Goal: Task Accomplishment & Management: Complete application form

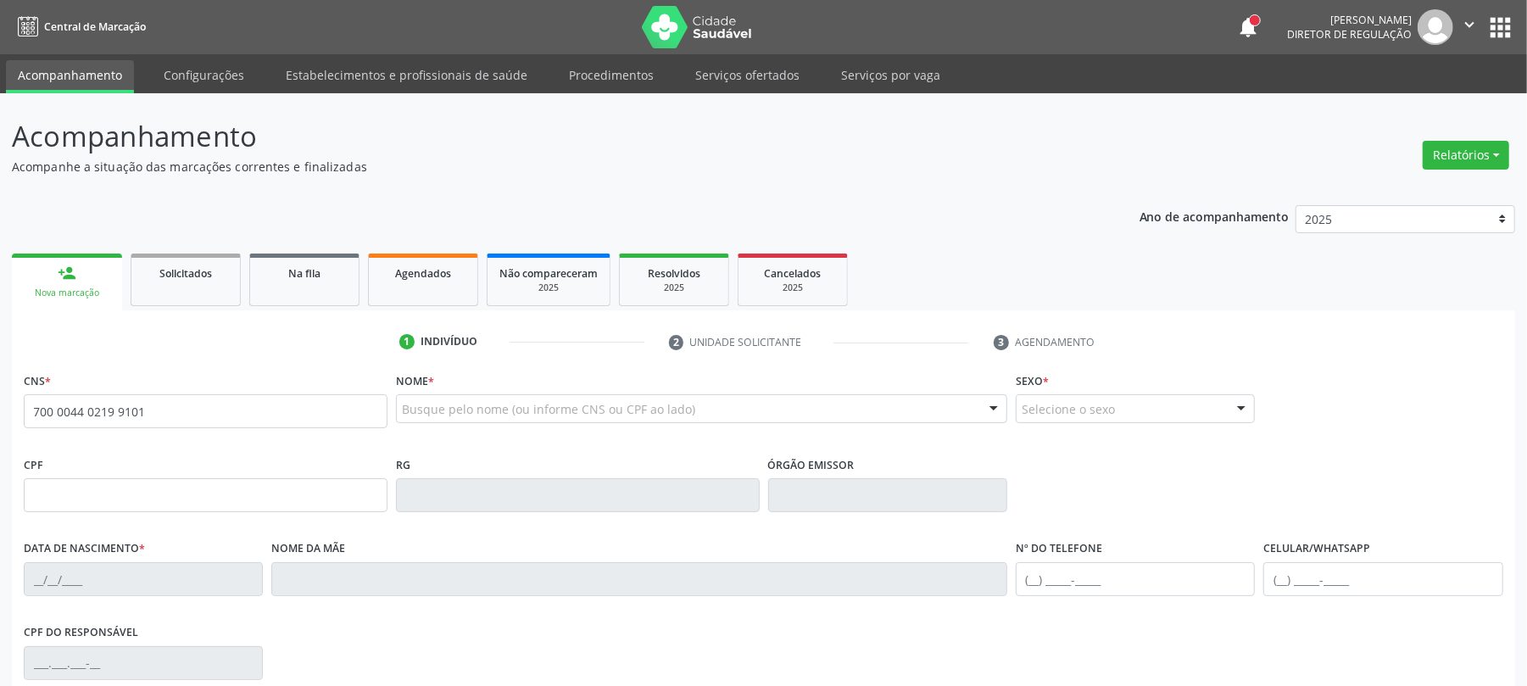
type input "700 0044 0219 9101"
type input "354.461.374-34"
type input "20[DATE]"
type input "[PERSON_NAME]"
type input "[PHONE_NUMBER]"
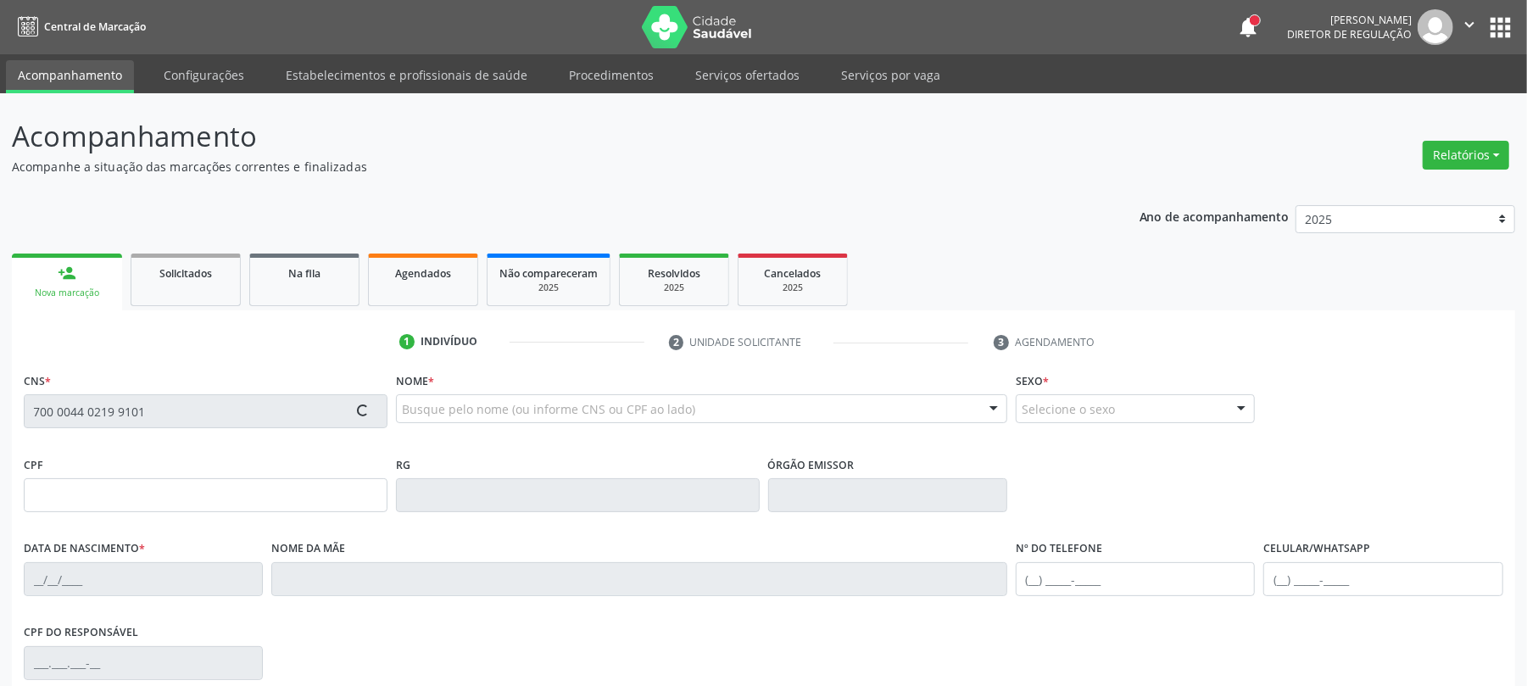
type input "1122"
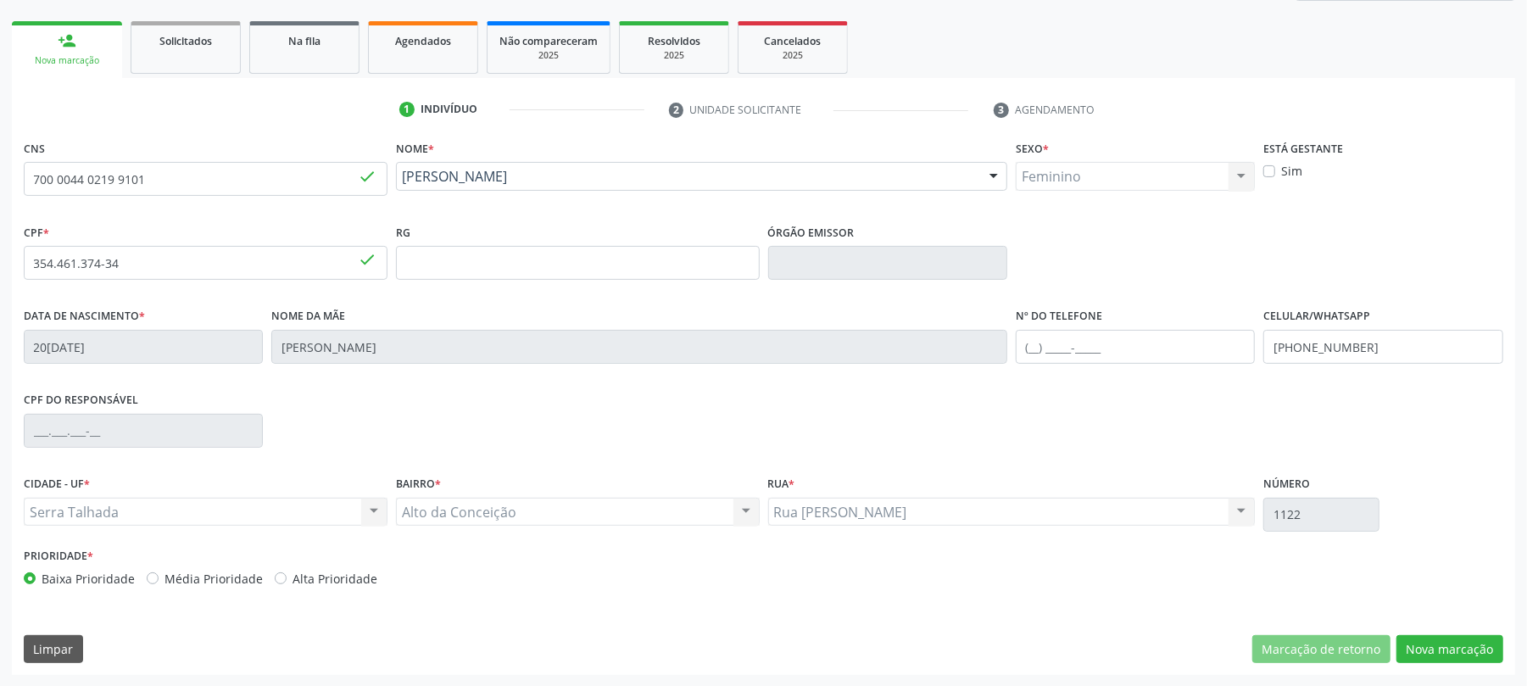
scroll to position [234, 0]
click at [1432, 641] on button "Nova marcação" at bounding box center [1449, 648] width 107 height 29
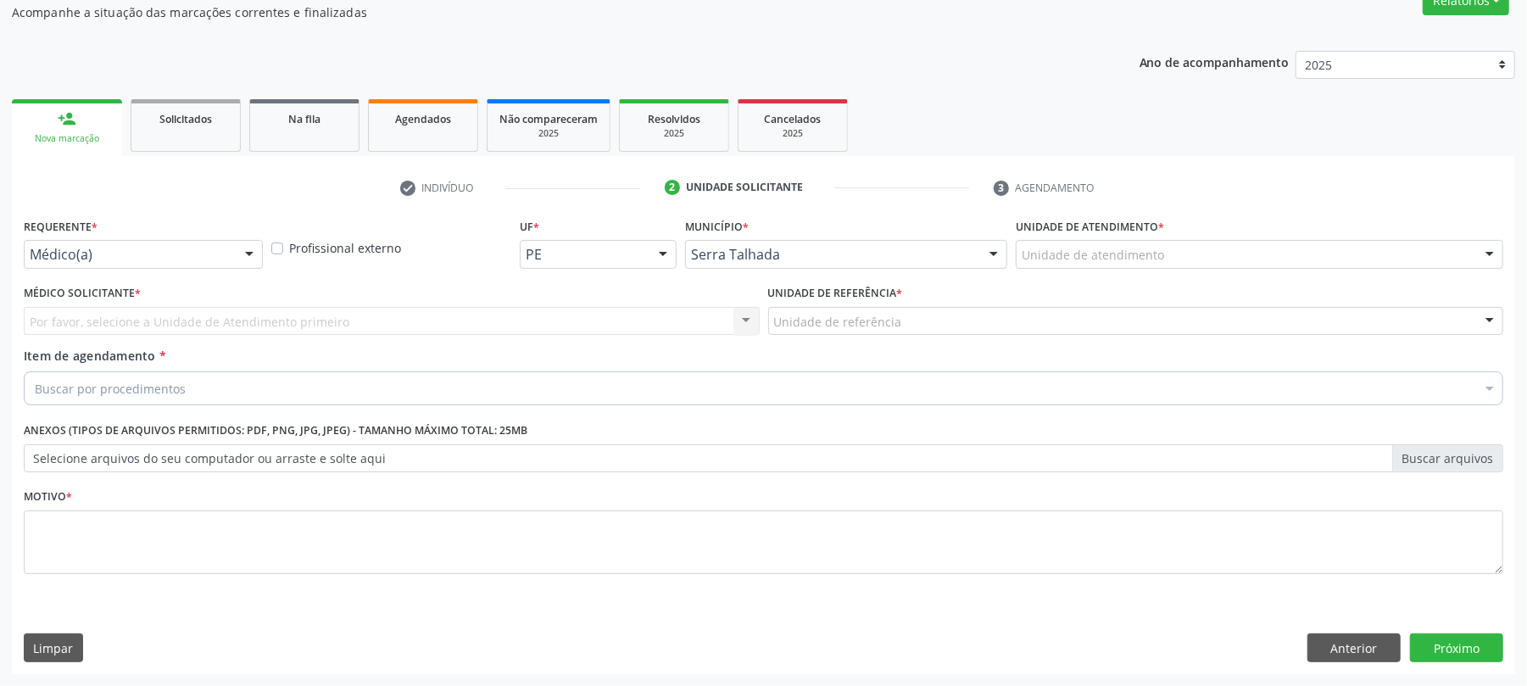
scroll to position [156, 0]
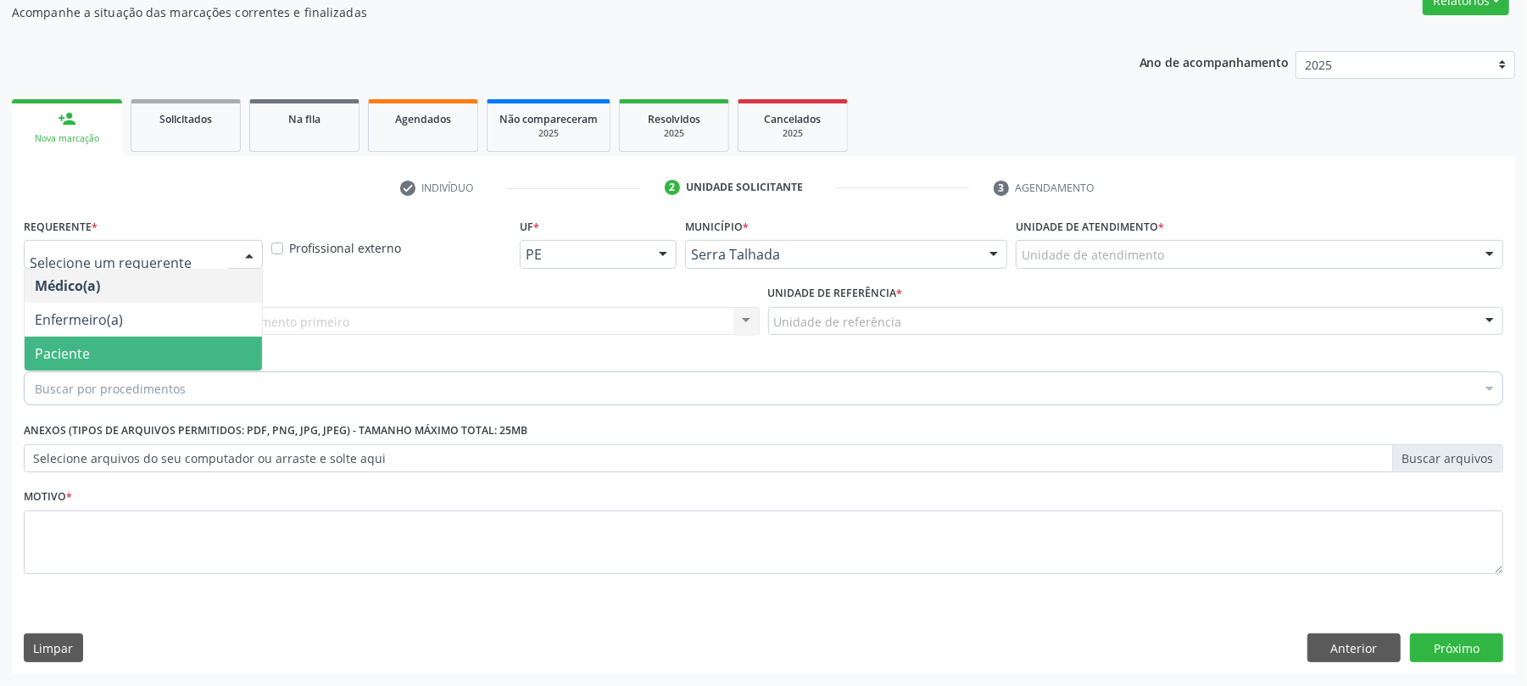
click at [90, 349] on span "Paciente" at bounding box center [143, 354] width 237 height 34
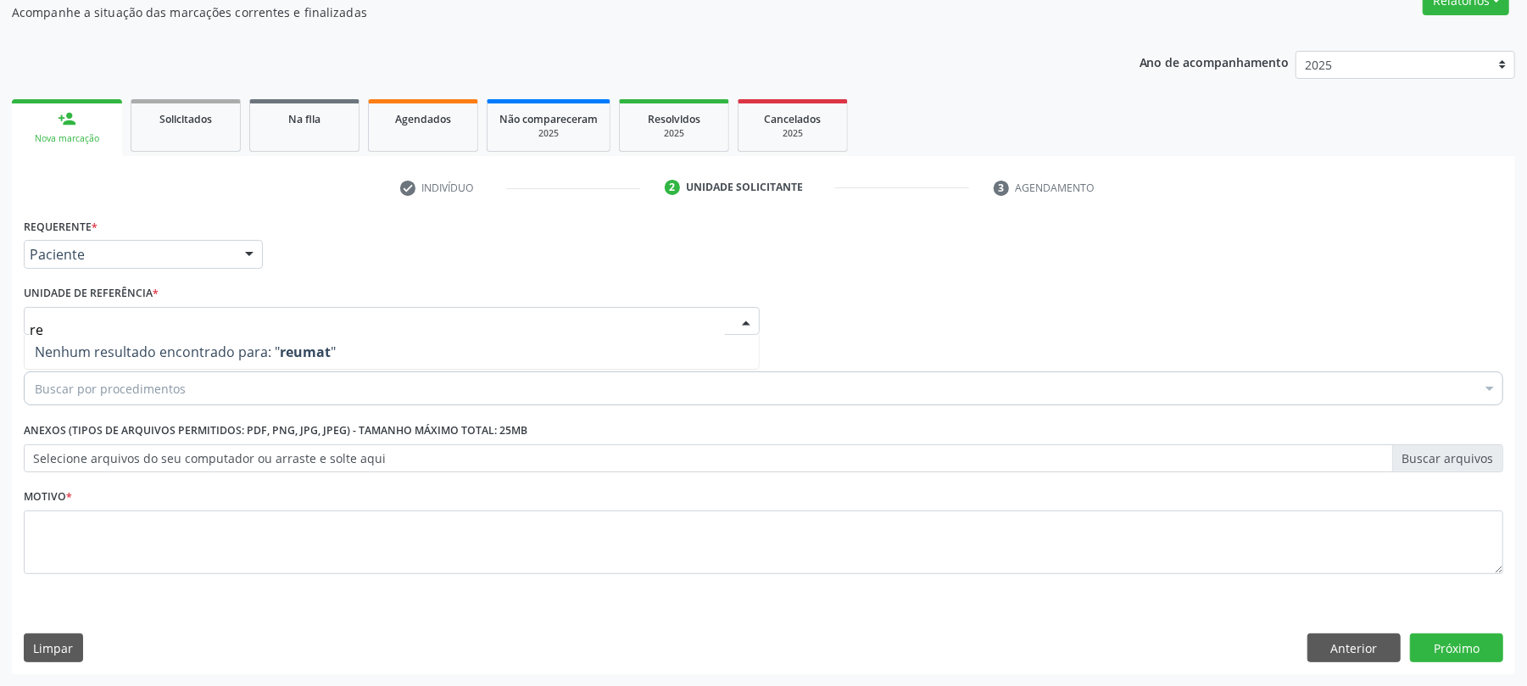
type input "r"
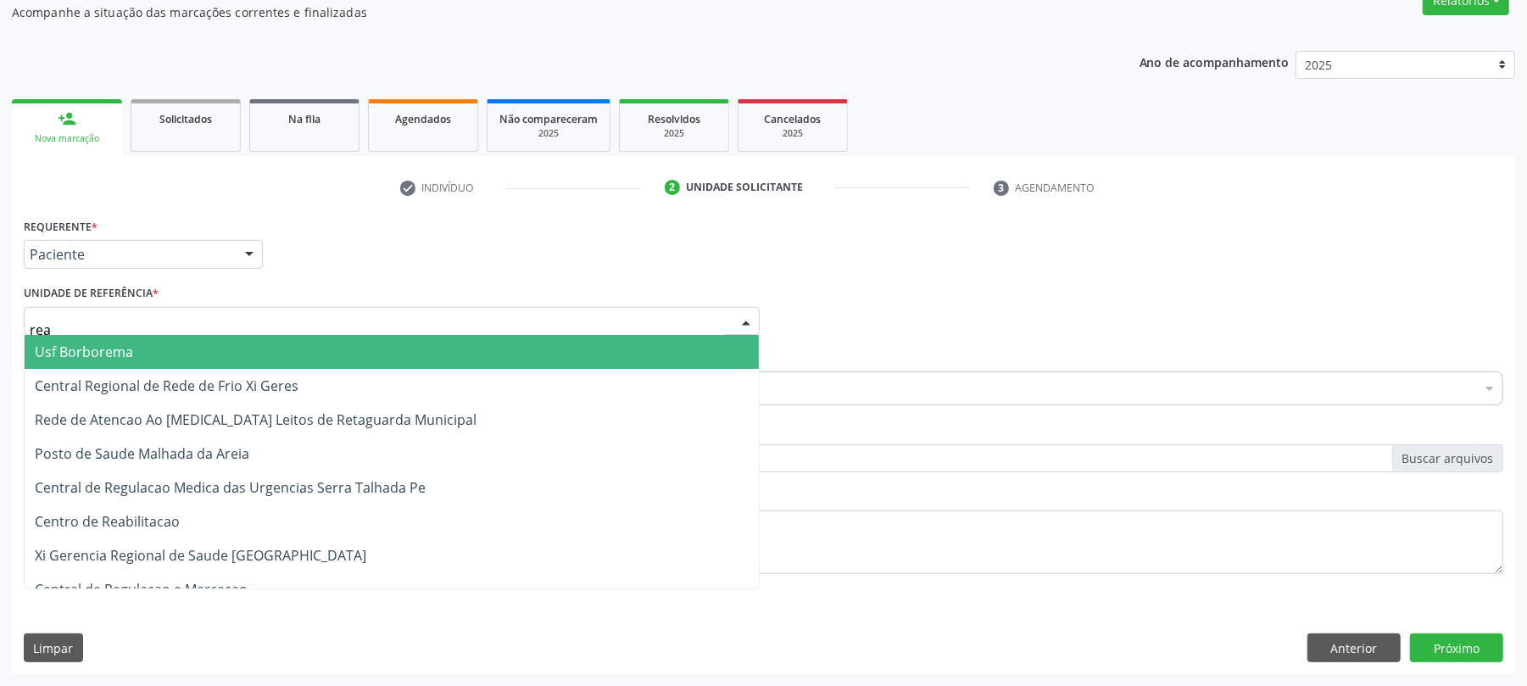
type input "reab"
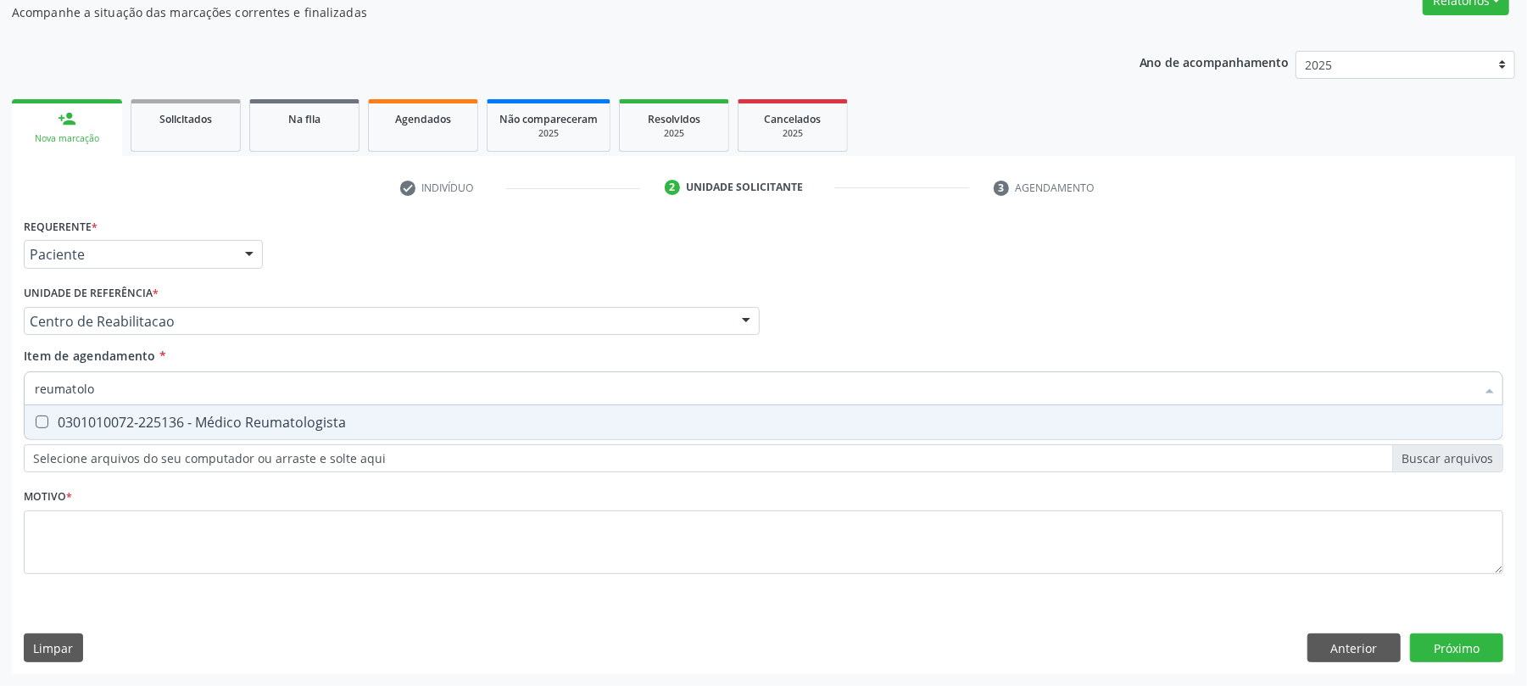
type input "reumatolog"
click at [185, 418] on div "0301010072-225136 - Médico Reumatologista" at bounding box center [763, 422] width 1457 height 14
checkbox Reumatologista "true"
click at [142, 521] on div "Requerente * Paciente Médico(a) Enfermeiro(a) Paciente Nenhum resultado encontr…" at bounding box center [763, 406] width 1479 height 384
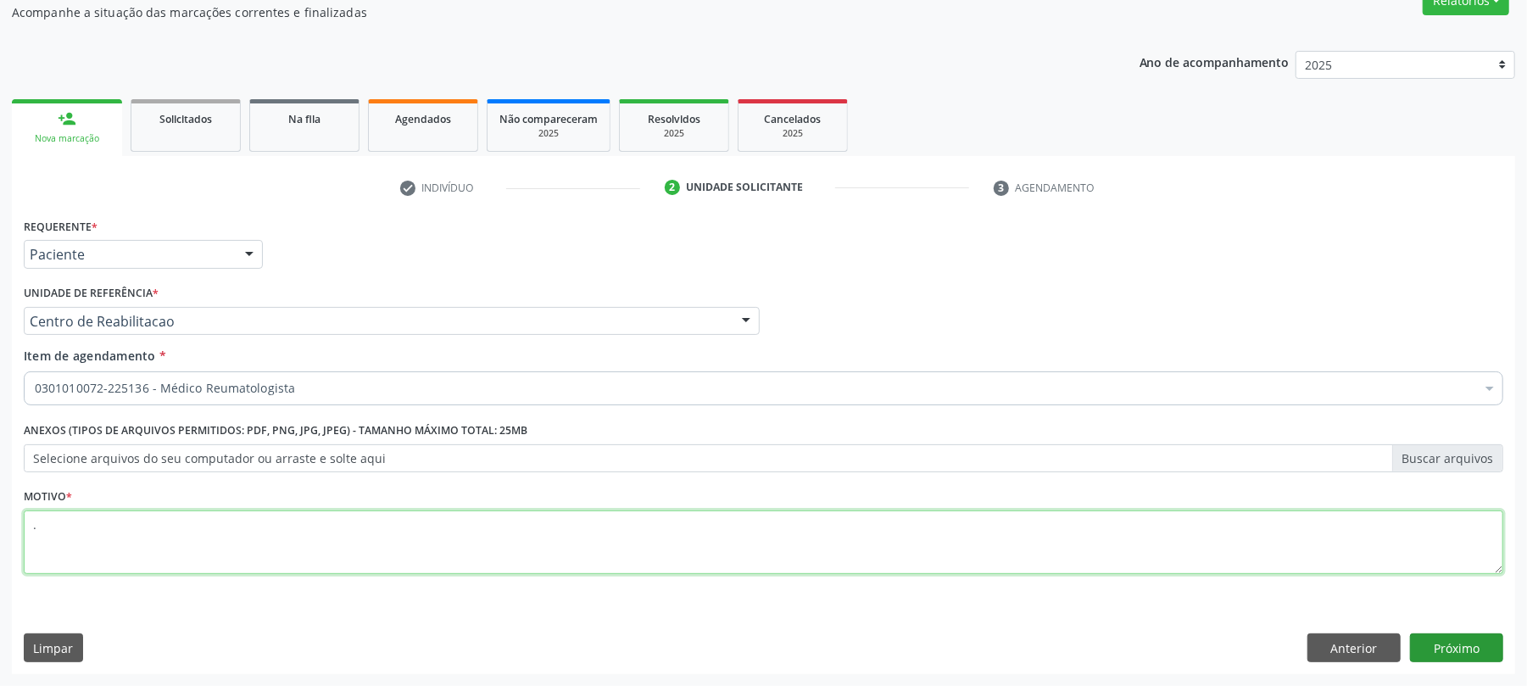
type textarea "."
click at [1486, 649] on button "Próximo" at bounding box center [1456, 647] width 93 height 29
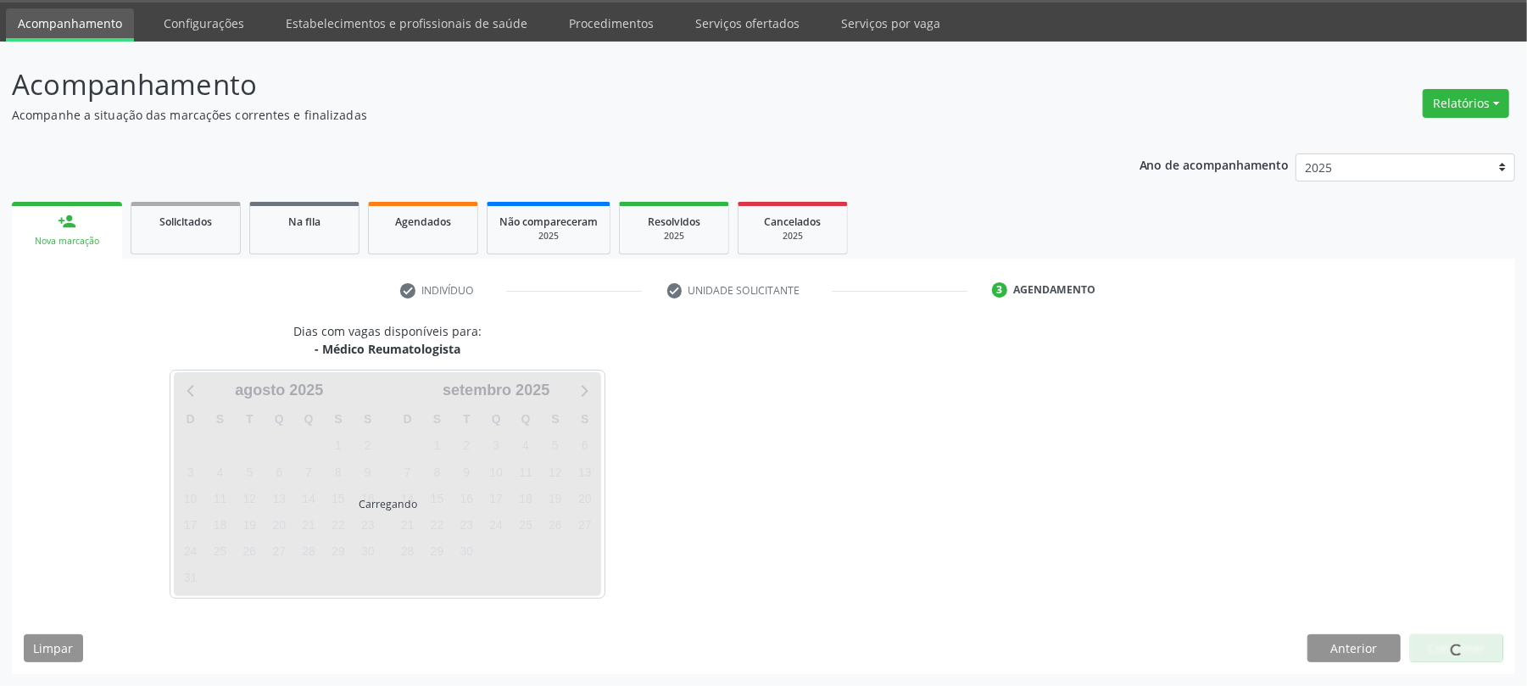
scroll to position [53, 0]
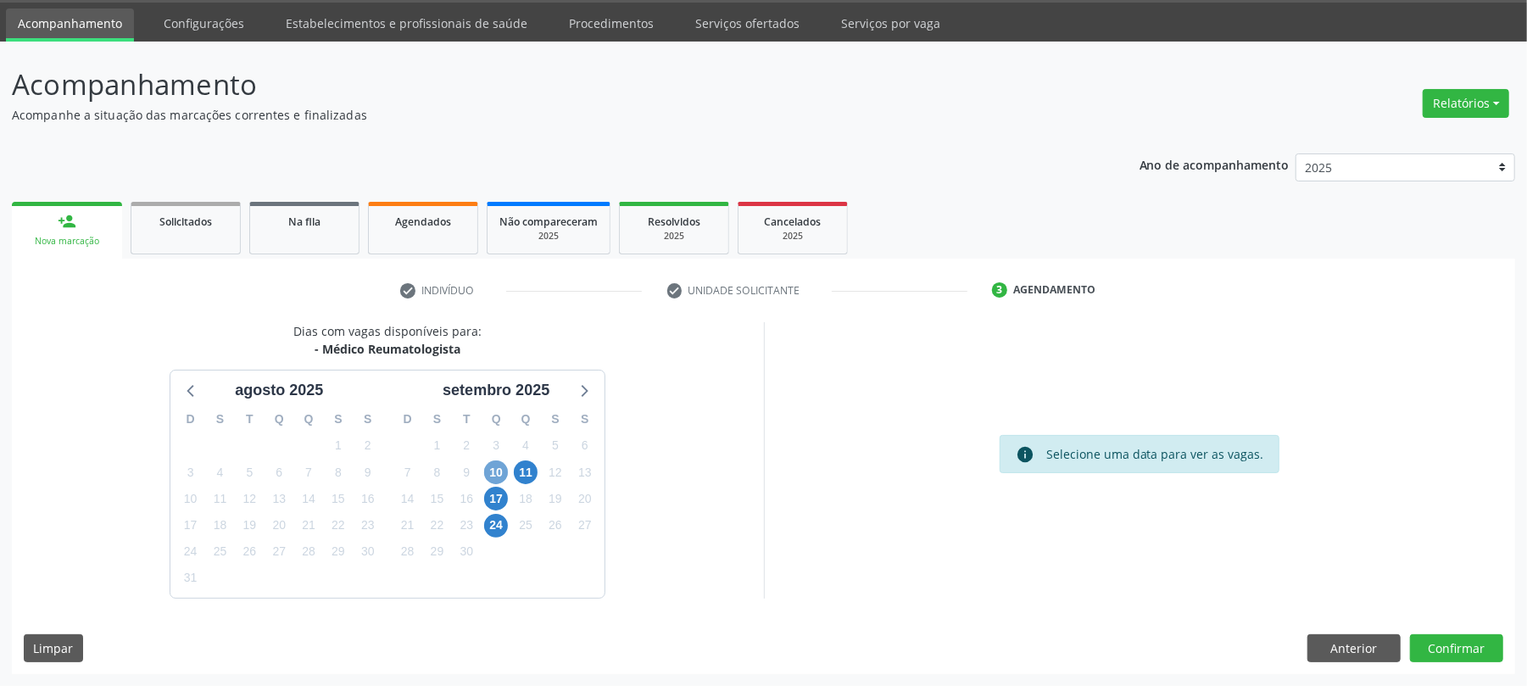
click at [487, 471] on span "10" at bounding box center [496, 472] width 24 height 24
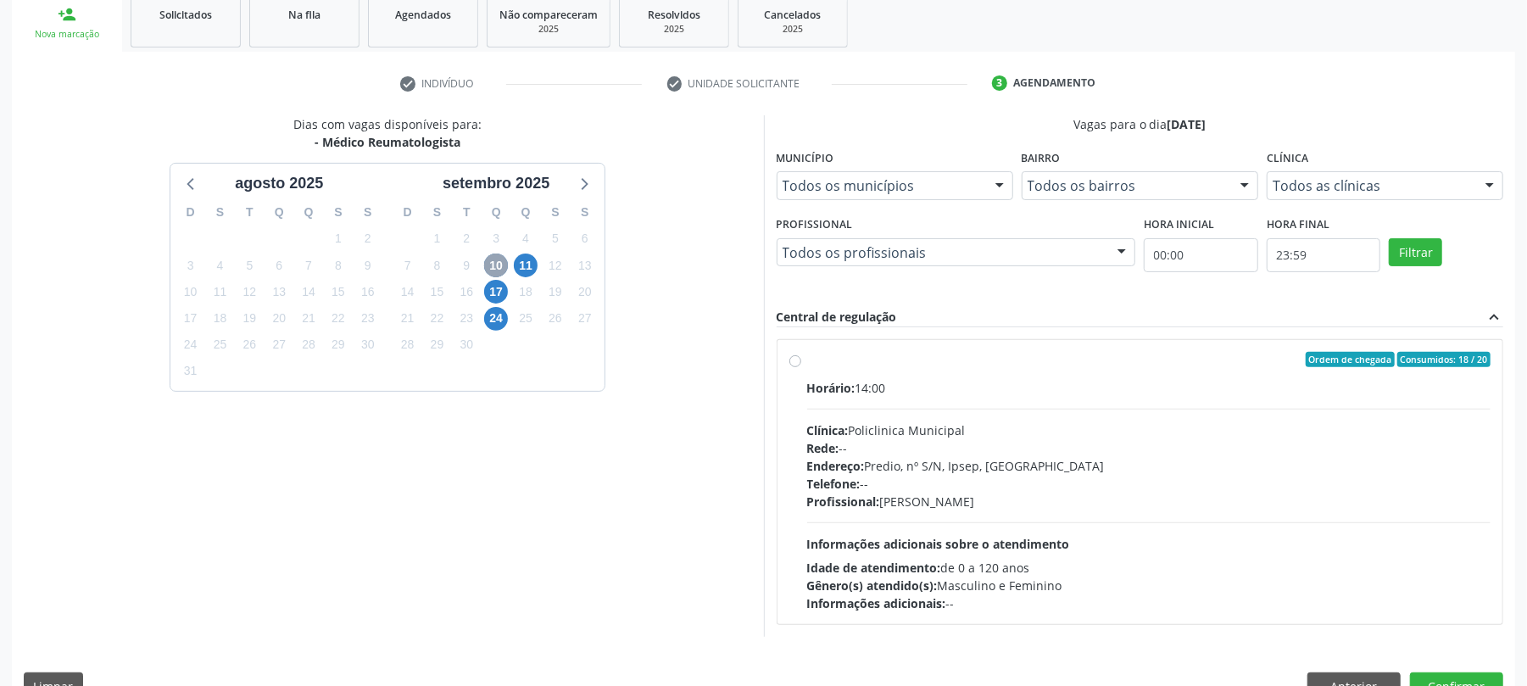
scroll to position [279, 0]
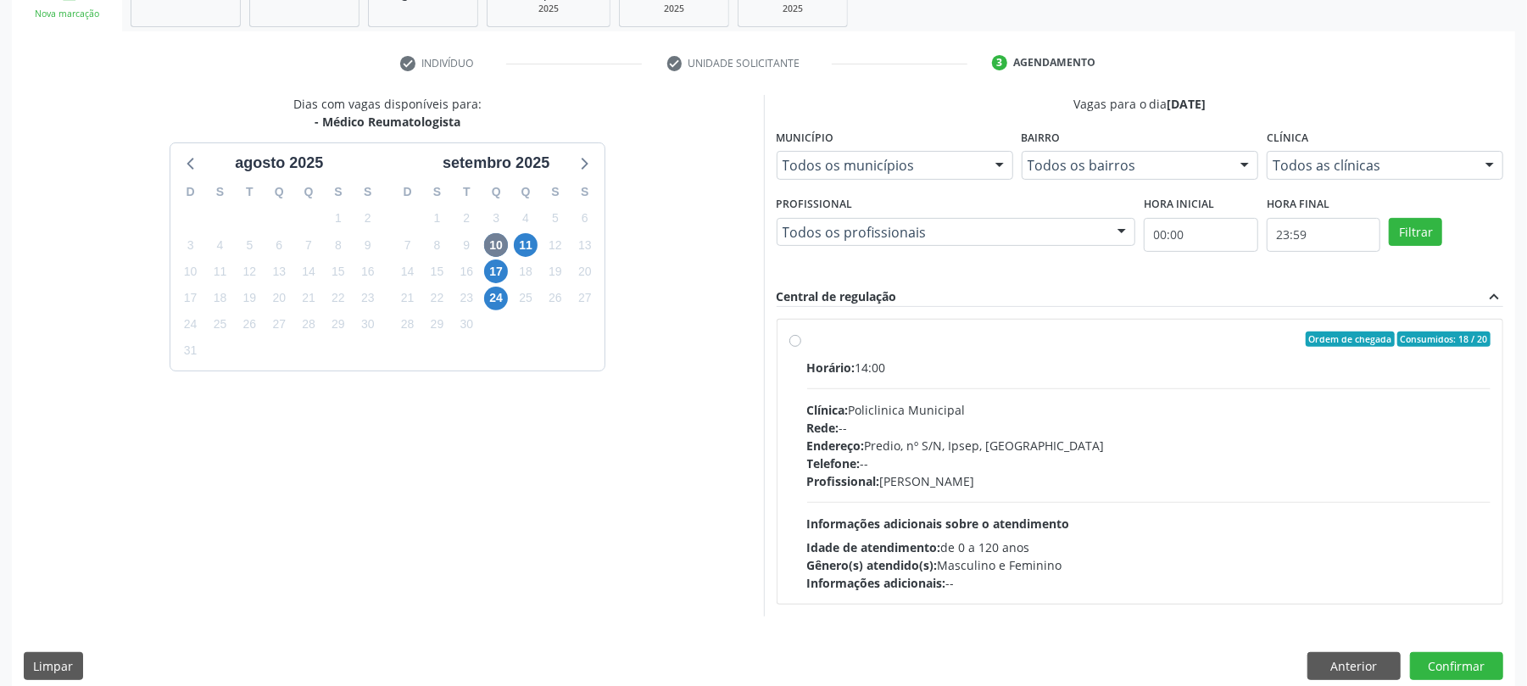
click at [895, 374] on div "Horário: 14:00" at bounding box center [1149, 368] width 684 height 18
click at [801, 347] on input "Ordem de chegada Consumidos: 18 / 20 Horário: 14:00 Clínica: Policlinica Munici…" at bounding box center [795, 338] width 12 height 15
radio input "true"
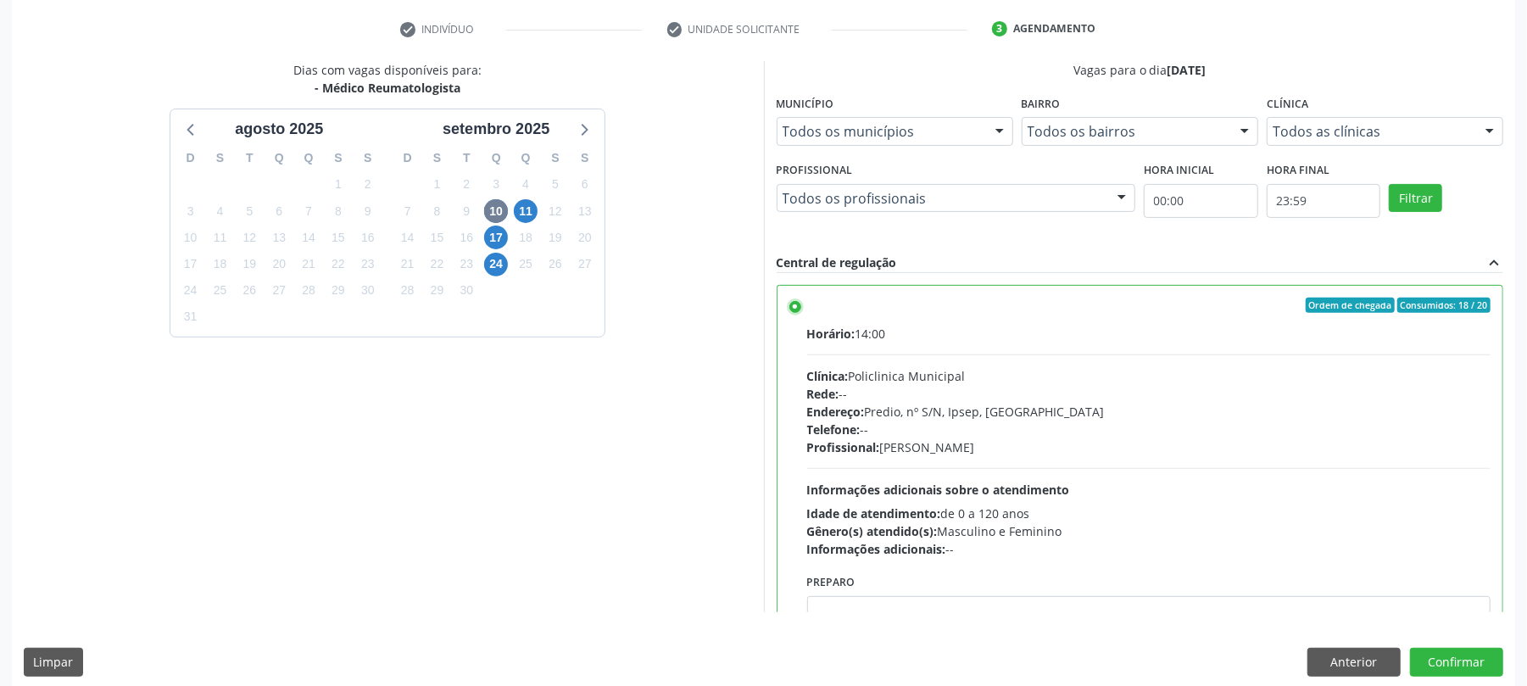
scroll to position [327, 0]
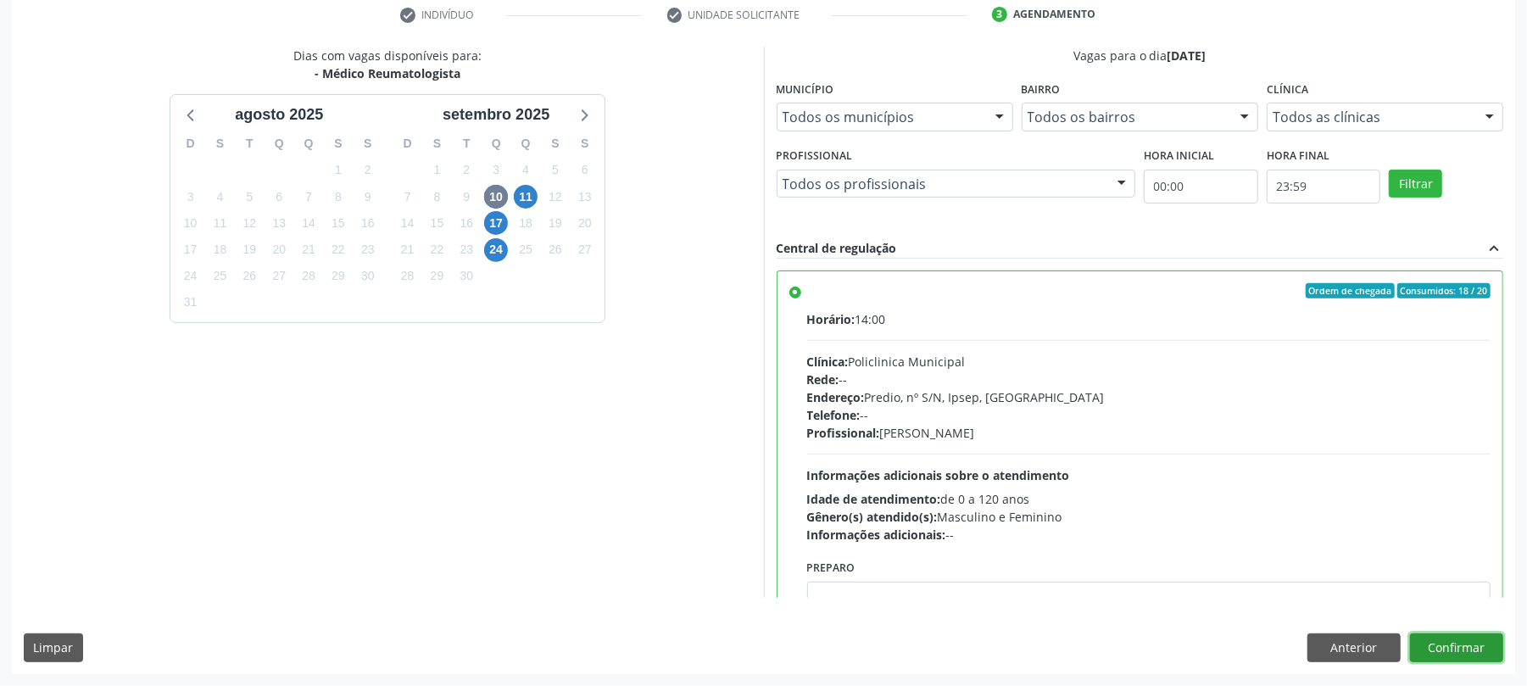
click at [1453, 658] on button "Confirmar" at bounding box center [1456, 647] width 93 height 29
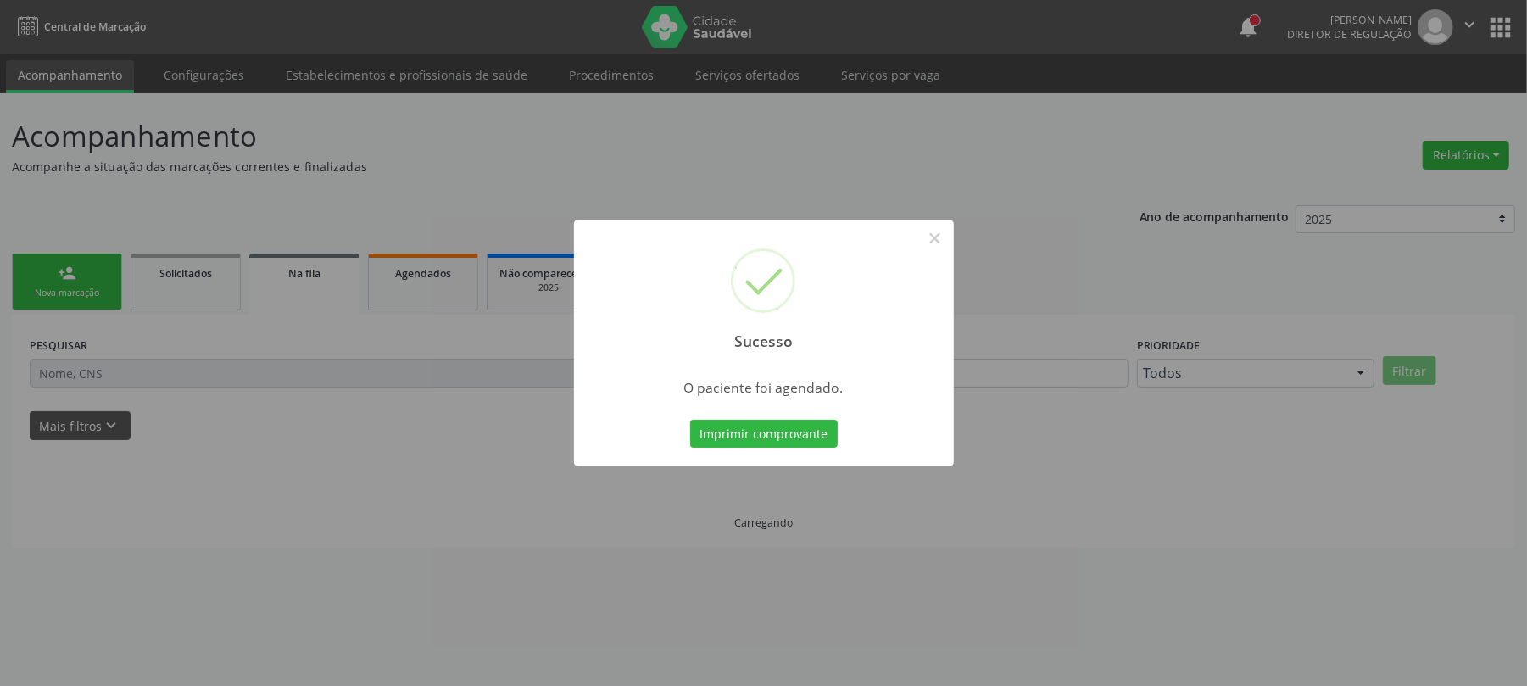
scroll to position [0, 0]
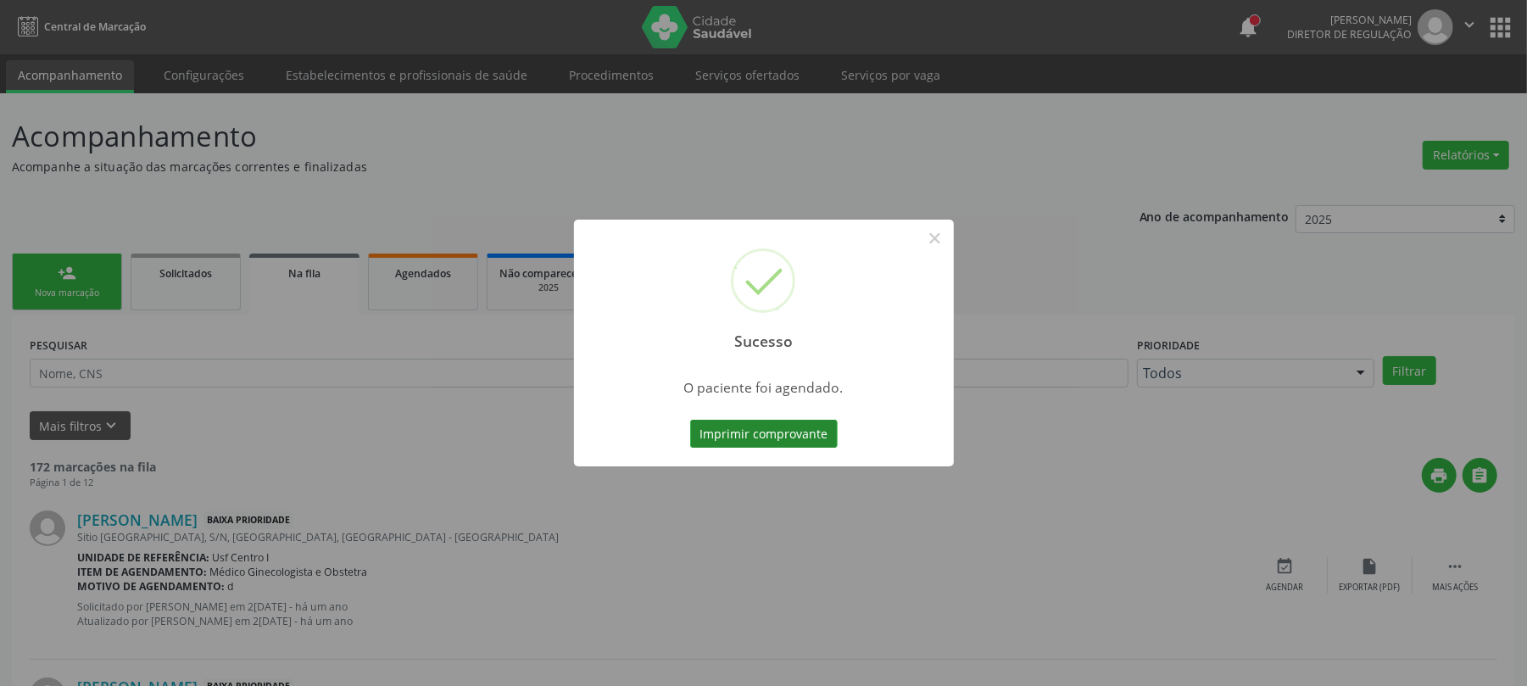
click at [783, 420] on button "Imprimir comprovante" at bounding box center [764, 434] width 148 height 29
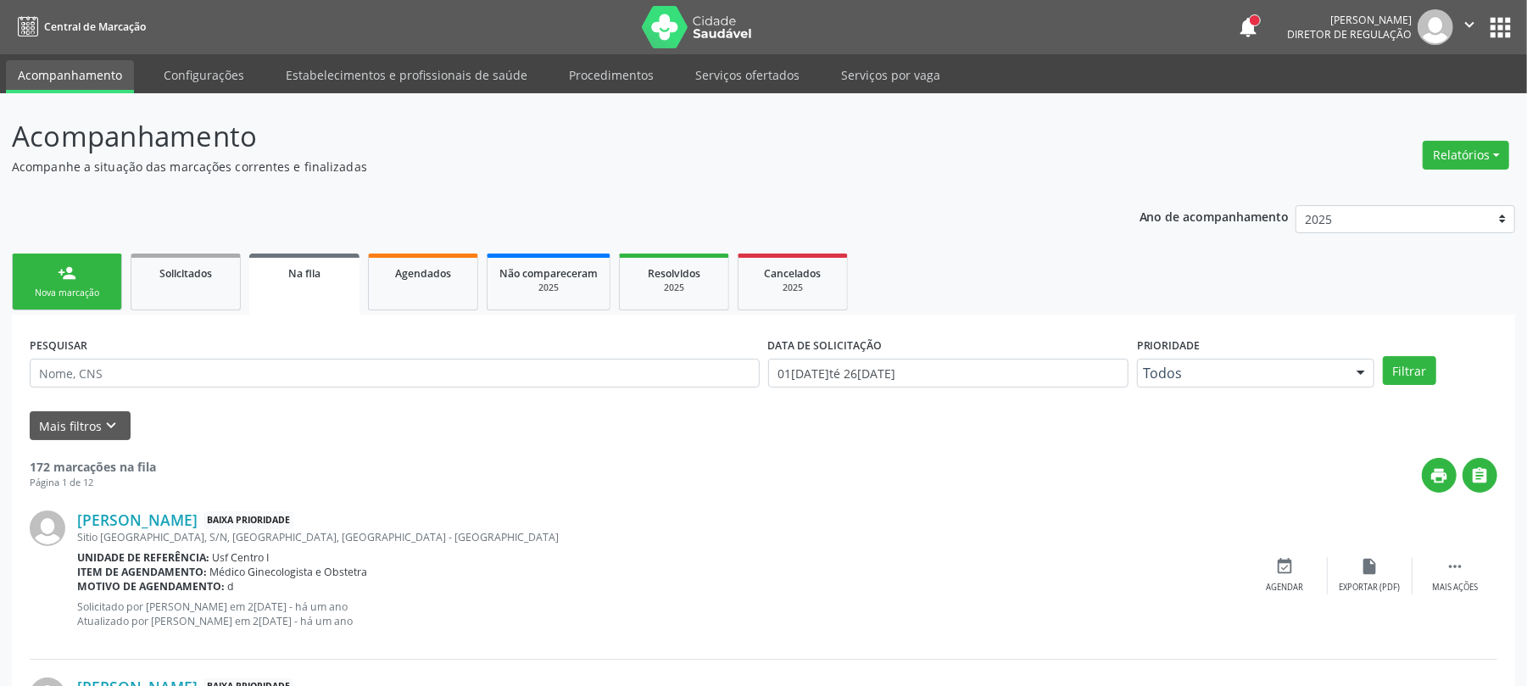
click at [53, 287] on div "Nova marcação" at bounding box center [67, 293] width 85 height 13
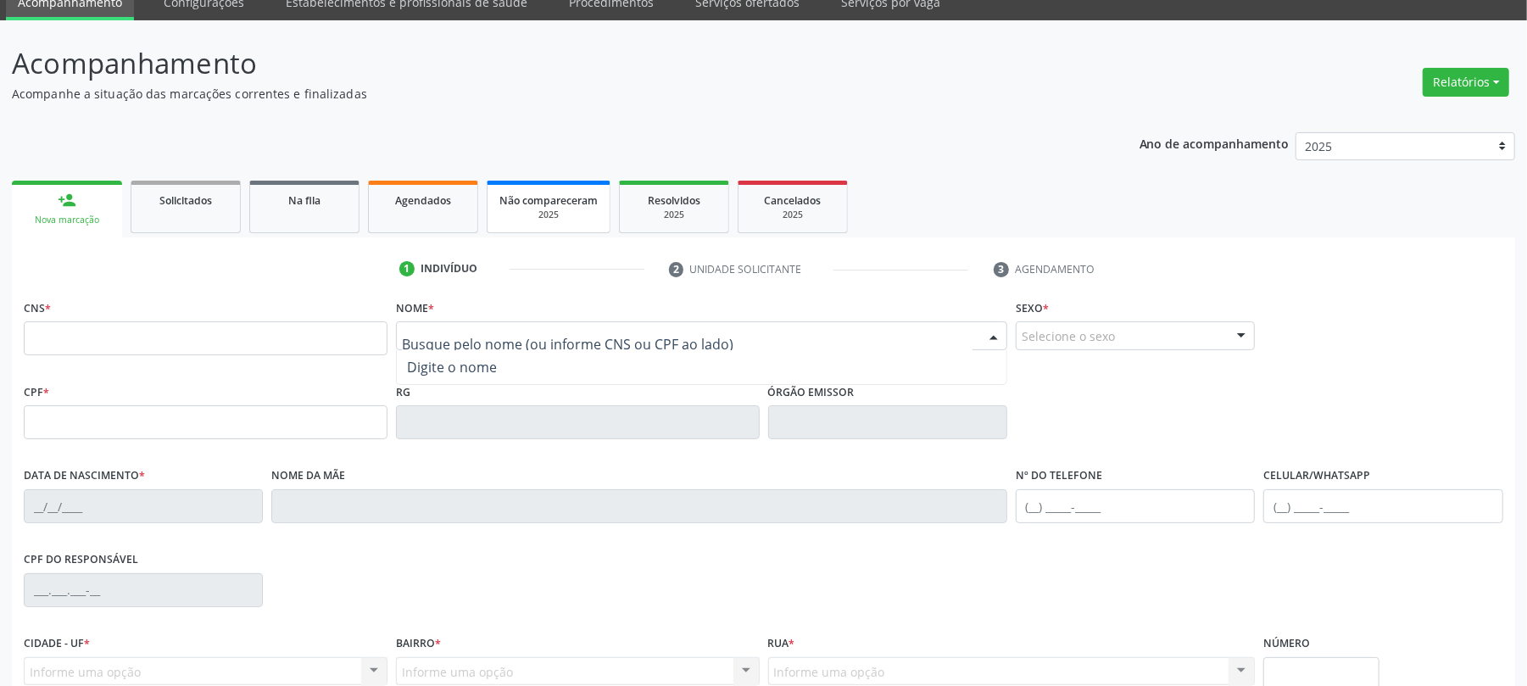
scroll to position [113, 0]
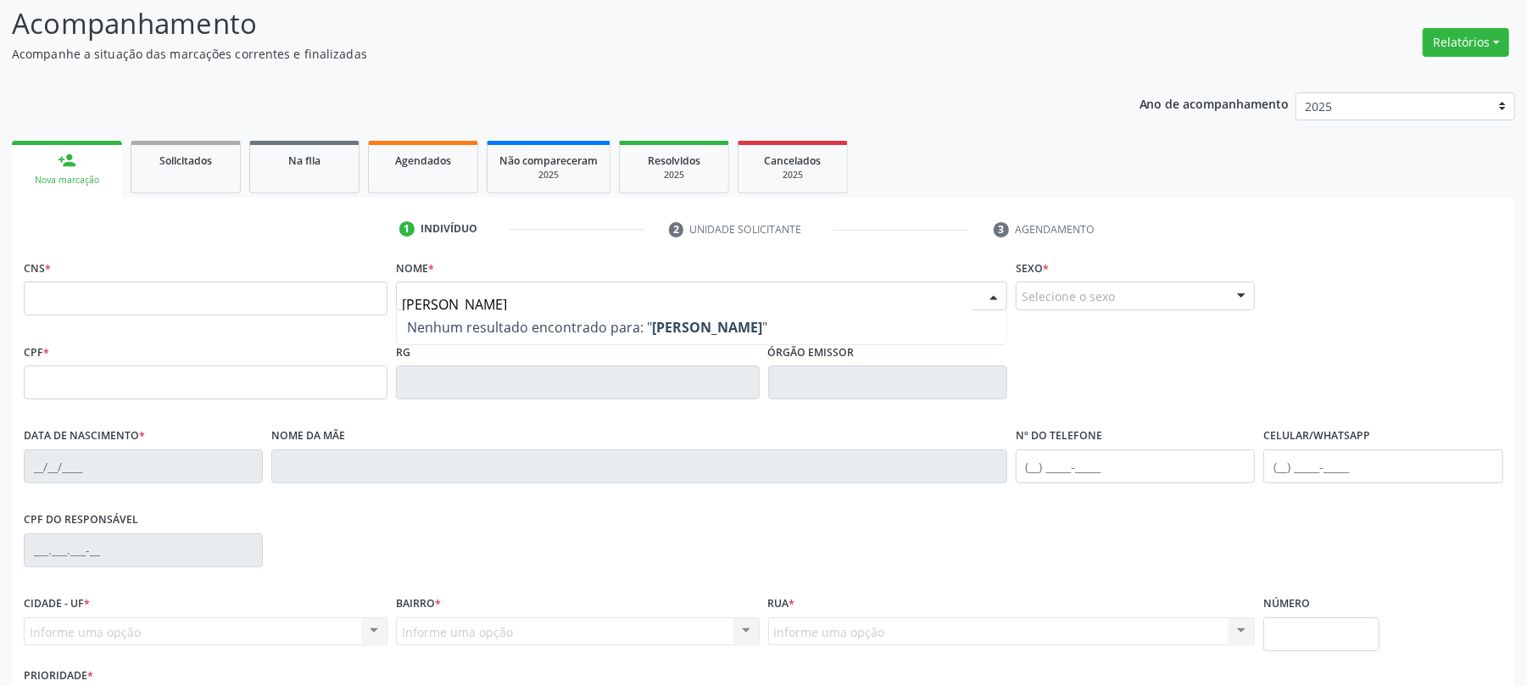
type input "[PERSON_NAME]"
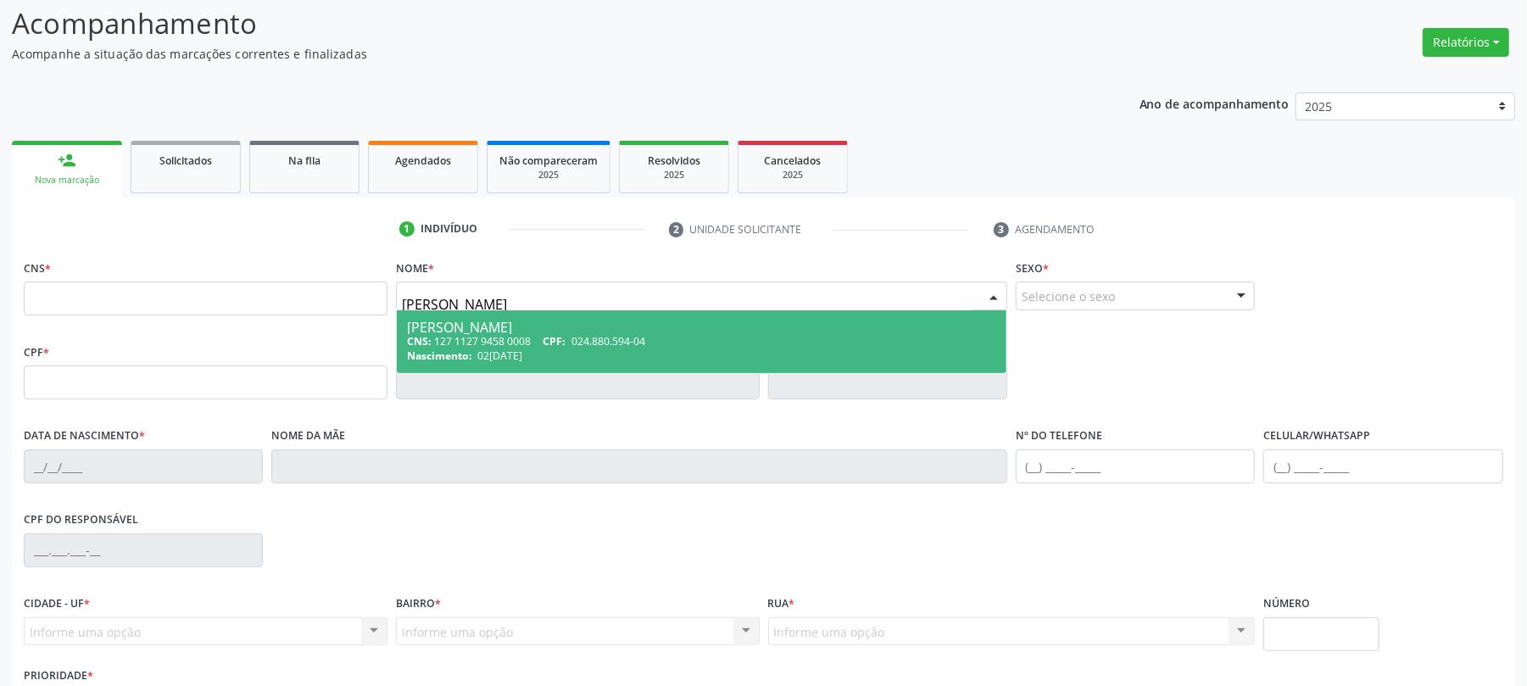
click at [599, 341] on span "024.880.594-04" at bounding box center [608, 341] width 74 height 14
type input "127 1127 9458 0008"
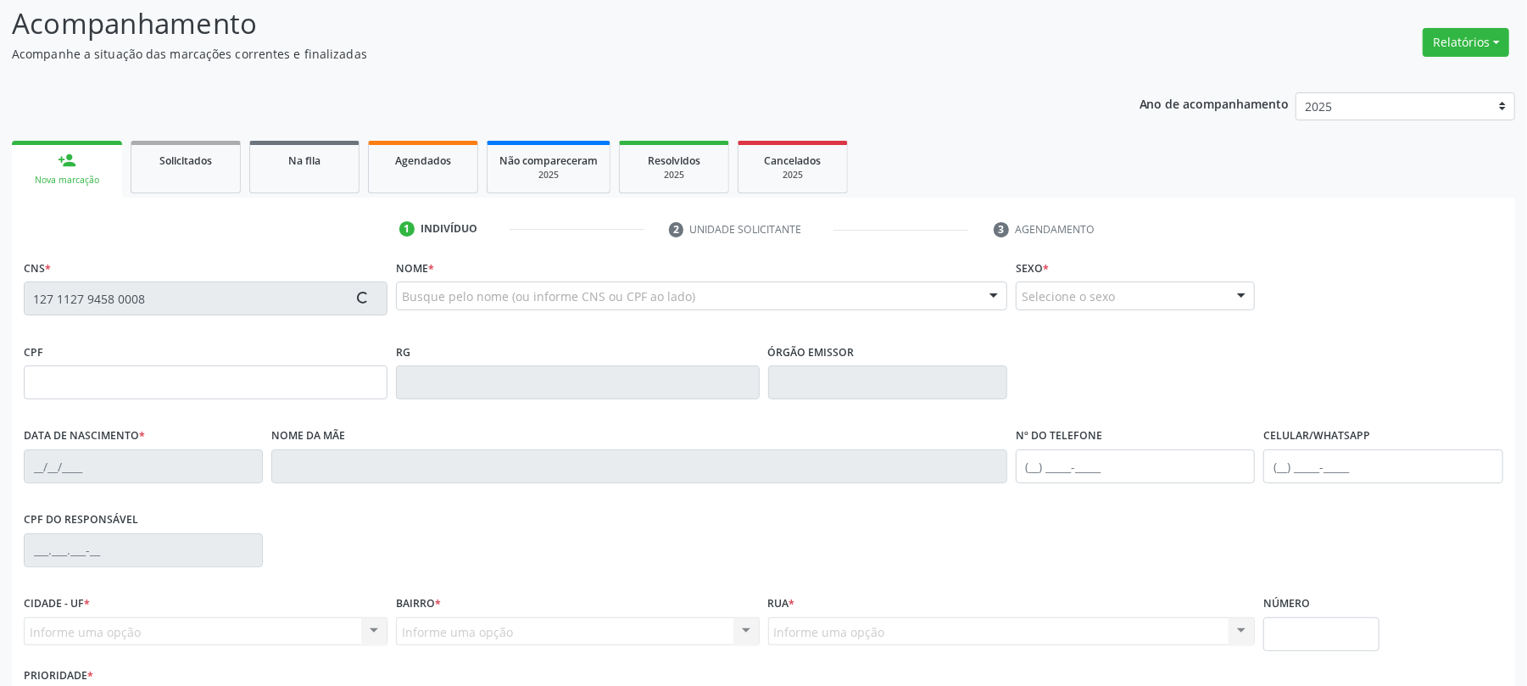
type input "024.880.594-04"
type input "02[DATE]"
type input "[PERSON_NAME]"
type input "[PHONE_NUMBER]"
type input "45"
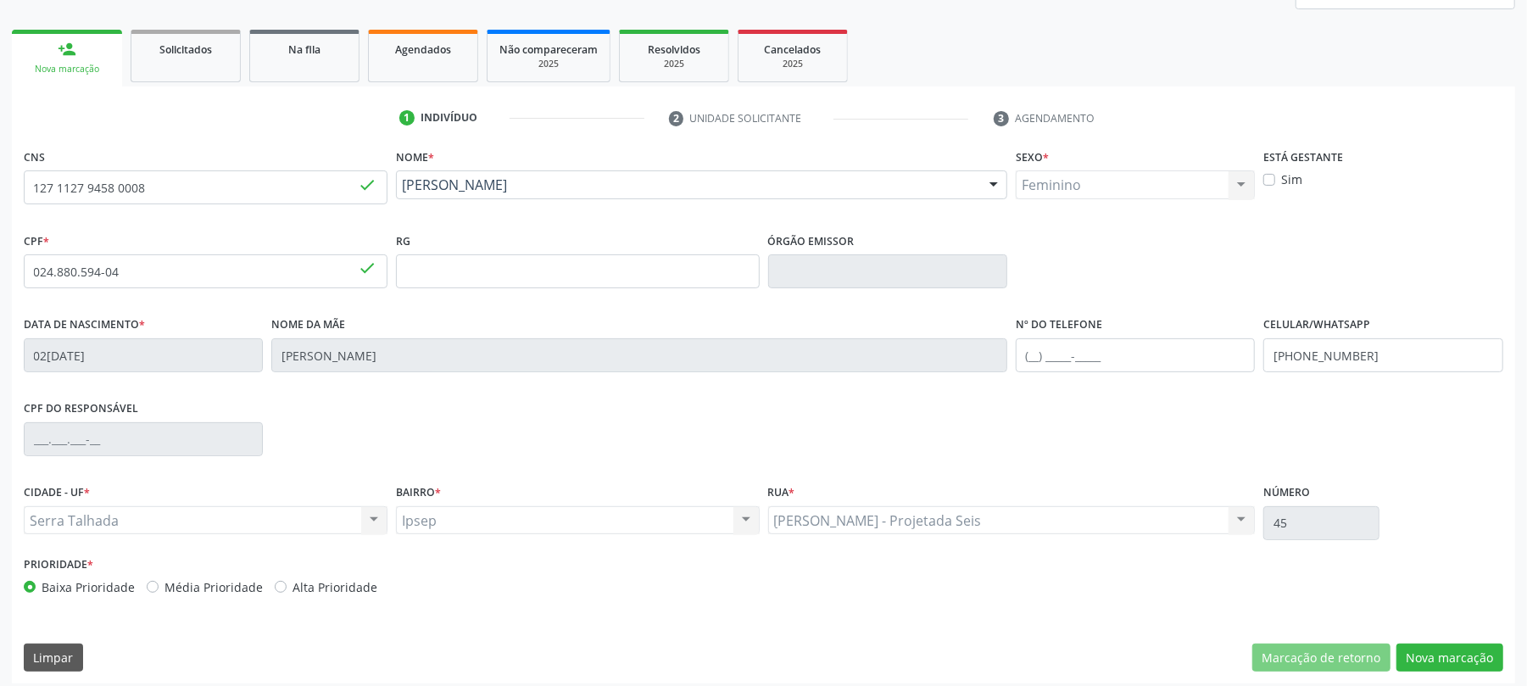
scroll to position [234, 0]
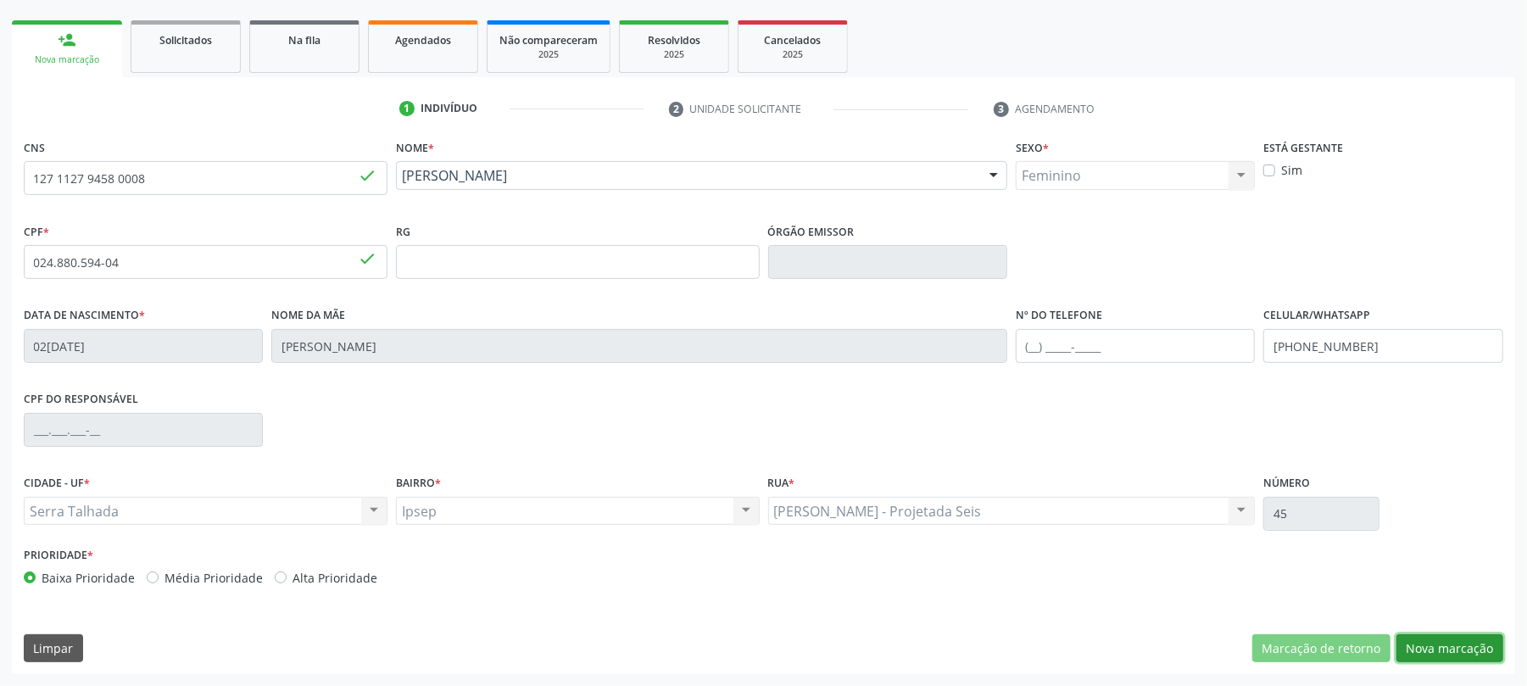
click at [1448, 646] on button "Nova marcação" at bounding box center [1449, 648] width 107 height 29
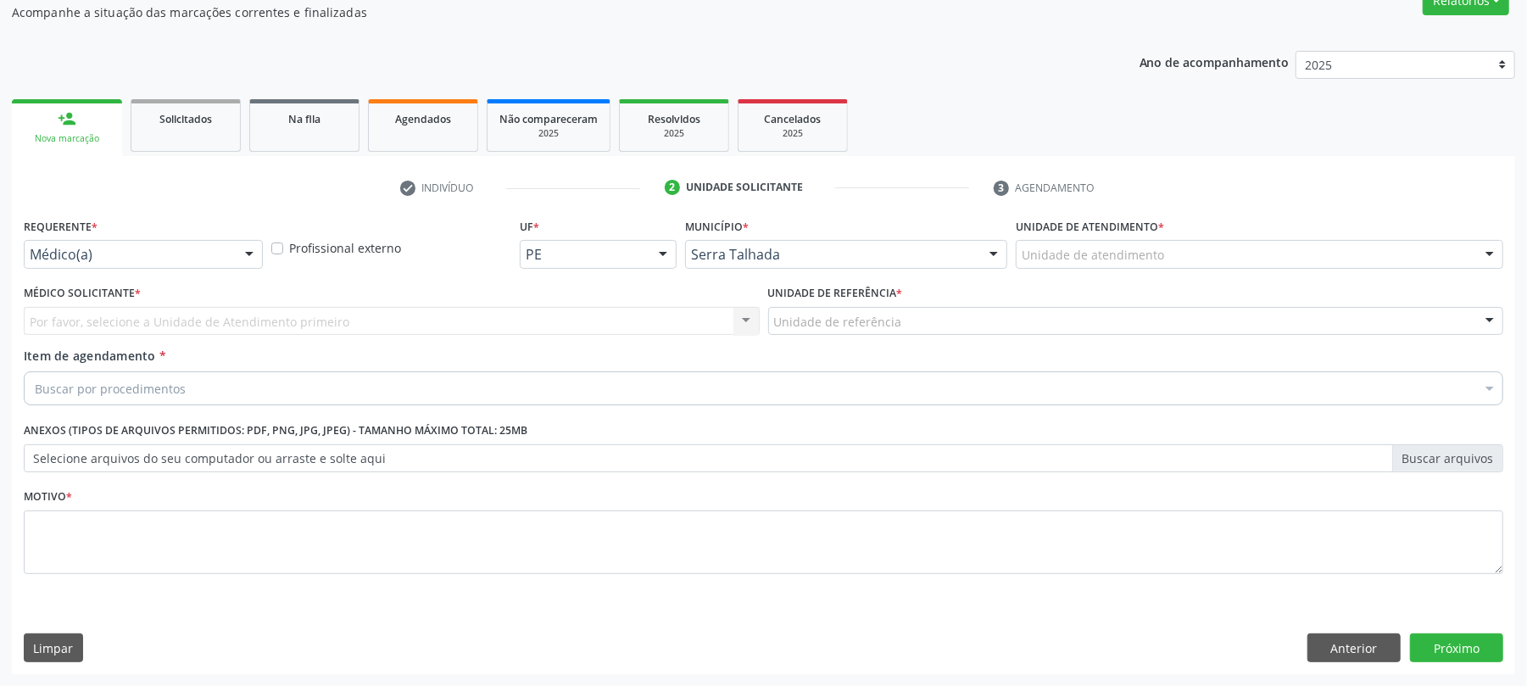
click at [120, 262] on div "Médico(a)" at bounding box center [143, 254] width 239 height 29
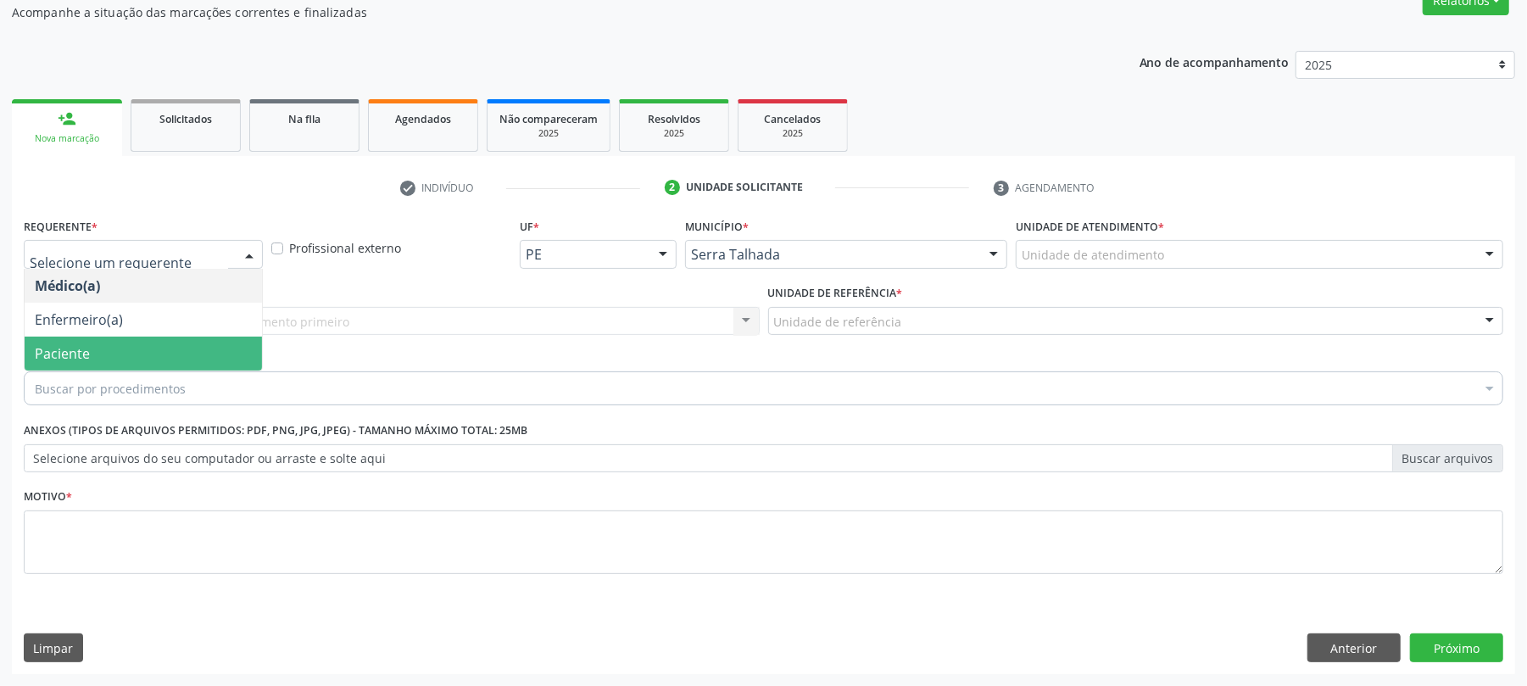
click at [114, 348] on span "Paciente" at bounding box center [143, 354] width 237 height 34
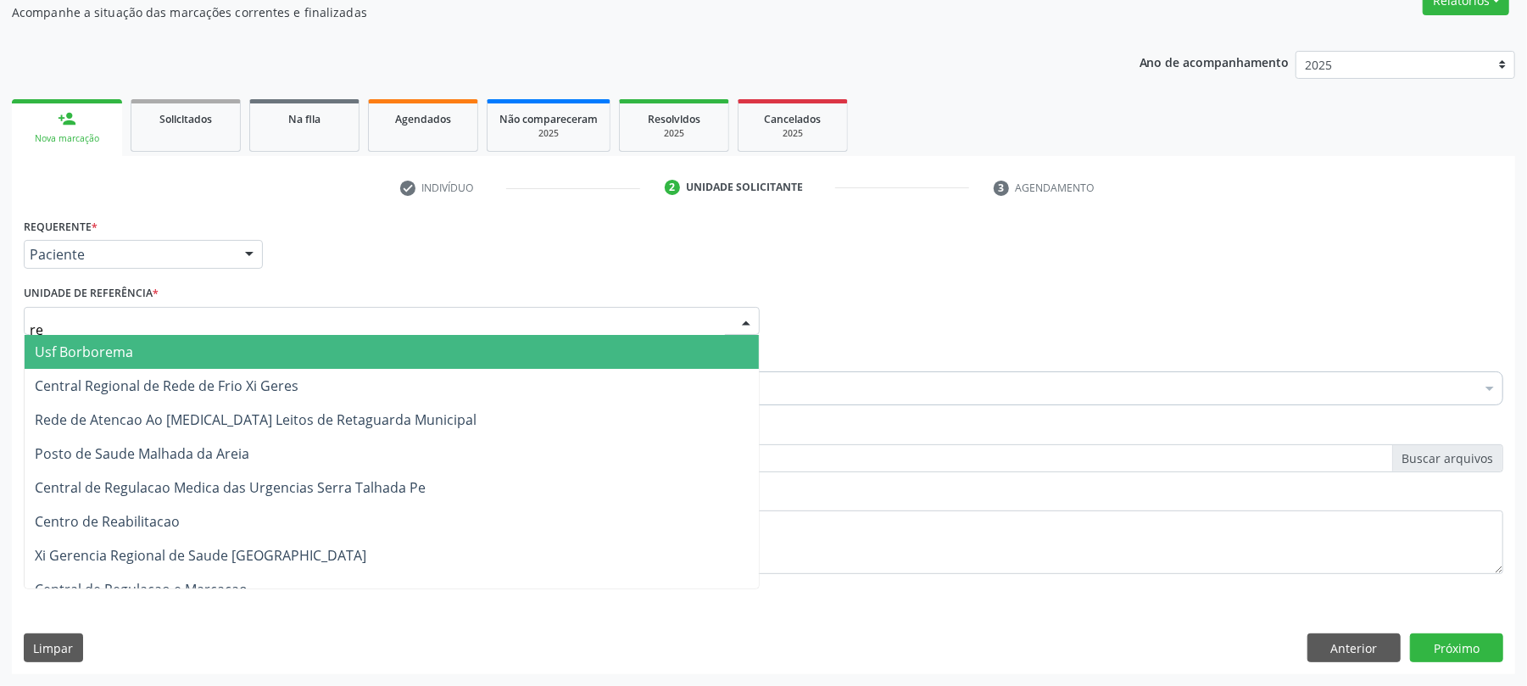
type input "rea"
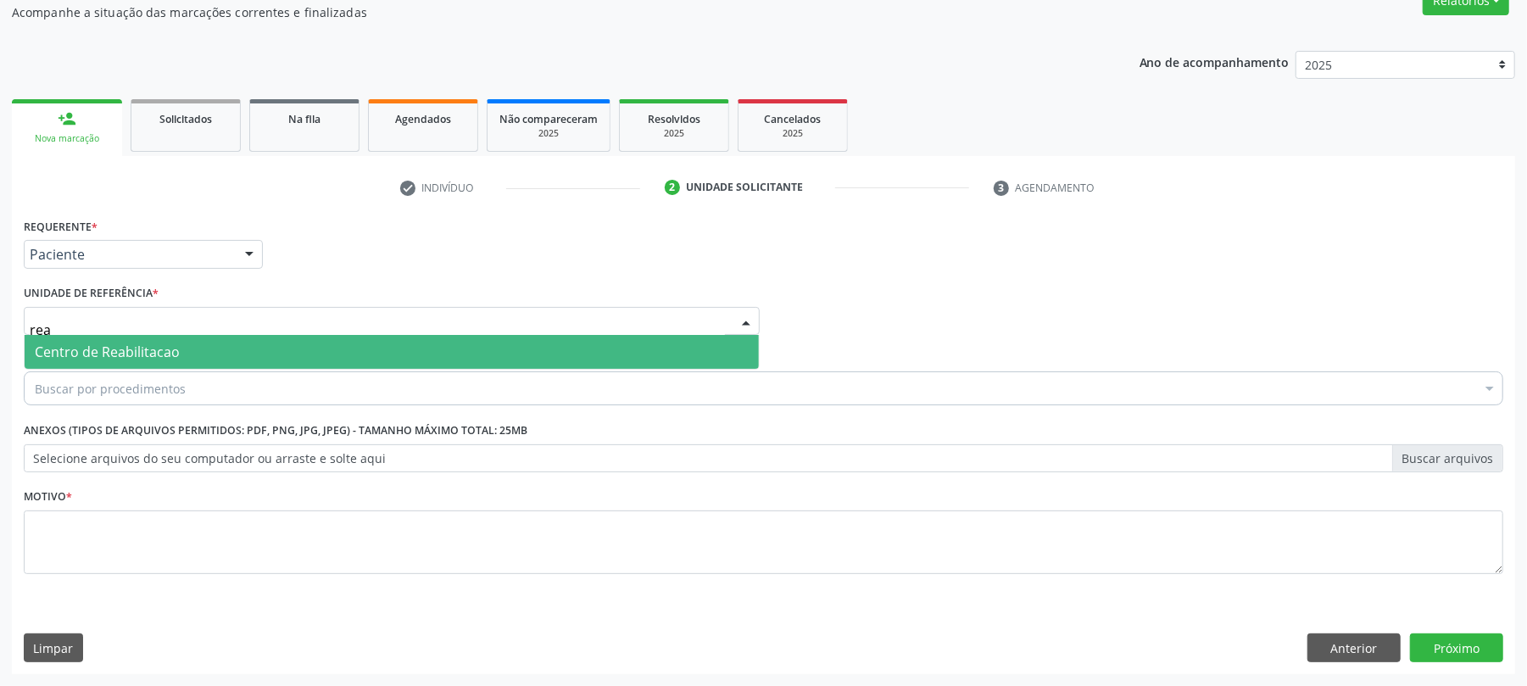
click at [109, 347] on span "Centro de Reabilitacao" at bounding box center [107, 352] width 145 height 19
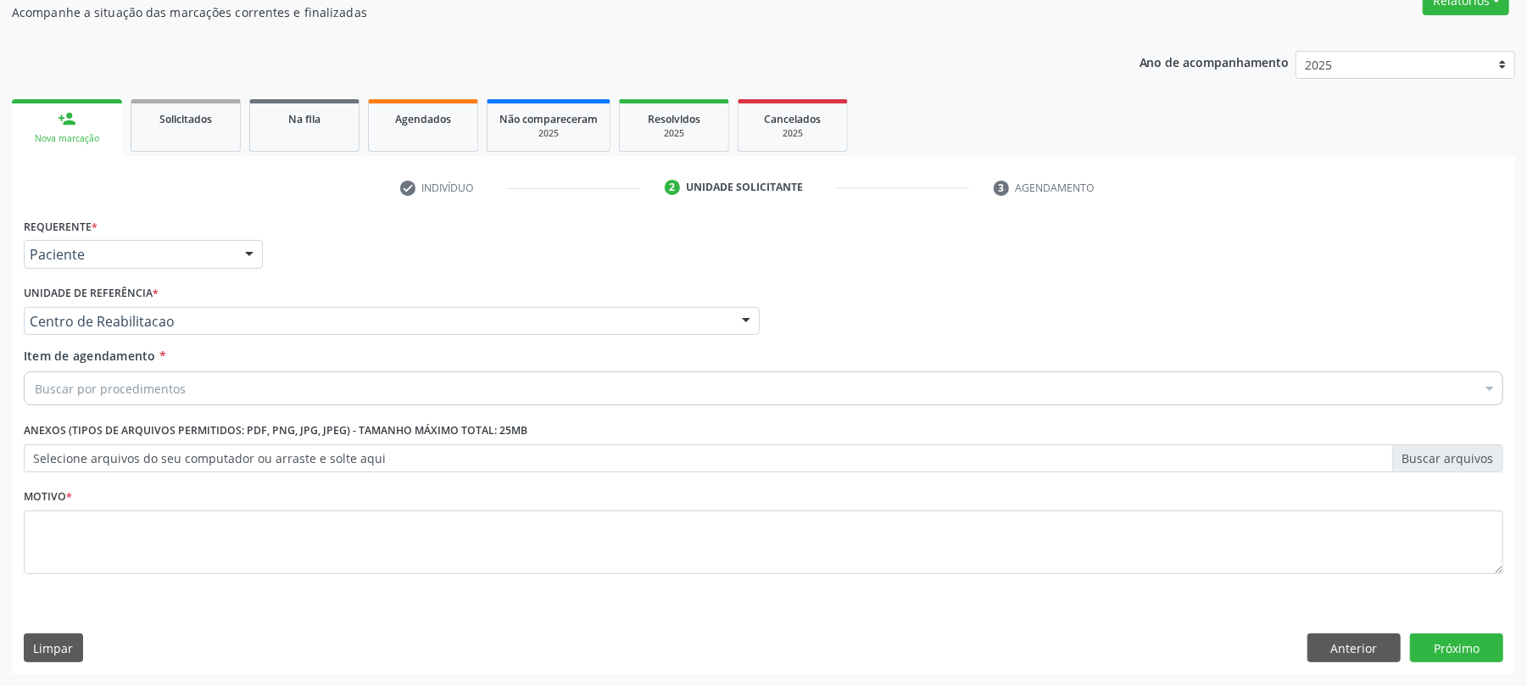
click at [112, 371] on div "Buscar por procedimentos" at bounding box center [763, 388] width 1479 height 34
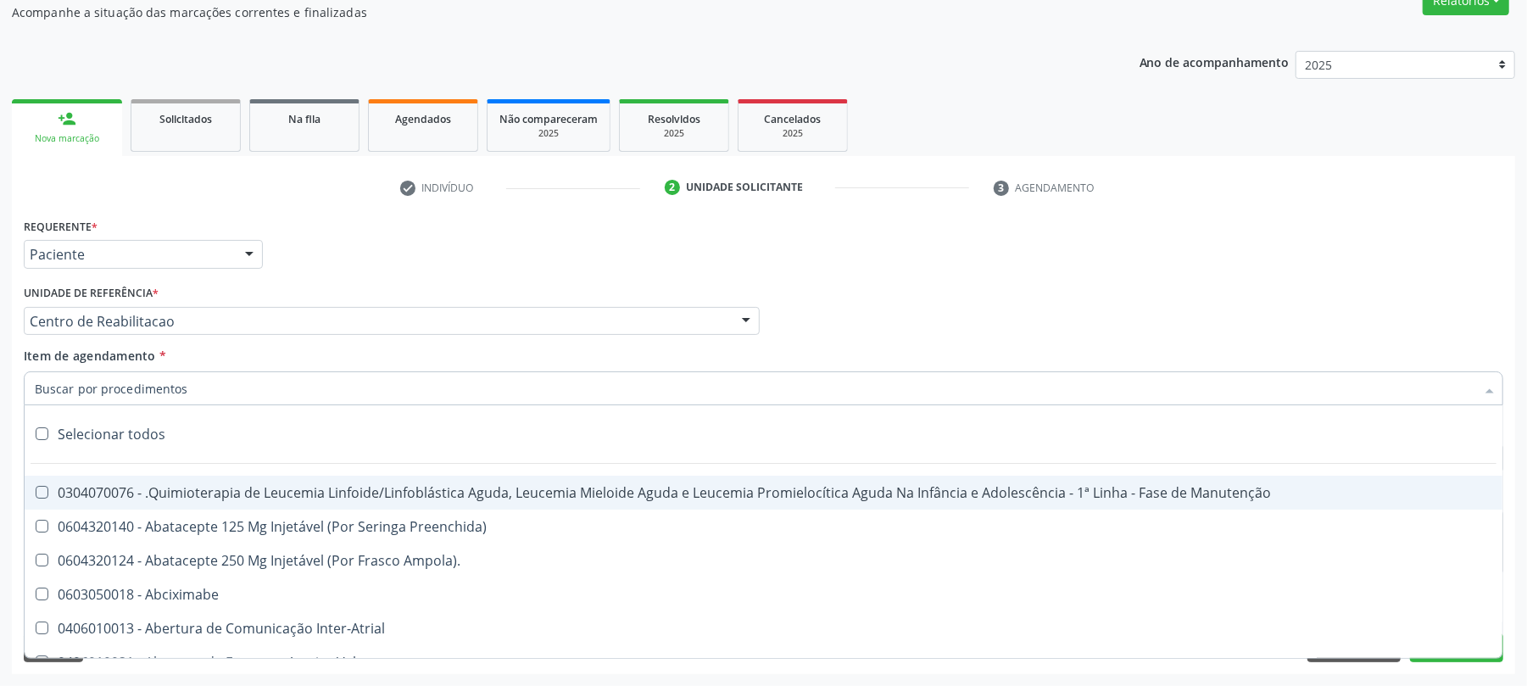
click at [112, 388] on input "Item de agendamento *" at bounding box center [755, 388] width 1440 height 34
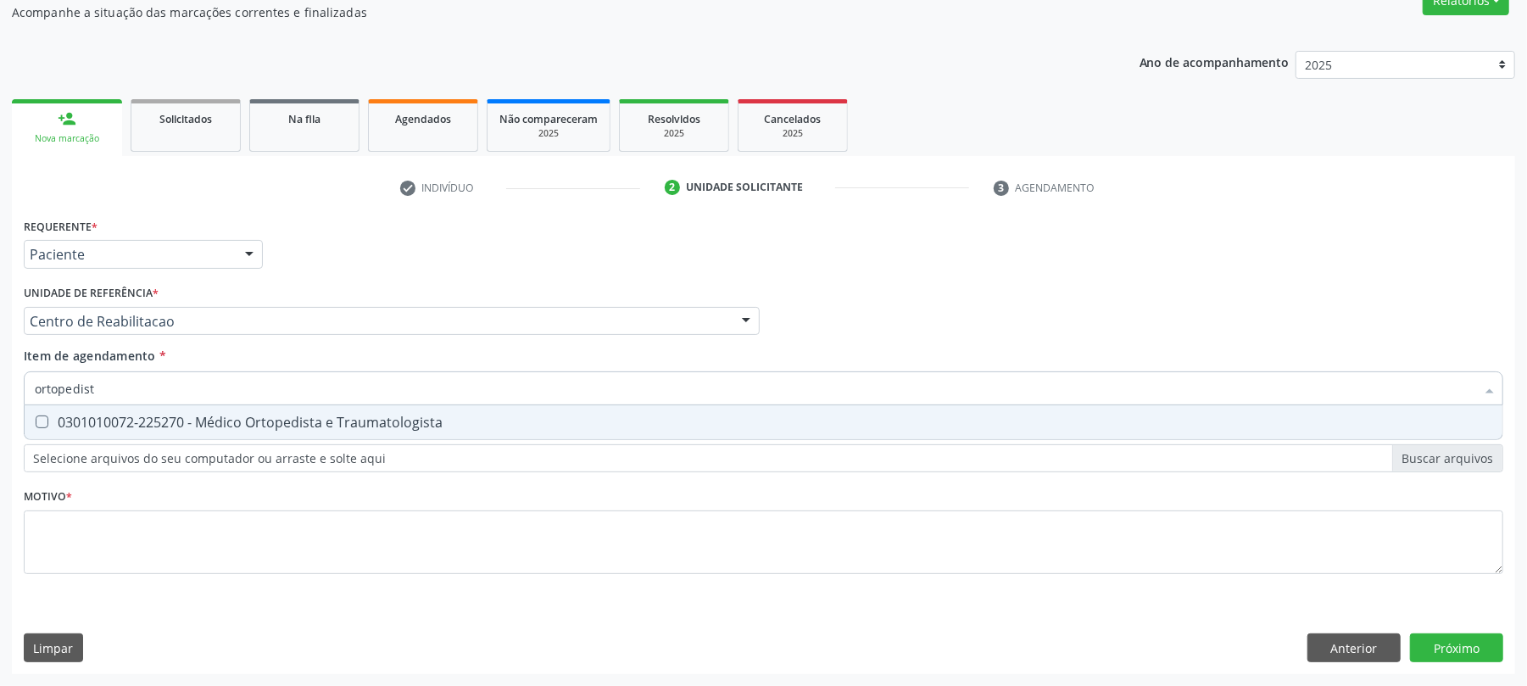
type input "ortopedista"
click at [207, 432] on span "0301010072-225270 - Médico Ortopedista e Traumatologista" at bounding box center [764, 422] width 1478 height 34
checkbox Traumatologista "true"
click at [126, 505] on div "Requerente * Paciente Médico(a) Enfermeiro(a) Paciente Nenhum resultado encontr…" at bounding box center [763, 406] width 1479 height 384
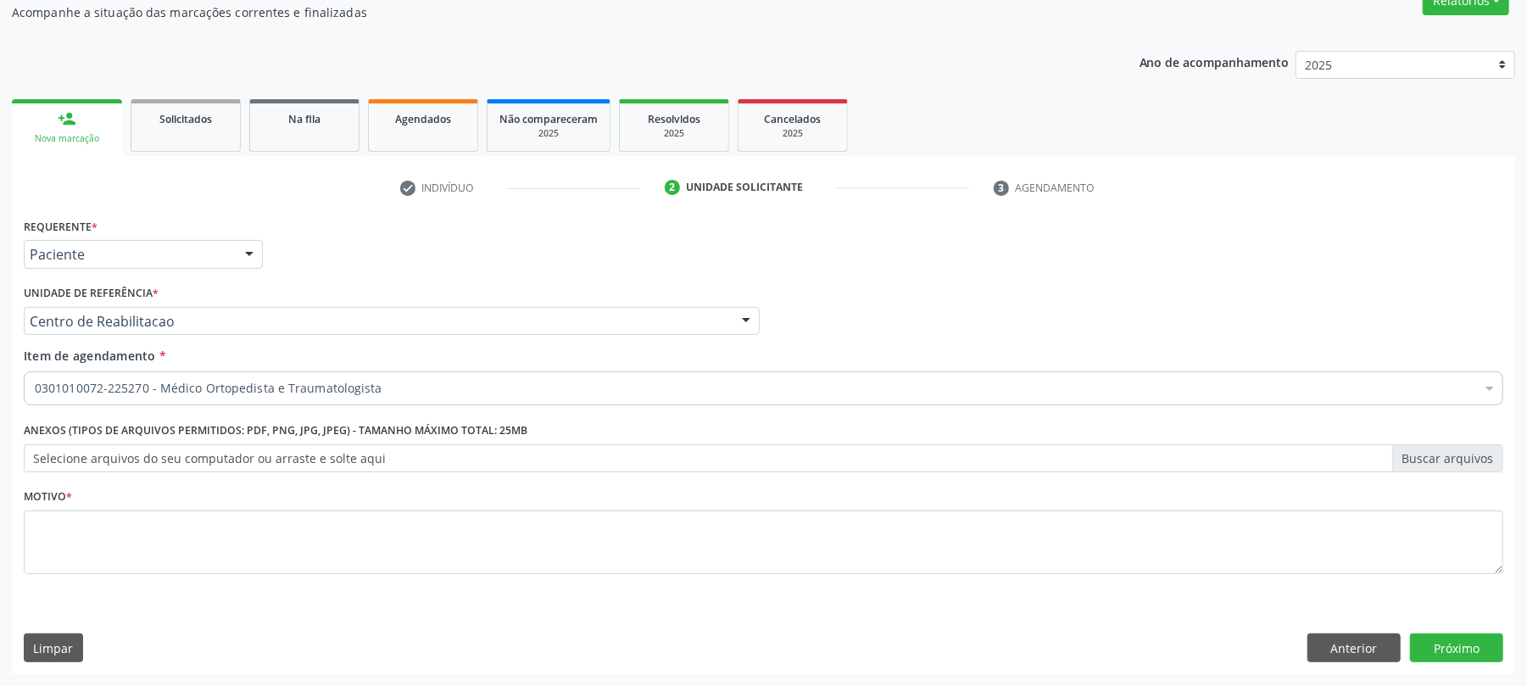
click at [93, 531] on div "Requerente * Paciente Médico(a) Enfermeiro(a) Paciente Nenhum resultado encontr…" at bounding box center [763, 406] width 1479 height 384
click at [93, 531] on textarea at bounding box center [763, 542] width 1479 height 64
type textarea "."
drag, startPoint x: 1428, startPoint y: 651, endPoint x: 1543, endPoint y: 685, distance: 120.2
click at [1432, 653] on button "Próximo" at bounding box center [1456, 647] width 93 height 29
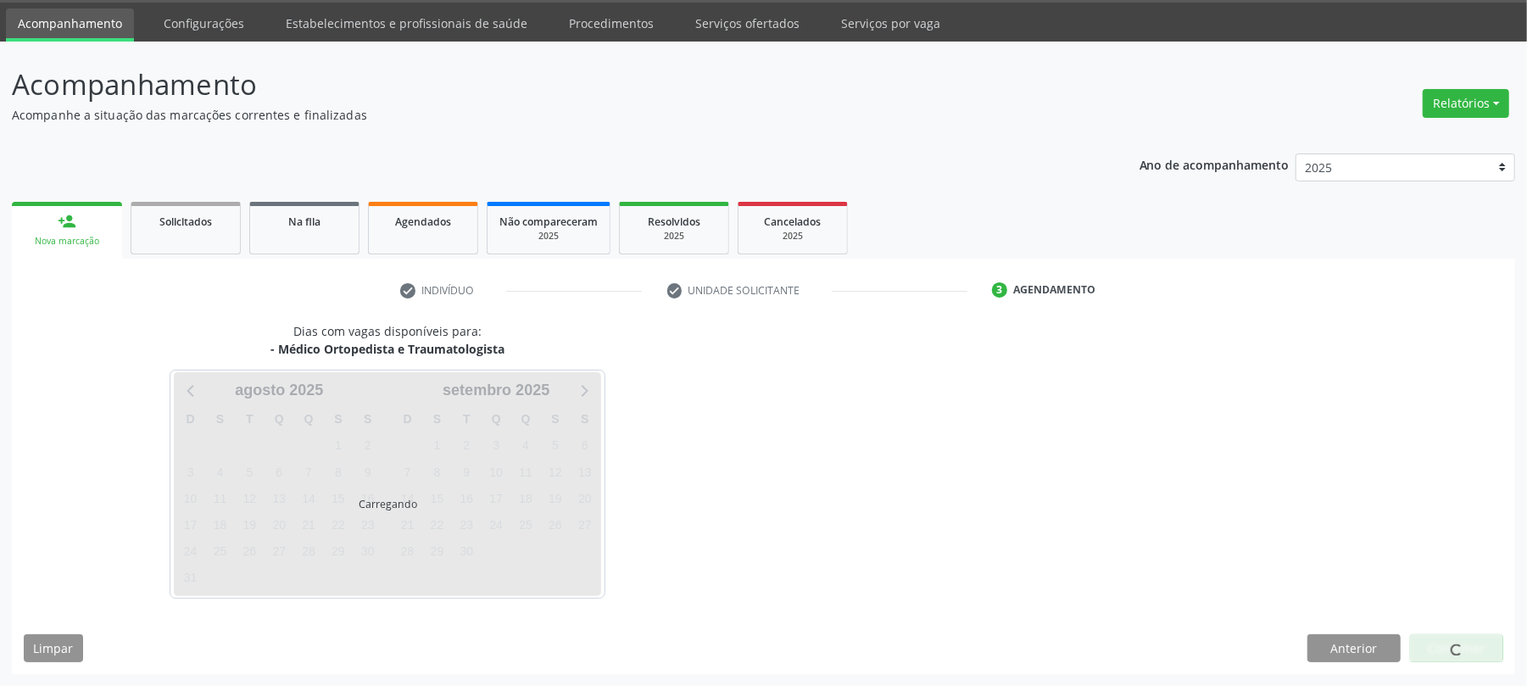
scroll to position [53, 0]
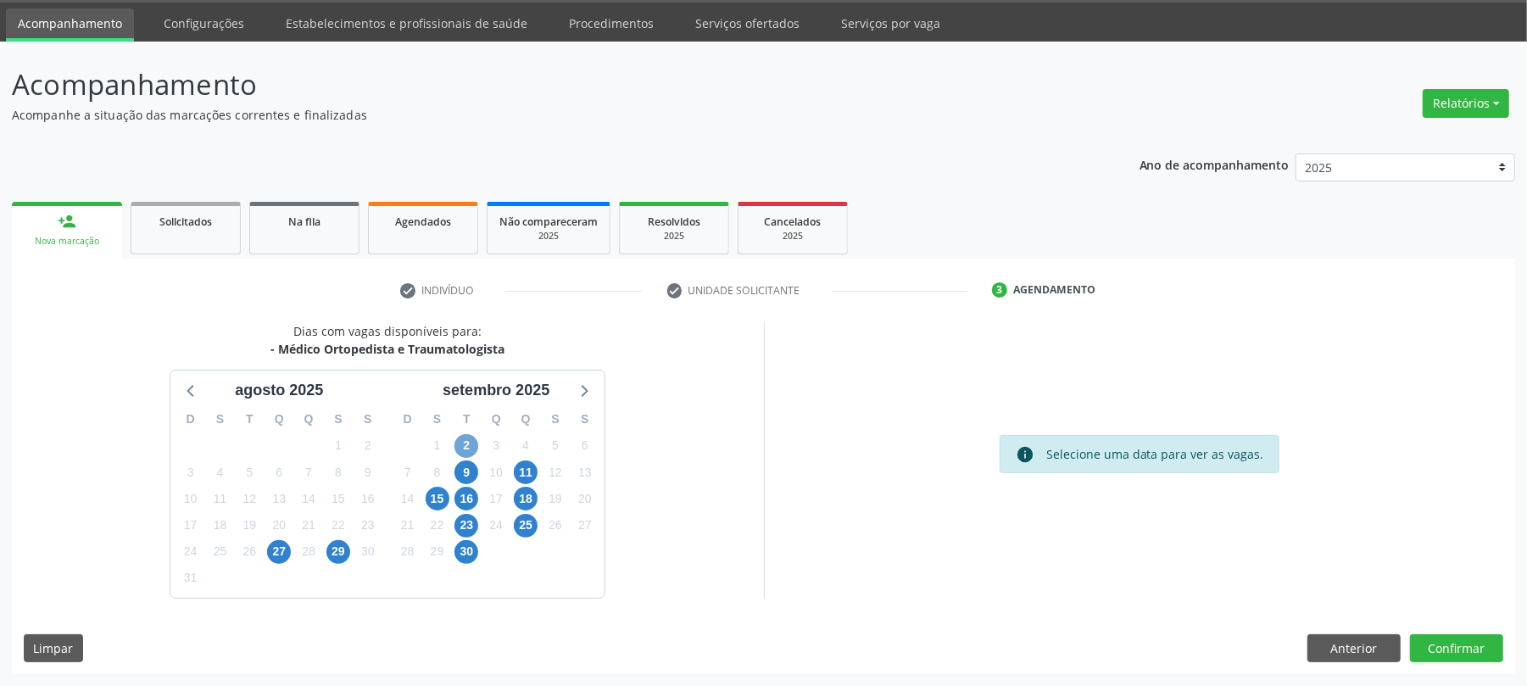
click at [471, 446] on span "2" at bounding box center [466, 446] width 24 height 24
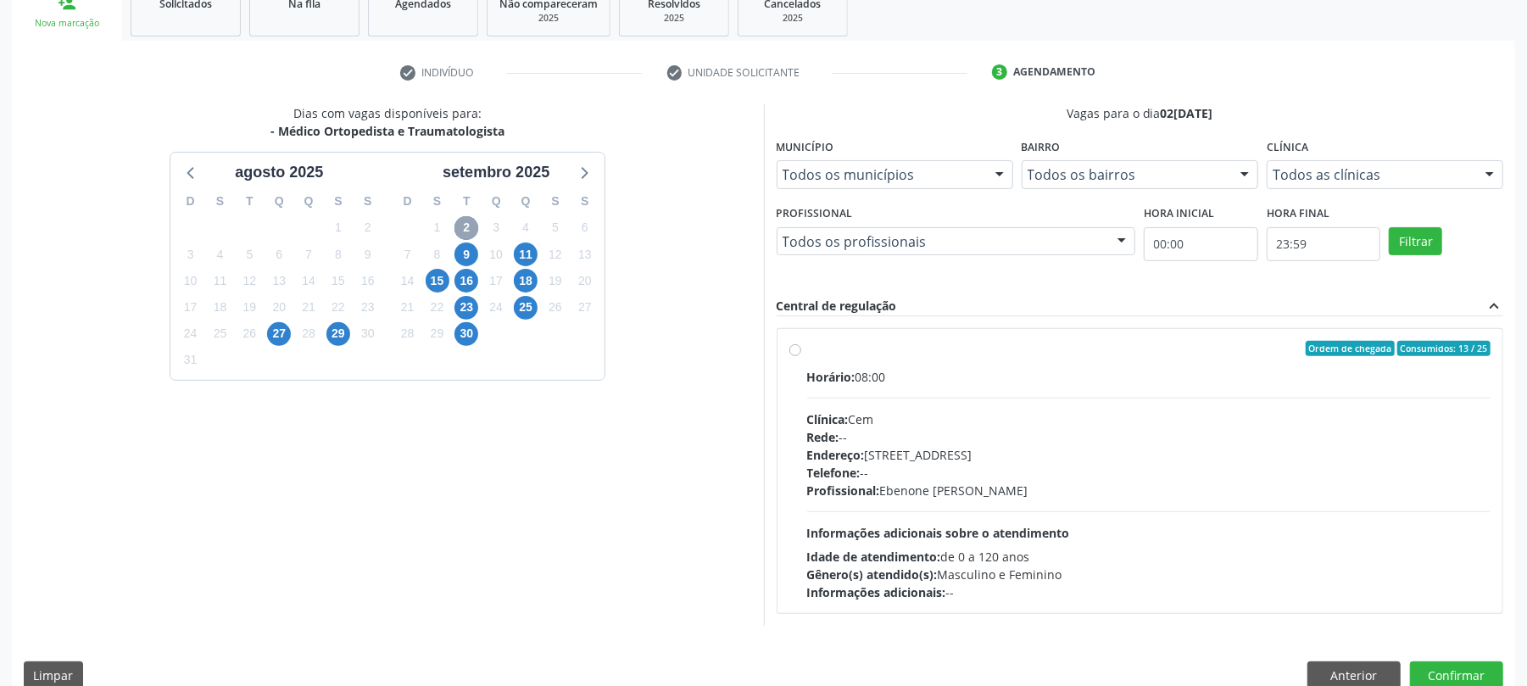
scroll to position [279, 0]
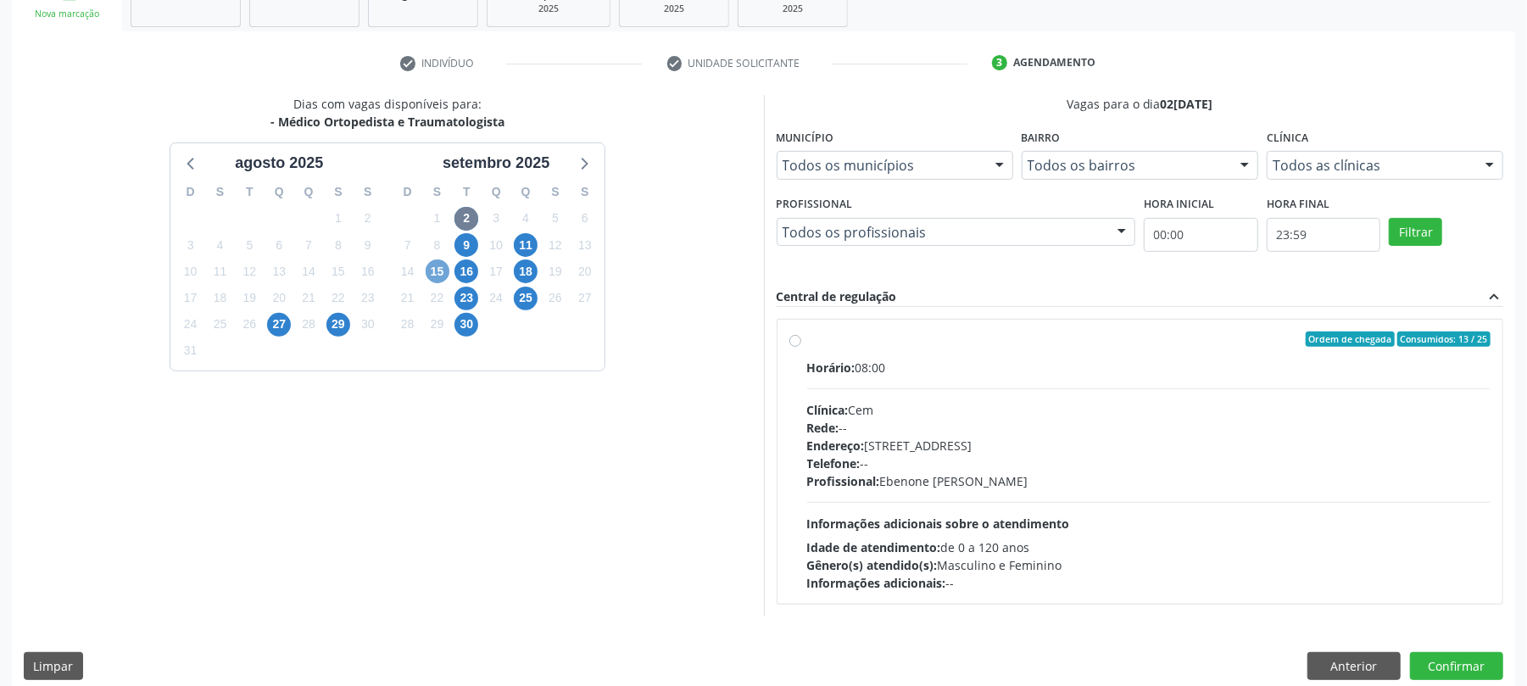
click at [432, 269] on span "15" at bounding box center [438, 271] width 24 height 24
click at [1089, 496] on div "Horário: 07:30 Clínica: Policlinica Municipal Rede: -- Endereço: Predio, nº S/N…" at bounding box center [1149, 475] width 684 height 233
click at [801, 347] on input "Ordem de chegada Consumidos: 14 / 20 Horário: 07:30 Clínica: Policlinica Munici…" at bounding box center [795, 338] width 12 height 15
radio input "true"
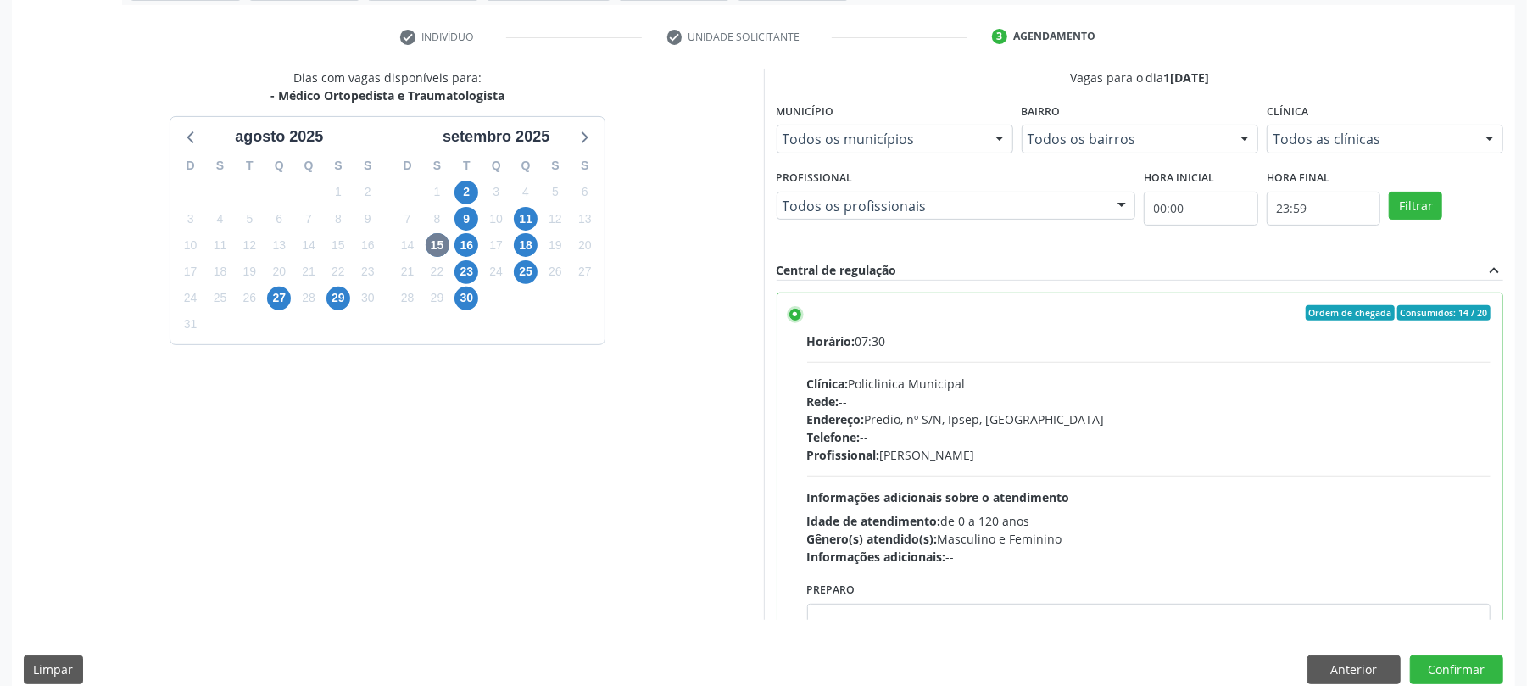
scroll to position [327, 0]
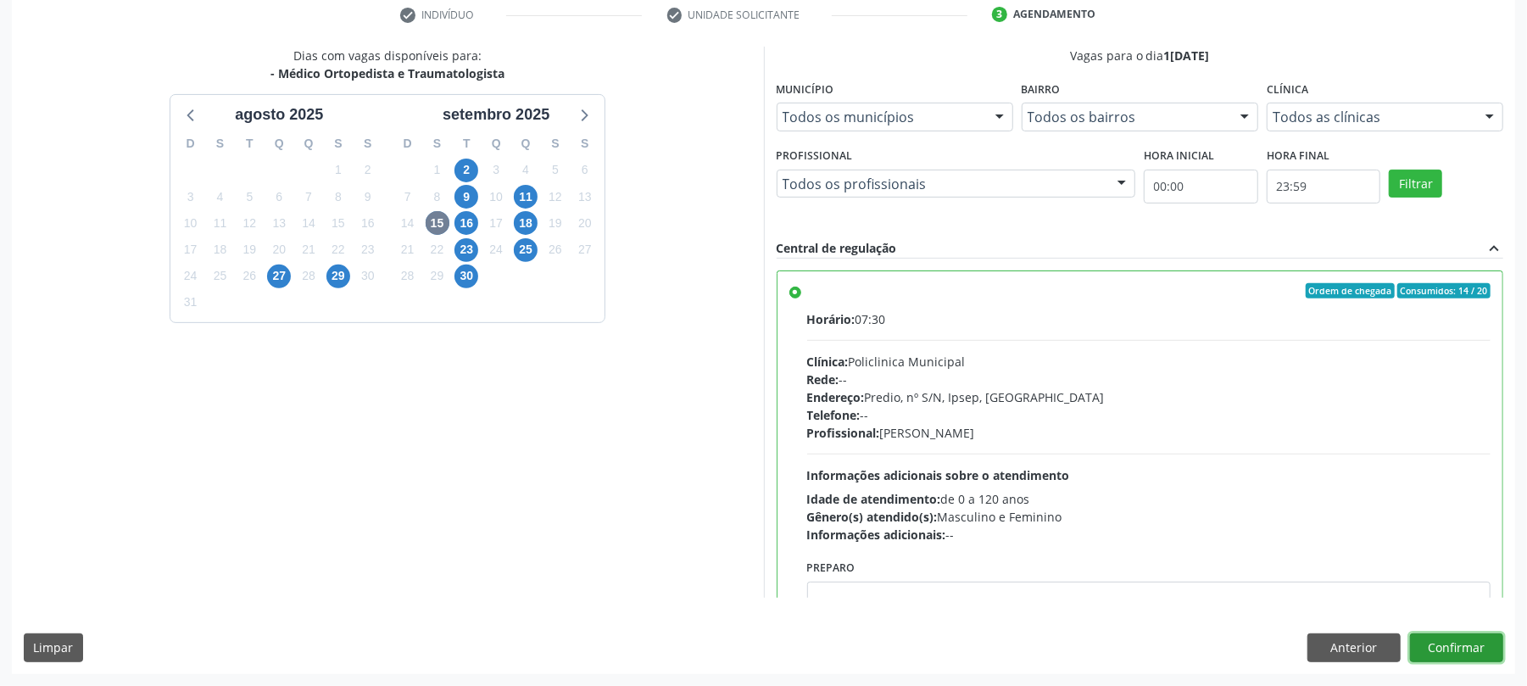
click at [1439, 649] on button "Confirmar" at bounding box center [1456, 647] width 93 height 29
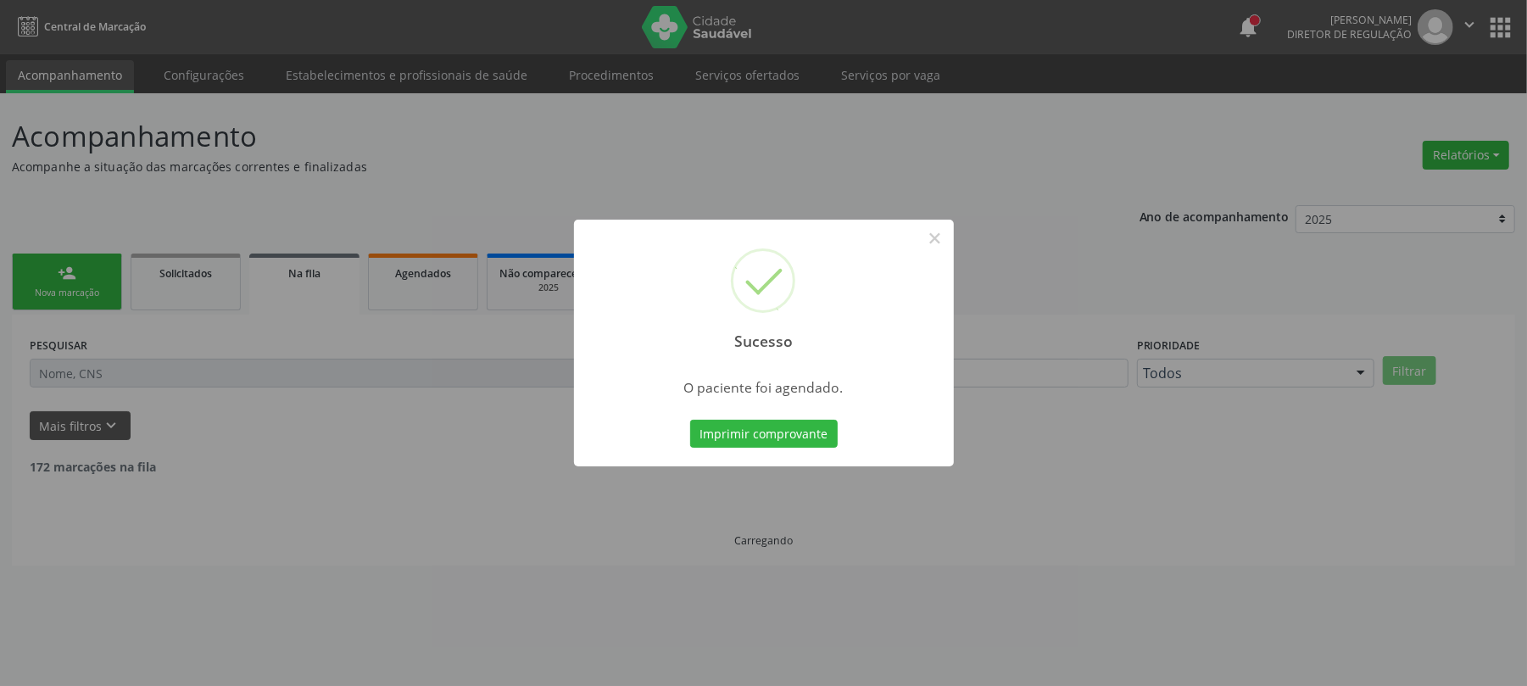
scroll to position [0, 0]
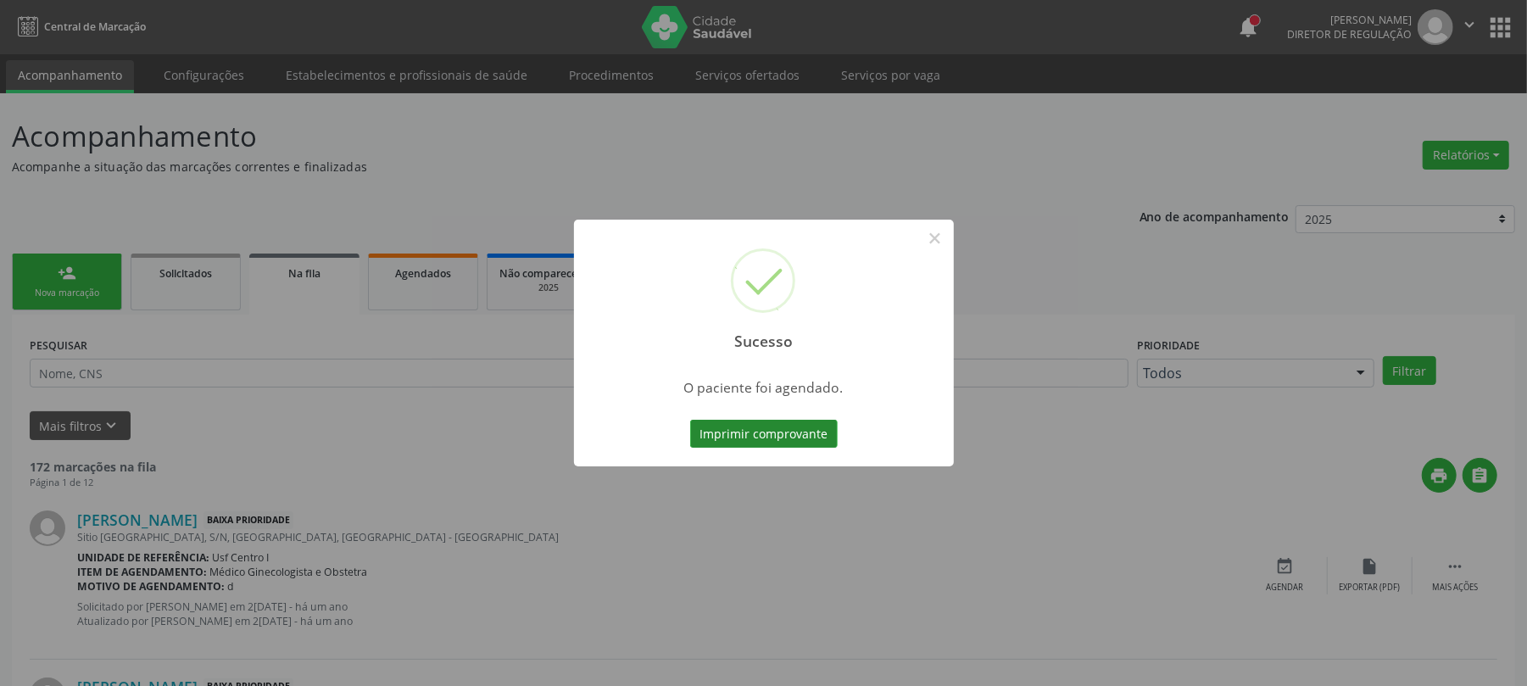
click at [768, 422] on button "Imprimir comprovante" at bounding box center [764, 434] width 148 height 29
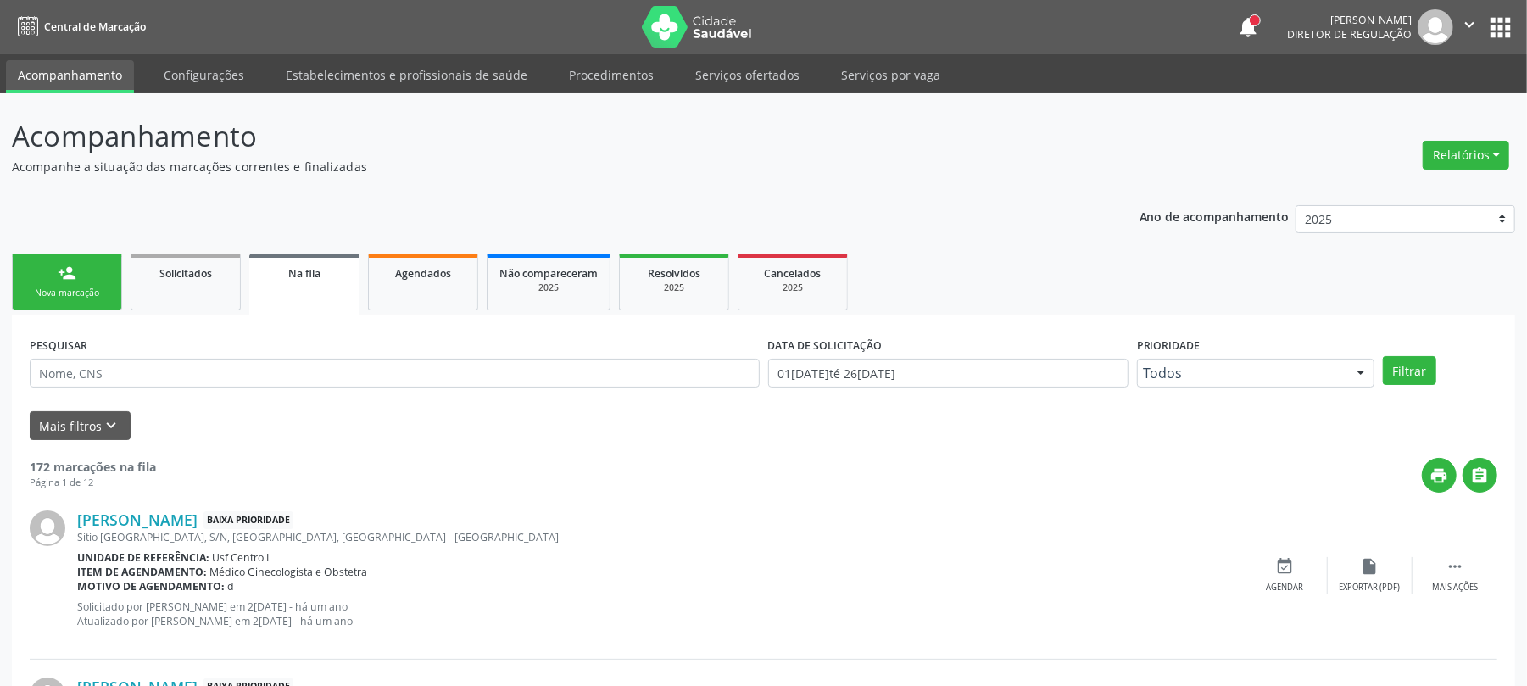
click at [75, 292] on div "Nova marcação" at bounding box center [67, 293] width 85 height 13
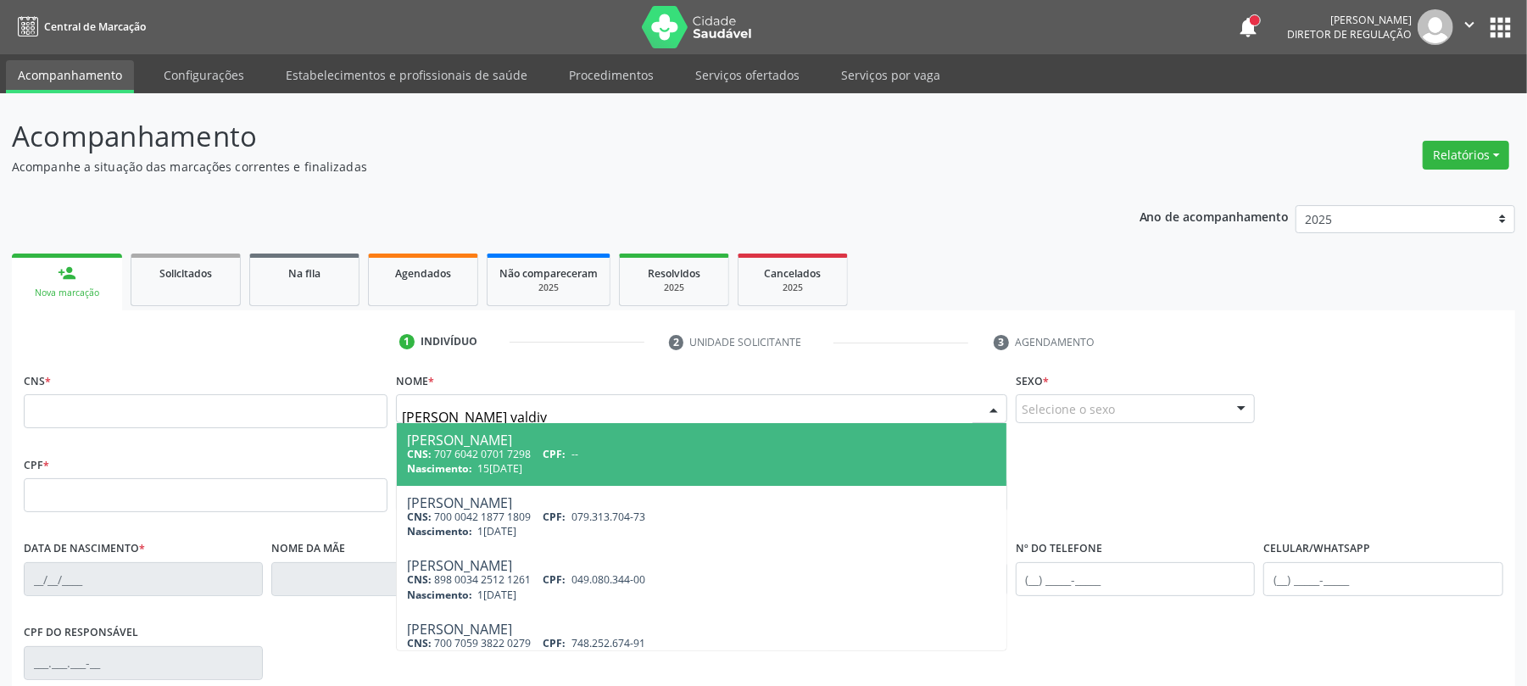
type input "[PERSON_NAME] valdivi"
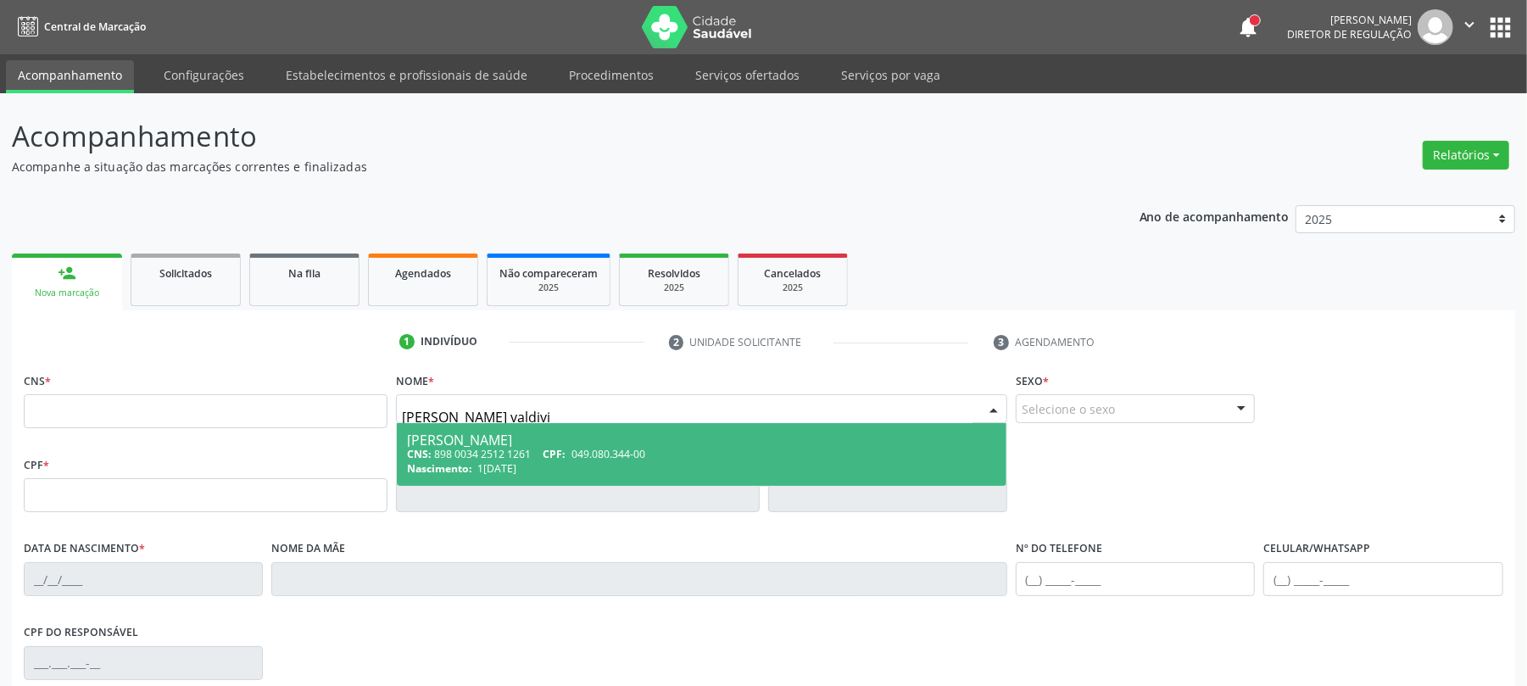
click at [534, 466] on div "Nascimento: 1[DATE]" at bounding box center [701, 468] width 589 height 14
type input "898 0034 2512 1261"
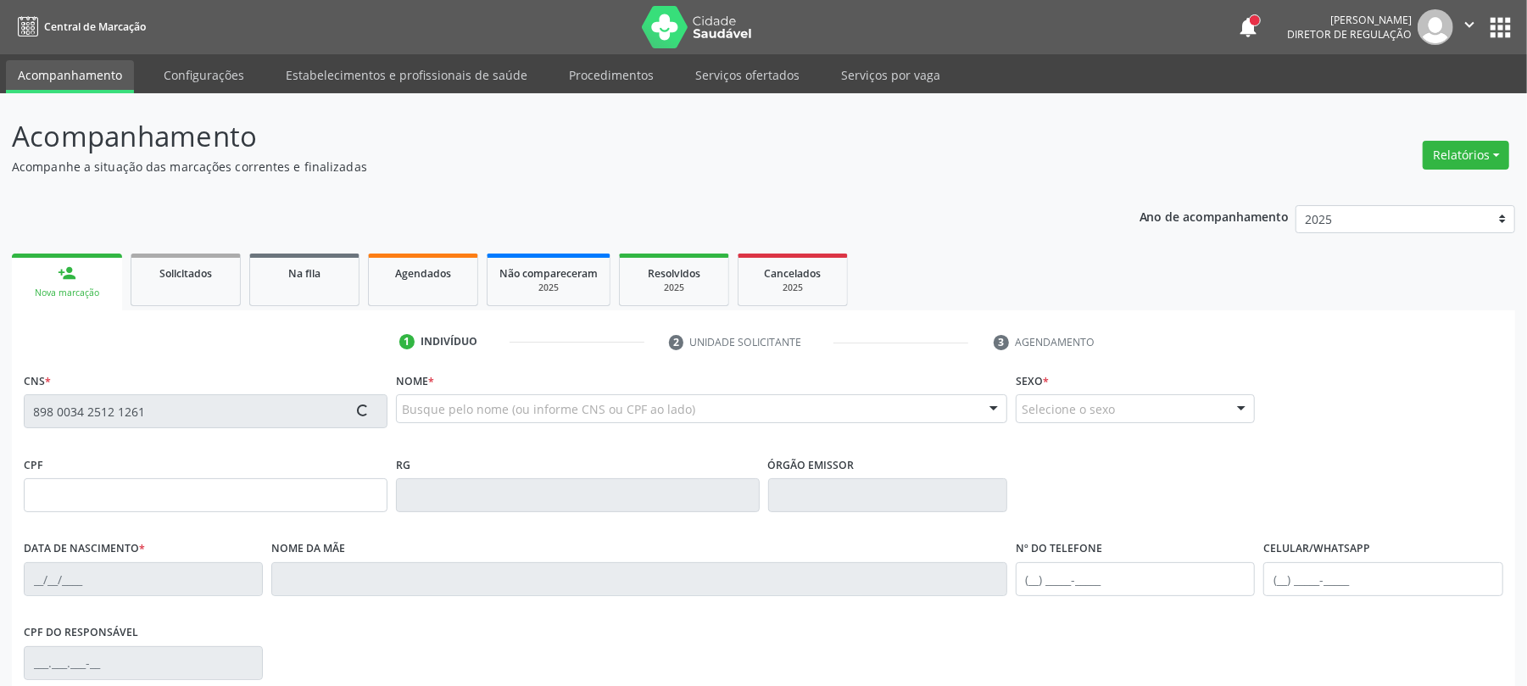
type input "049.080.344-00"
type input "1[DATE]"
type input "[PERSON_NAME]"
type input "[PHONE_NUMBER]"
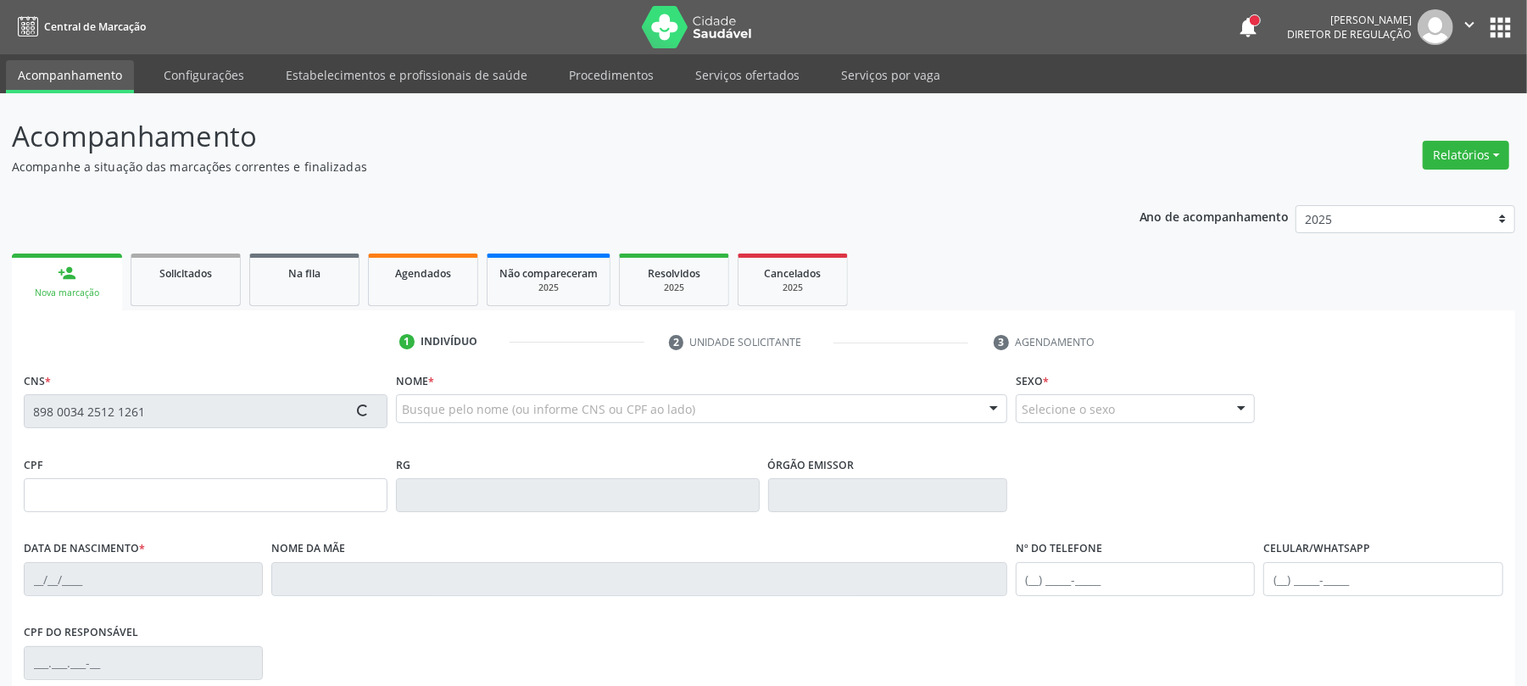
type input "96"
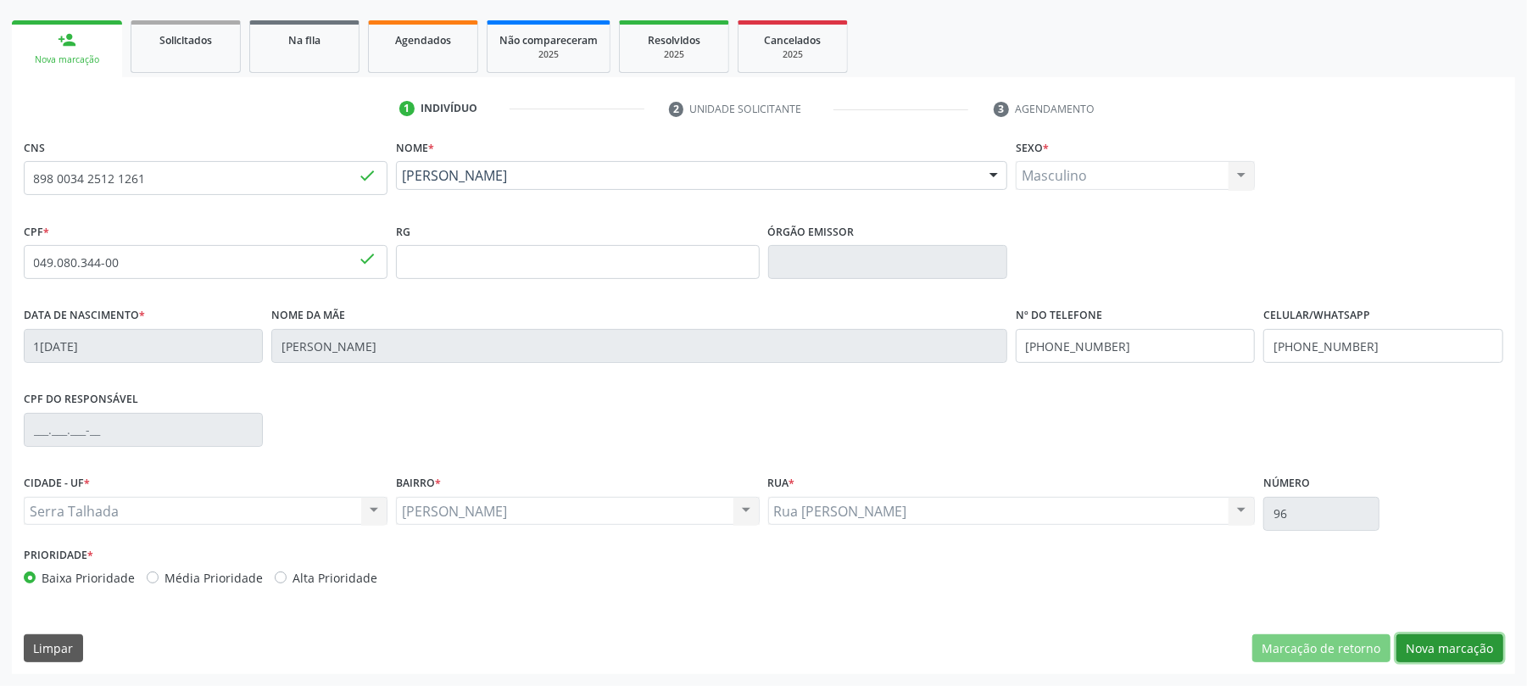
click at [1487, 649] on button "Nova marcação" at bounding box center [1449, 648] width 107 height 29
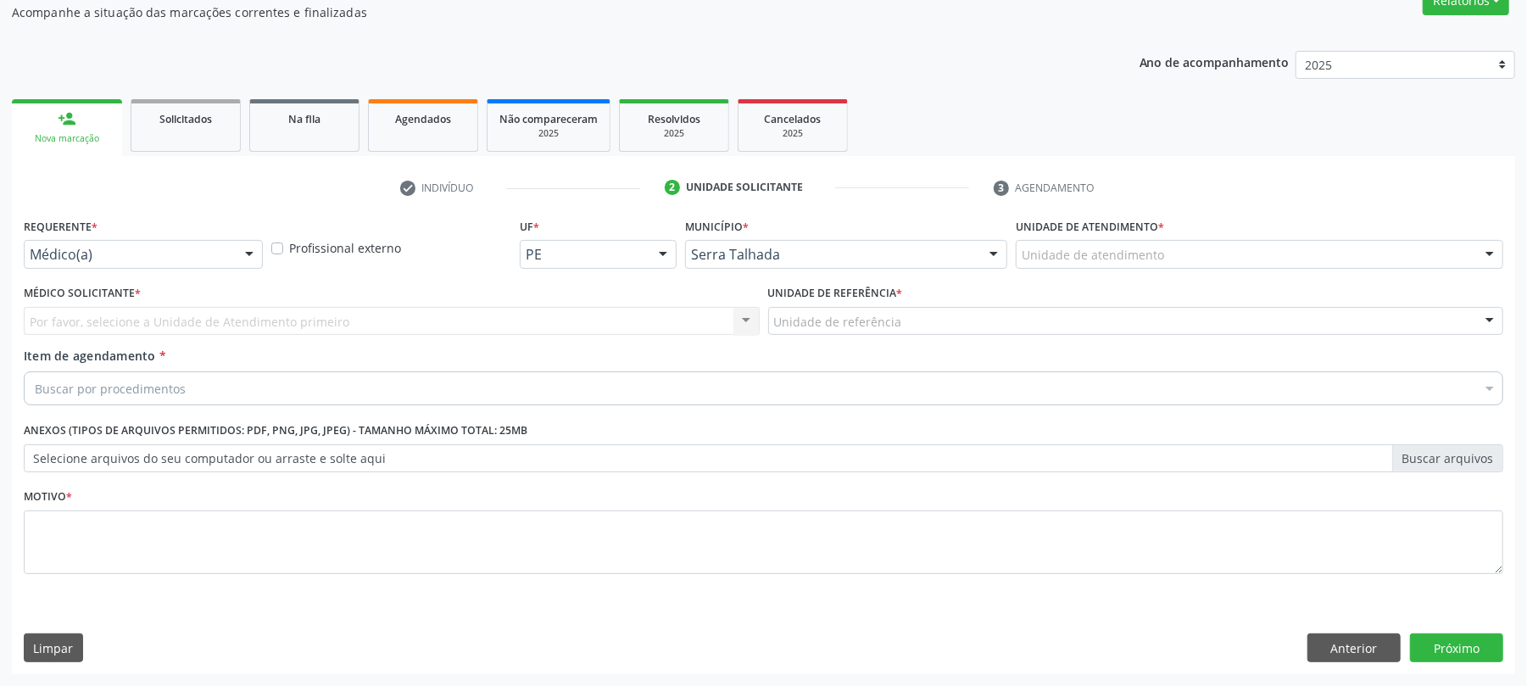
scroll to position [156, 0]
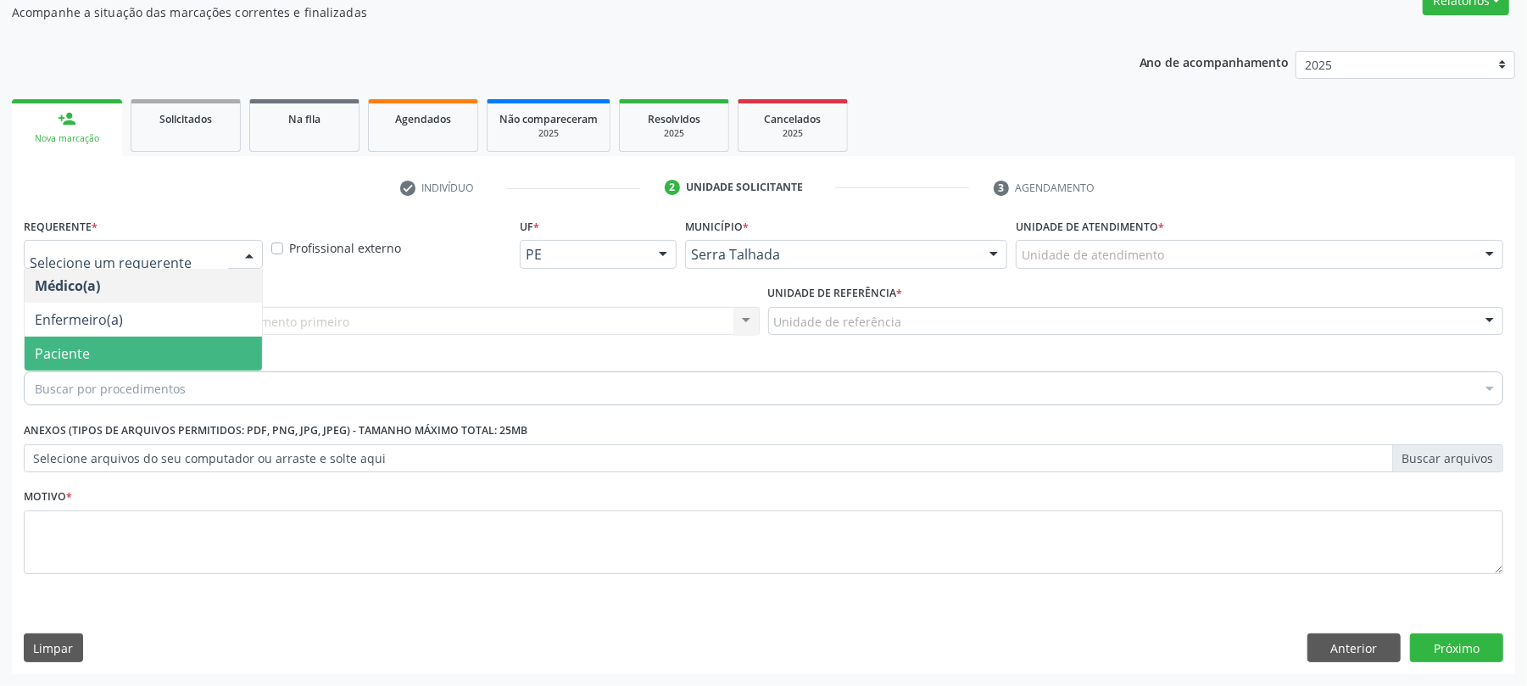
click at [141, 339] on span "Paciente" at bounding box center [143, 354] width 237 height 34
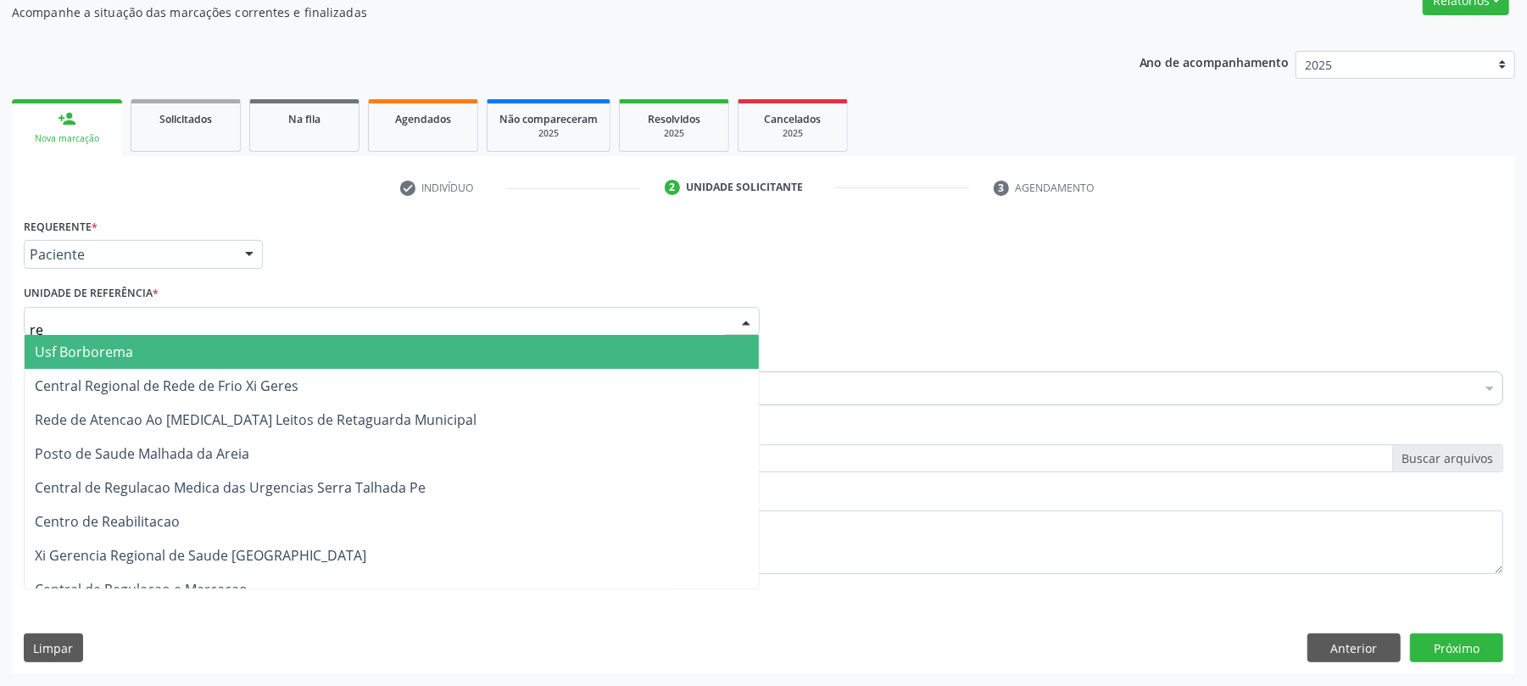
type input "rea"
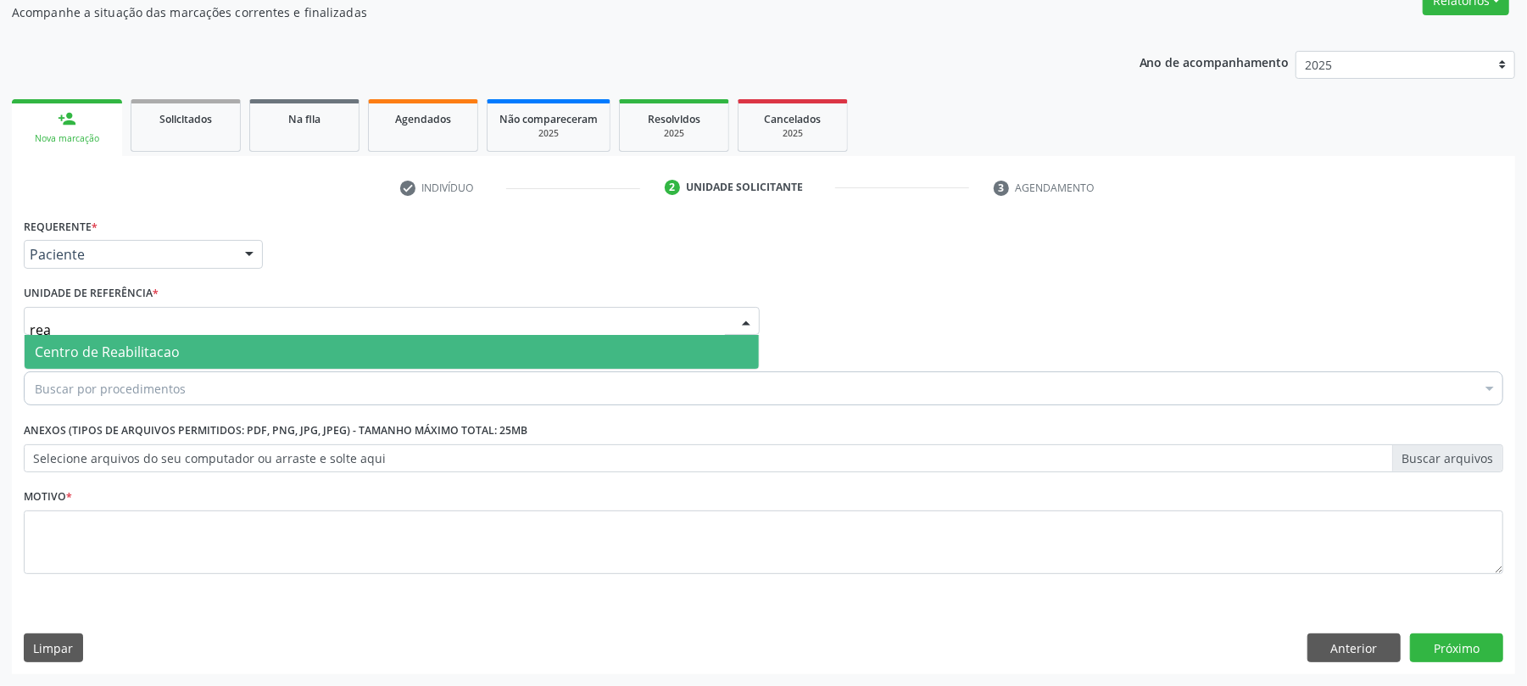
click at [134, 337] on span "Centro de Reabilitacao" at bounding box center [392, 352] width 734 height 34
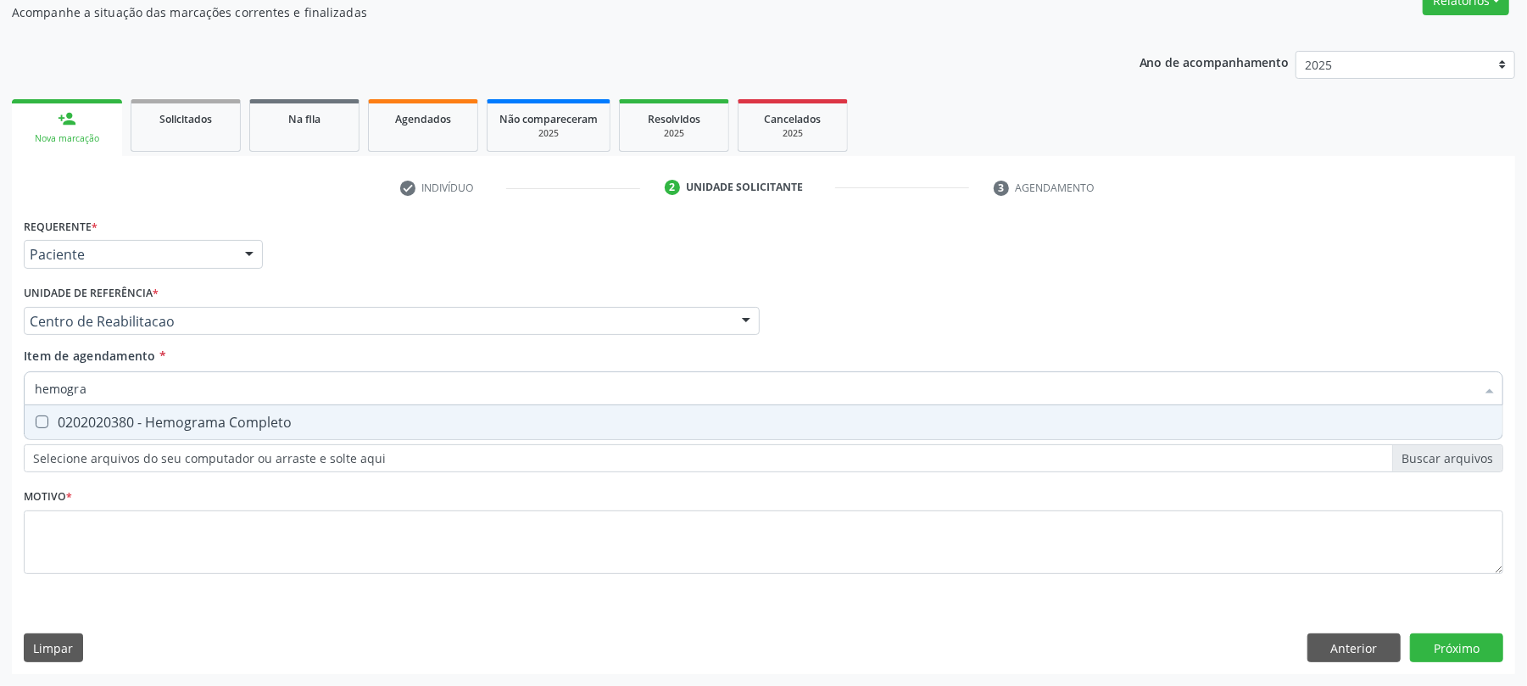
type input "hemogram"
click at [44, 417] on Completo at bounding box center [42, 421] width 13 height 13
click at [36, 417] on Completo "checkbox" at bounding box center [30, 421] width 11 height 11
checkbox Completo "true"
click at [96, 388] on input "hemogram" at bounding box center [755, 388] width 1440 height 34
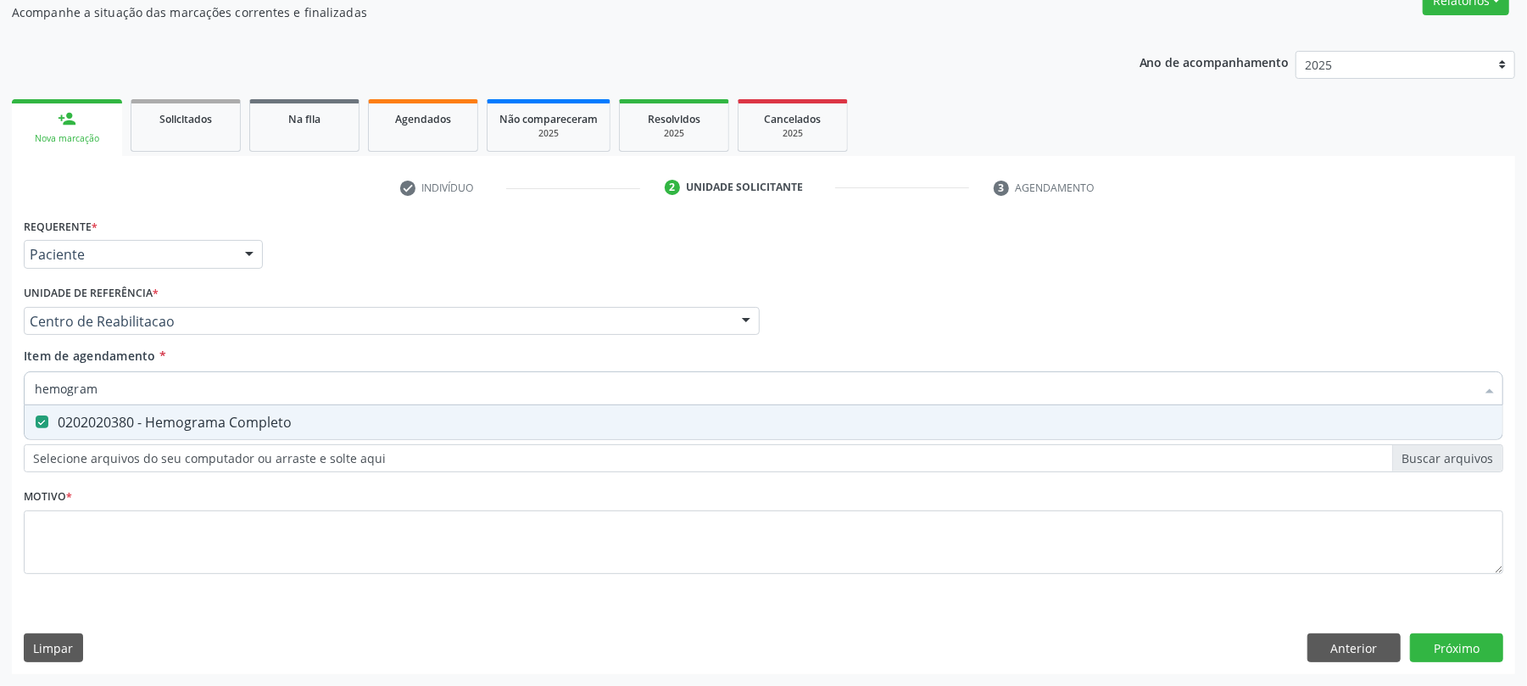
click at [96, 388] on input "hemogram" at bounding box center [755, 388] width 1440 height 34
checkbox Completo "false"
type input "tempo de coa"
click at [117, 415] on div "0202020070 - Determinação de Tempo de Coagulação" at bounding box center [763, 422] width 1457 height 14
checkbox Coagulação "true"
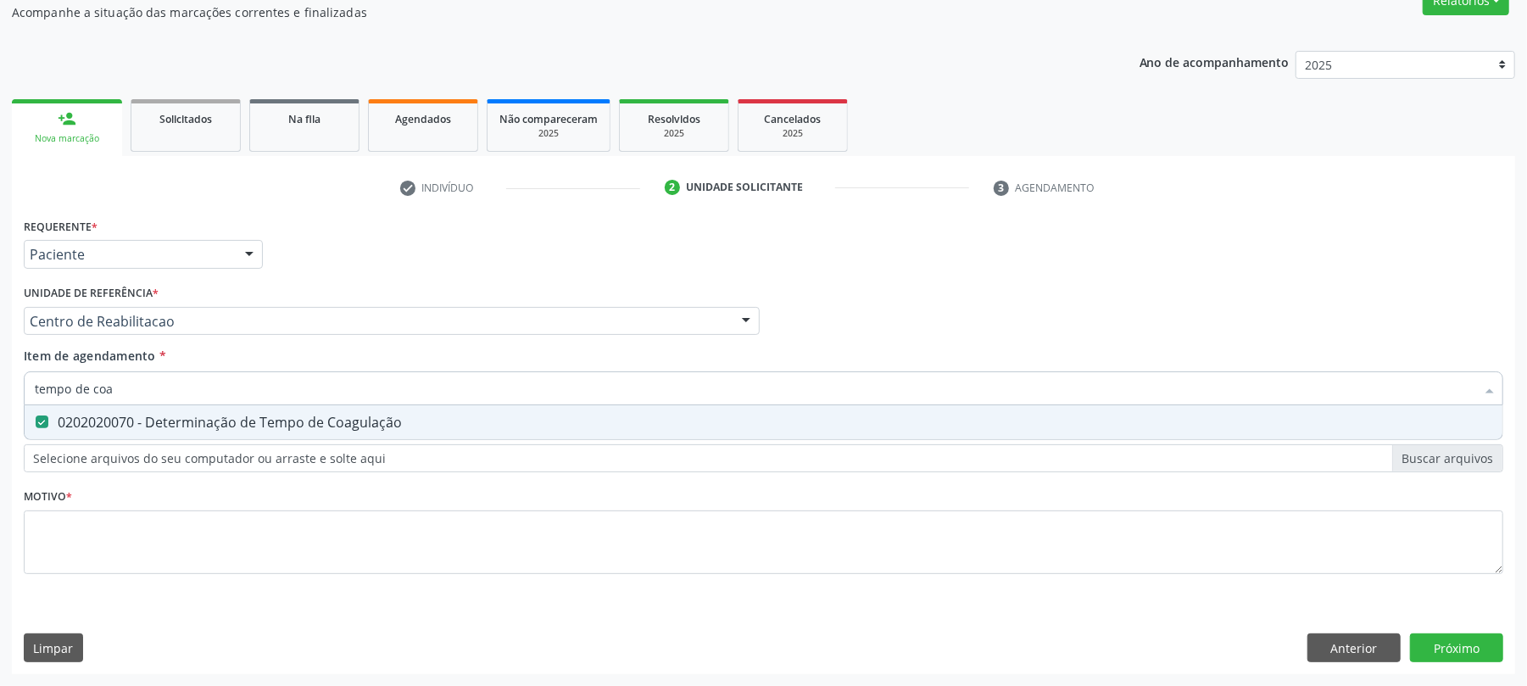
click at [129, 382] on input "tempo de coa" at bounding box center [755, 388] width 1440 height 34
type input "tempo de s"
checkbox Coagulação "false"
type input "tempo de sangr"
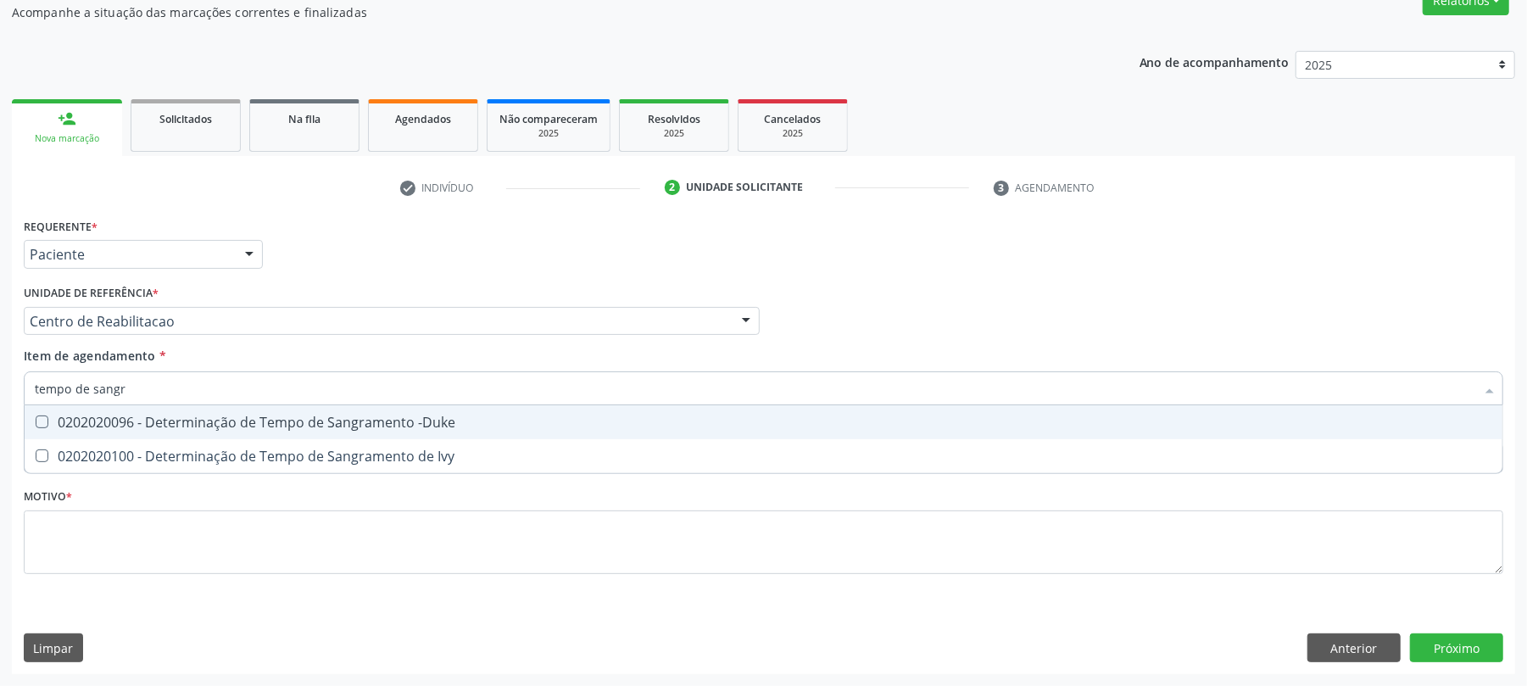
click at [119, 421] on div "0202020096 - Determinação de Tempo de Sangramento -Duke" at bounding box center [763, 422] width 1457 height 14
checkbox -Duke "true"
click at [131, 387] on input "tempo de sangr" at bounding box center [755, 388] width 1440 height 34
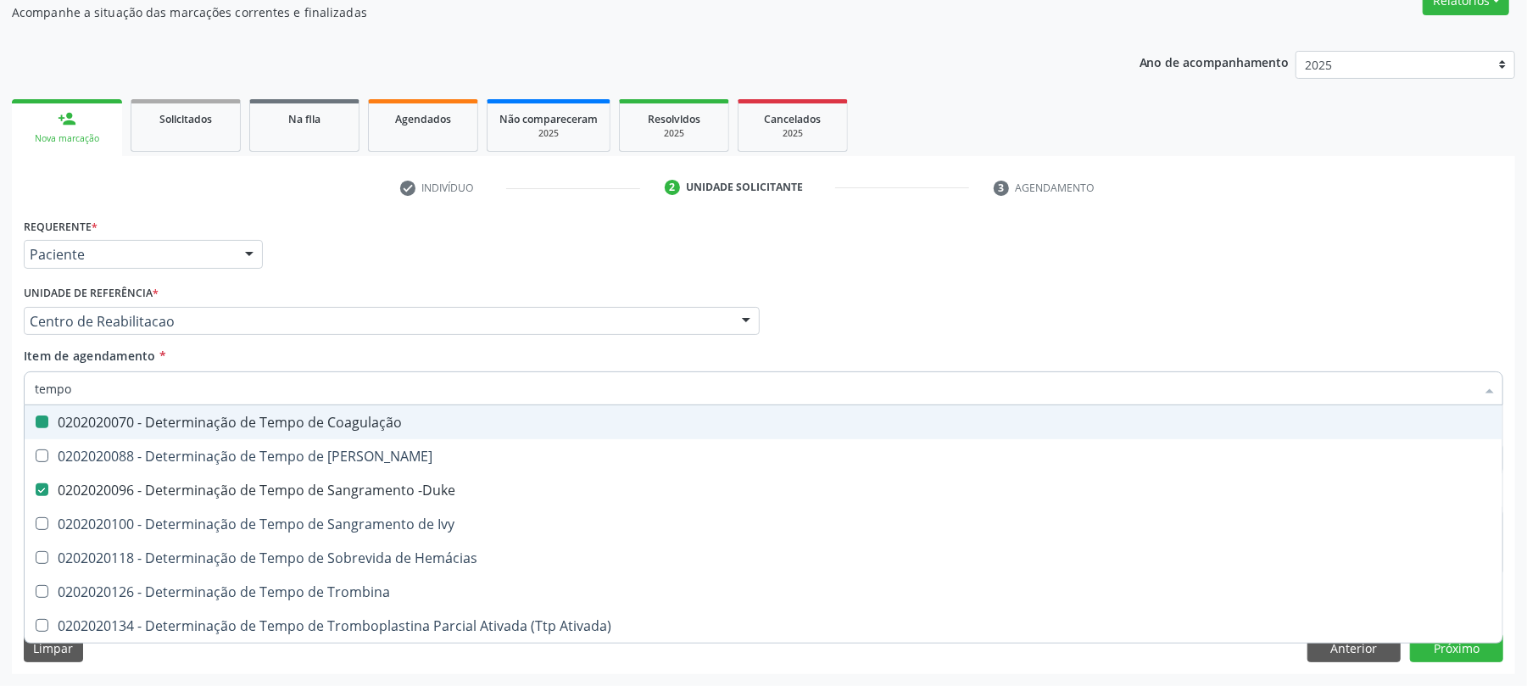
type input "tempo"
checkbox Coagulação "false"
checkbox -Duke "false"
type input "t"
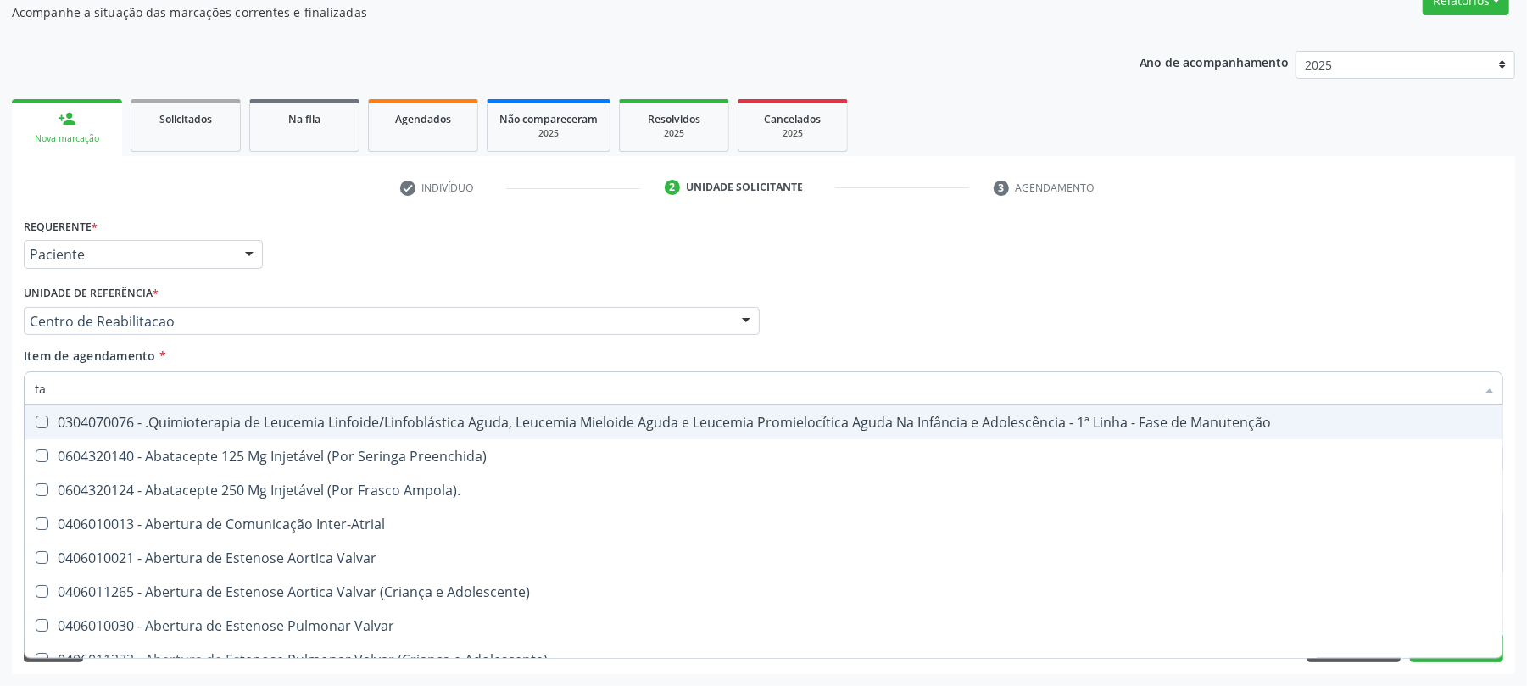
type input "tap"
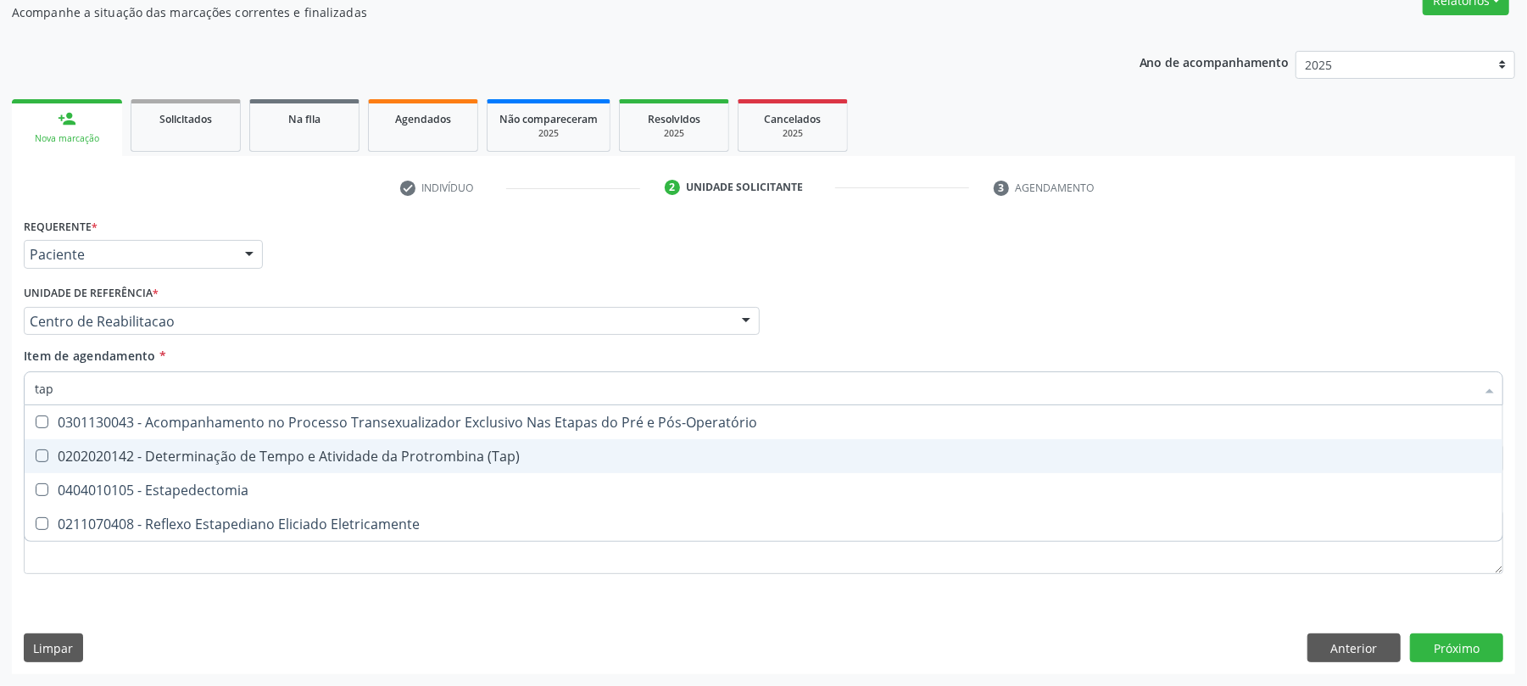
click at [368, 449] on div "0202020142 - Determinação de Tempo e Atividade da Protrombina (Tap)" at bounding box center [763, 456] width 1457 height 14
checkbox \(Tap\) "true"
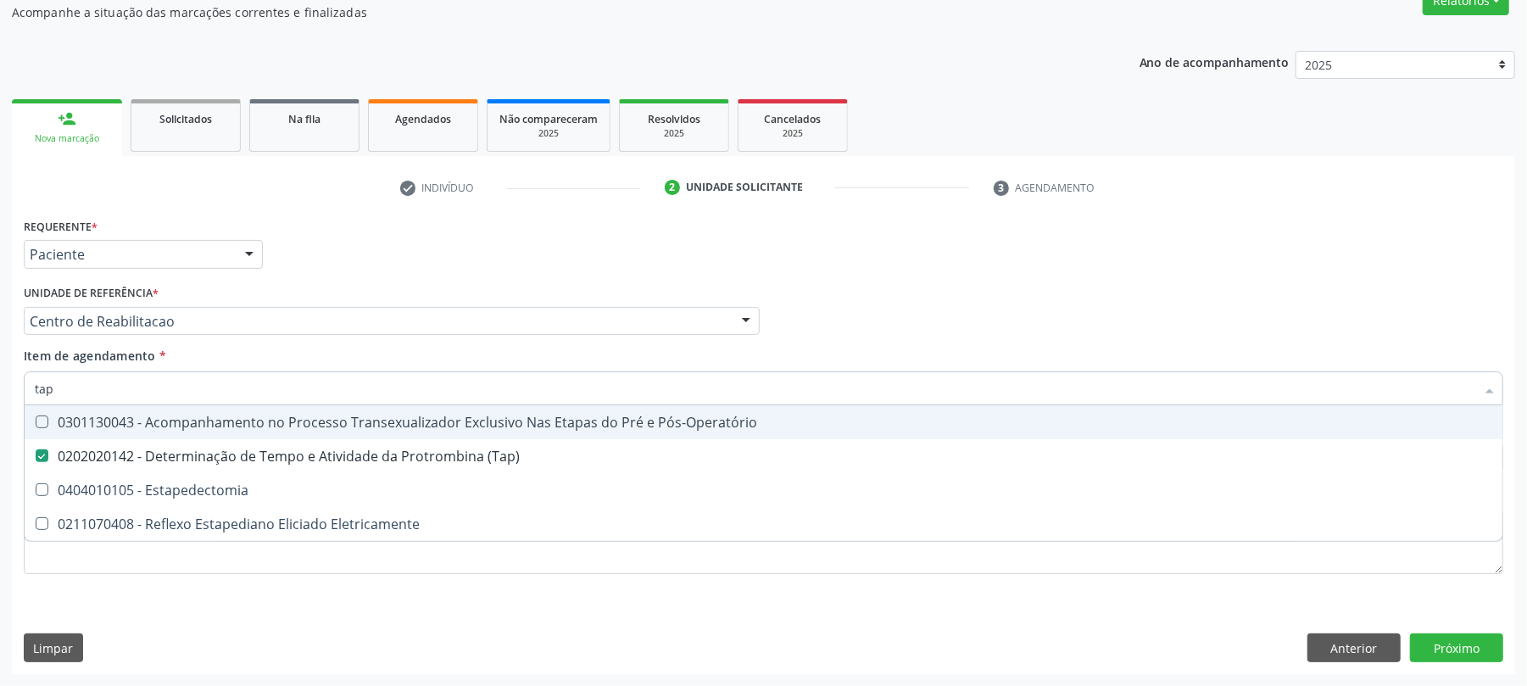
click at [195, 388] on input "tap" at bounding box center [755, 388] width 1440 height 34
type input "gl"
checkbox \(Tap\) "false"
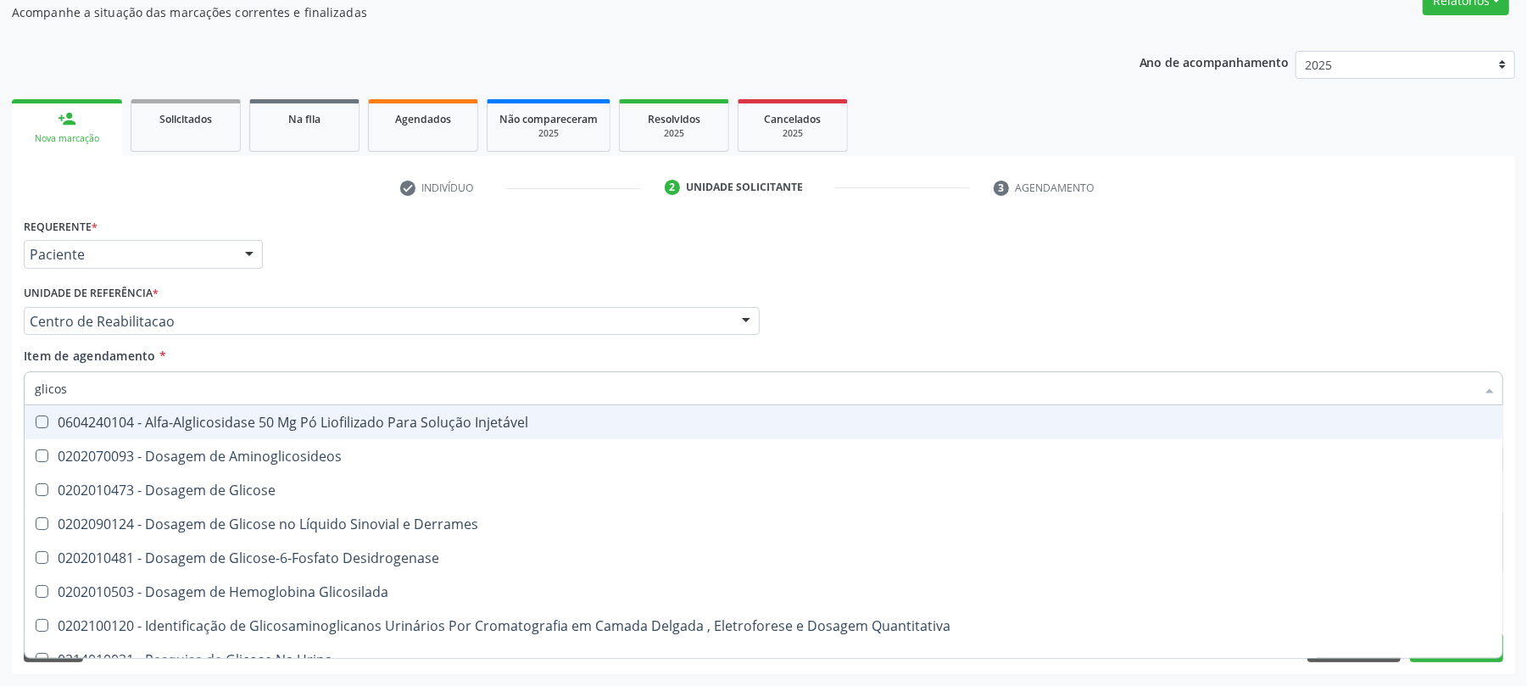
type input "glicose"
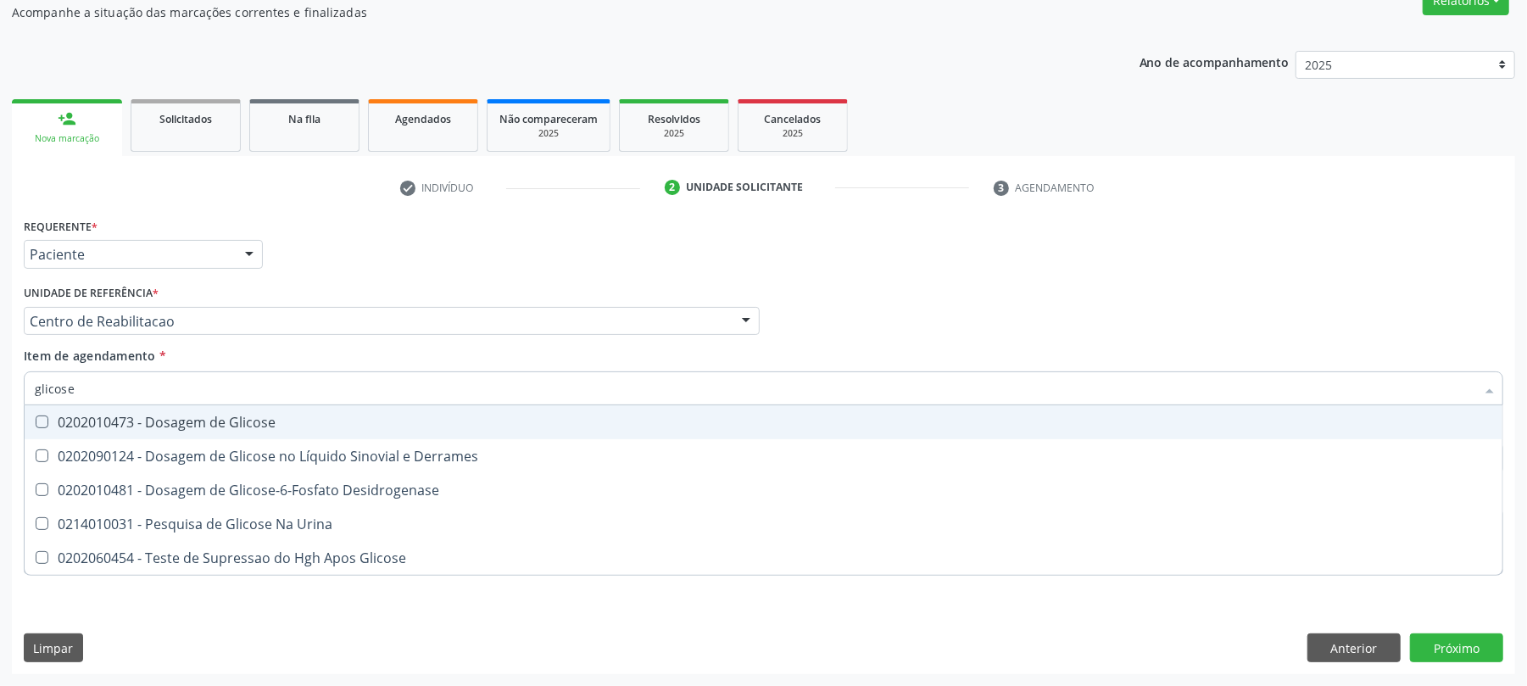
click at [227, 424] on div "0202010473 - Dosagem de Glicose" at bounding box center [763, 422] width 1457 height 14
checkbox Glicose "true"
type input "glicos"
checkbox Glicose "false"
checkbox Desidrogenase "true"
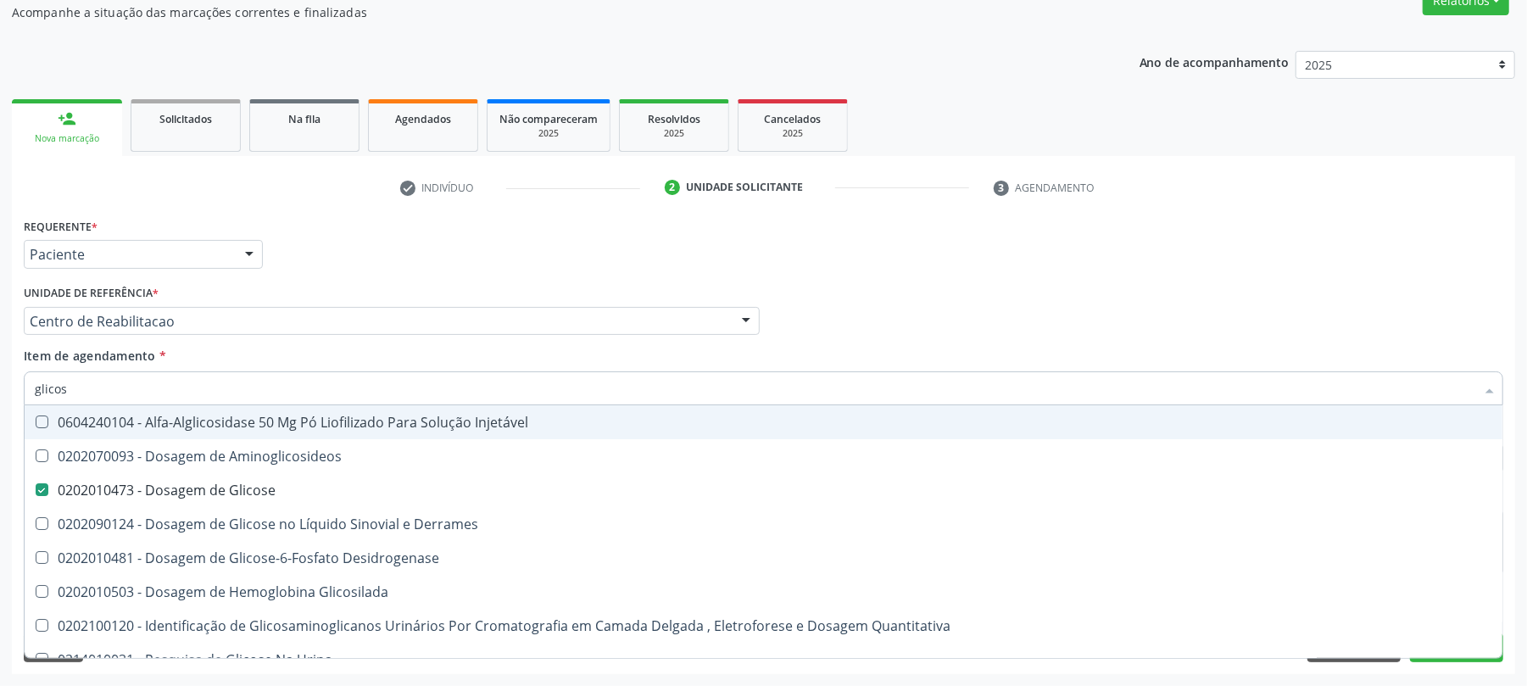
type input "glico"
checkbox Glicose "false"
checkbox Glicosilada "true"
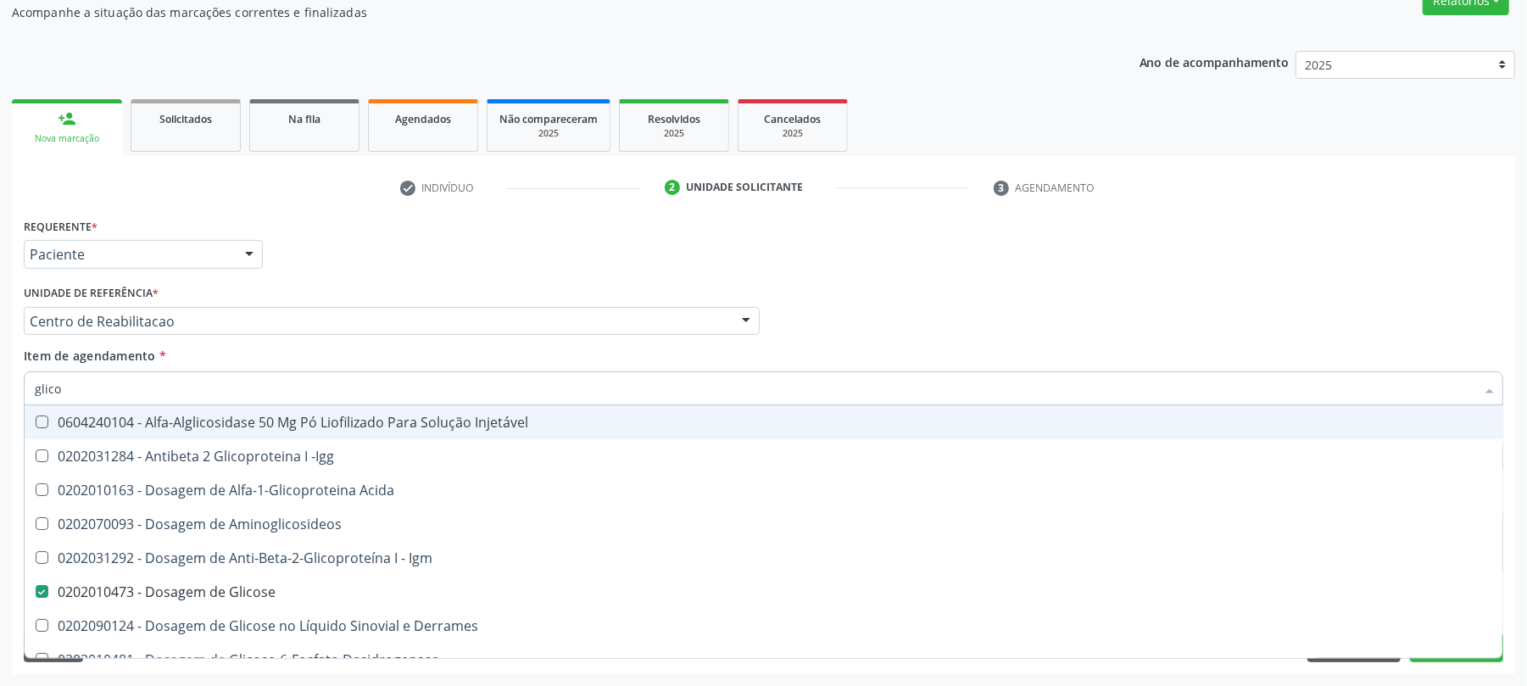
type input "glicos"
checkbox Acida "true"
checkbox Glicose "false"
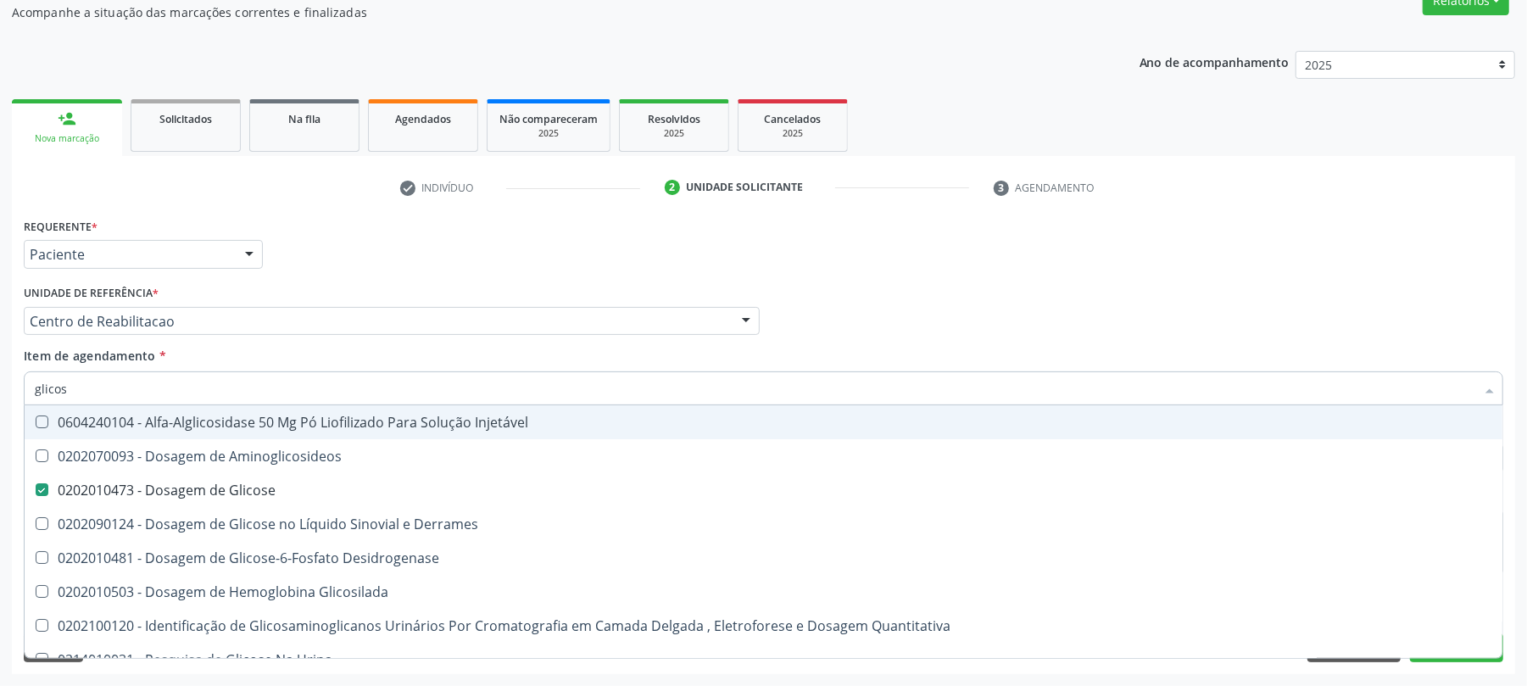
type input "glicosi"
checkbox Glicose "false"
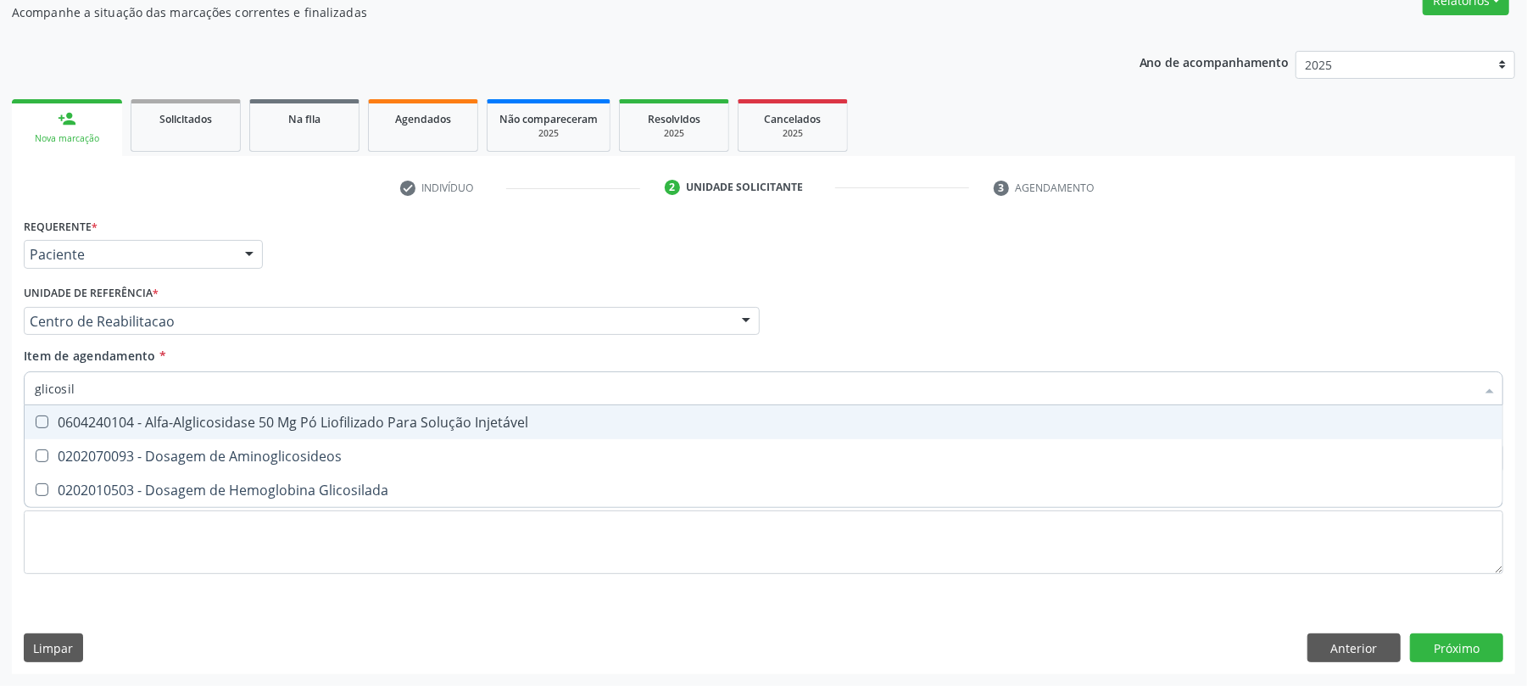
type input "glicosila"
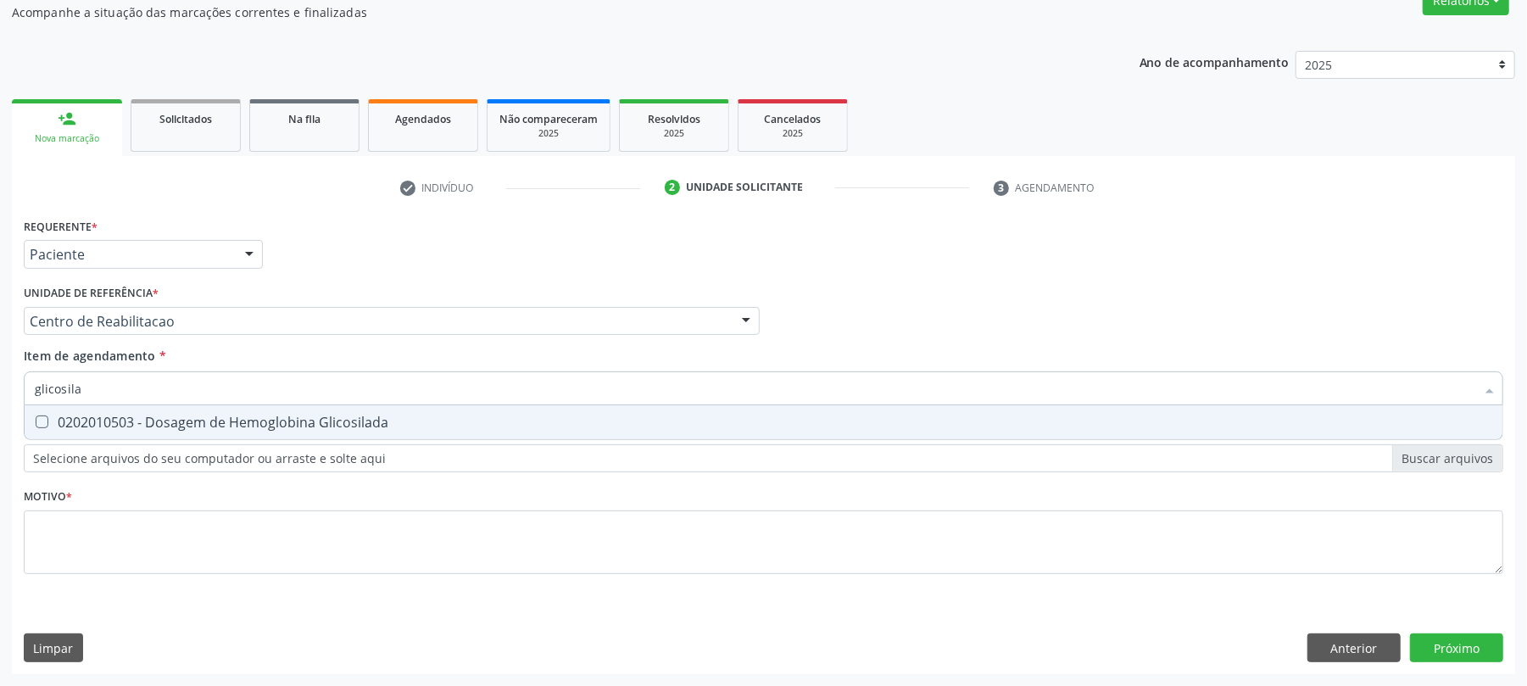
click at [117, 415] on div "0202010503 - Dosagem de Hemoglobina Glicosilada" at bounding box center [763, 422] width 1457 height 14
checkbox Glicosilada "true"
click at [103, 394] on input "glicosila" at bounding box center [755, 388] width 1440 height 34
type input "urei"
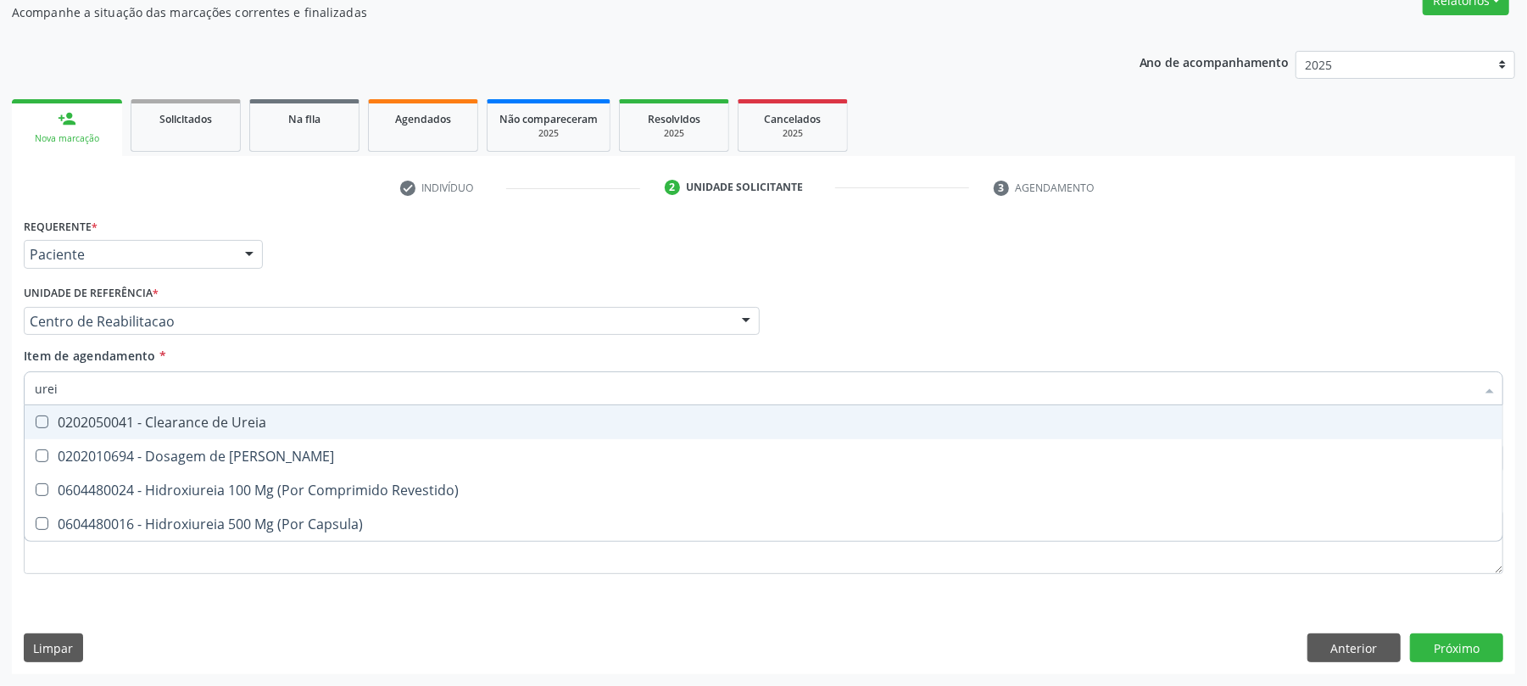
checkbox Ureia "false"
type input "ureia"
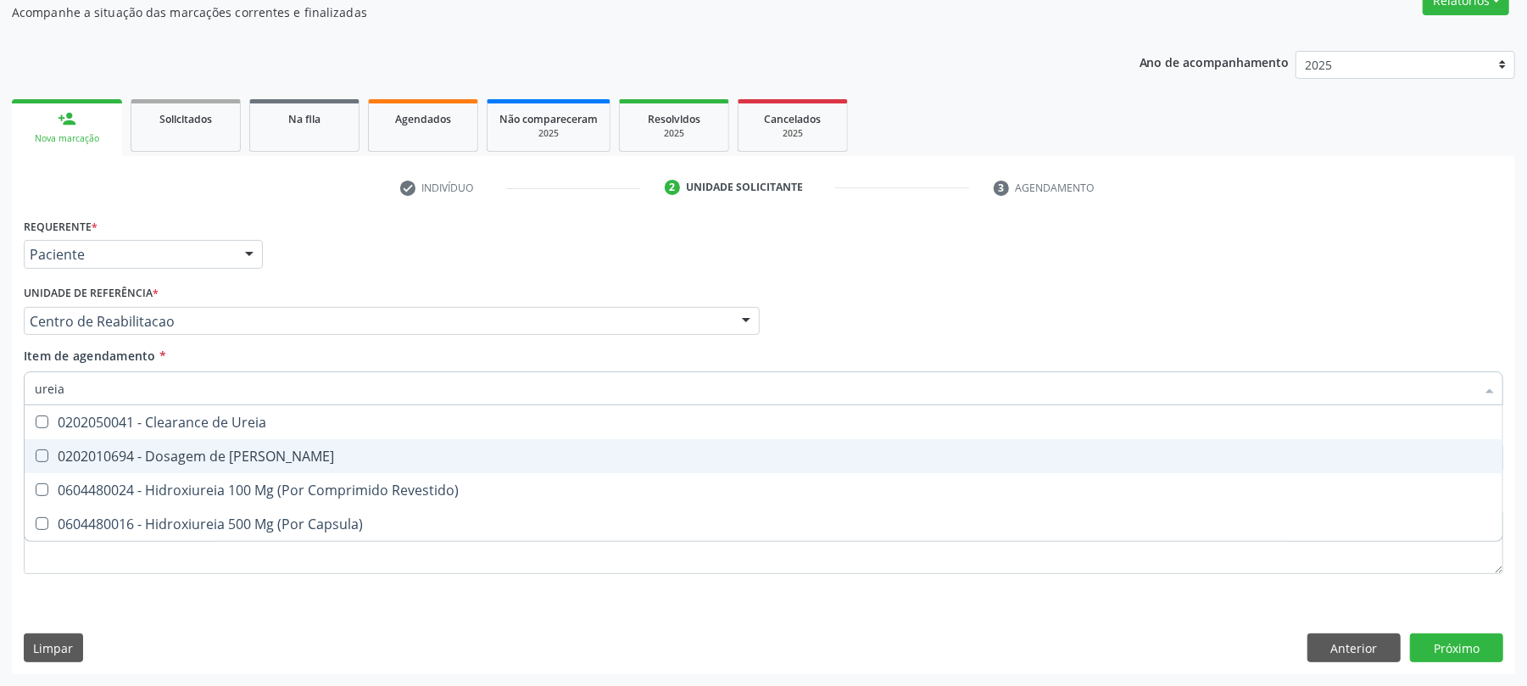
click at [89, 451] on div "0202010694 - Dosagem de [PERSON_NAME]" at bounding box center [763, 456] width 1457 height 14
checkbox Ureia "true"
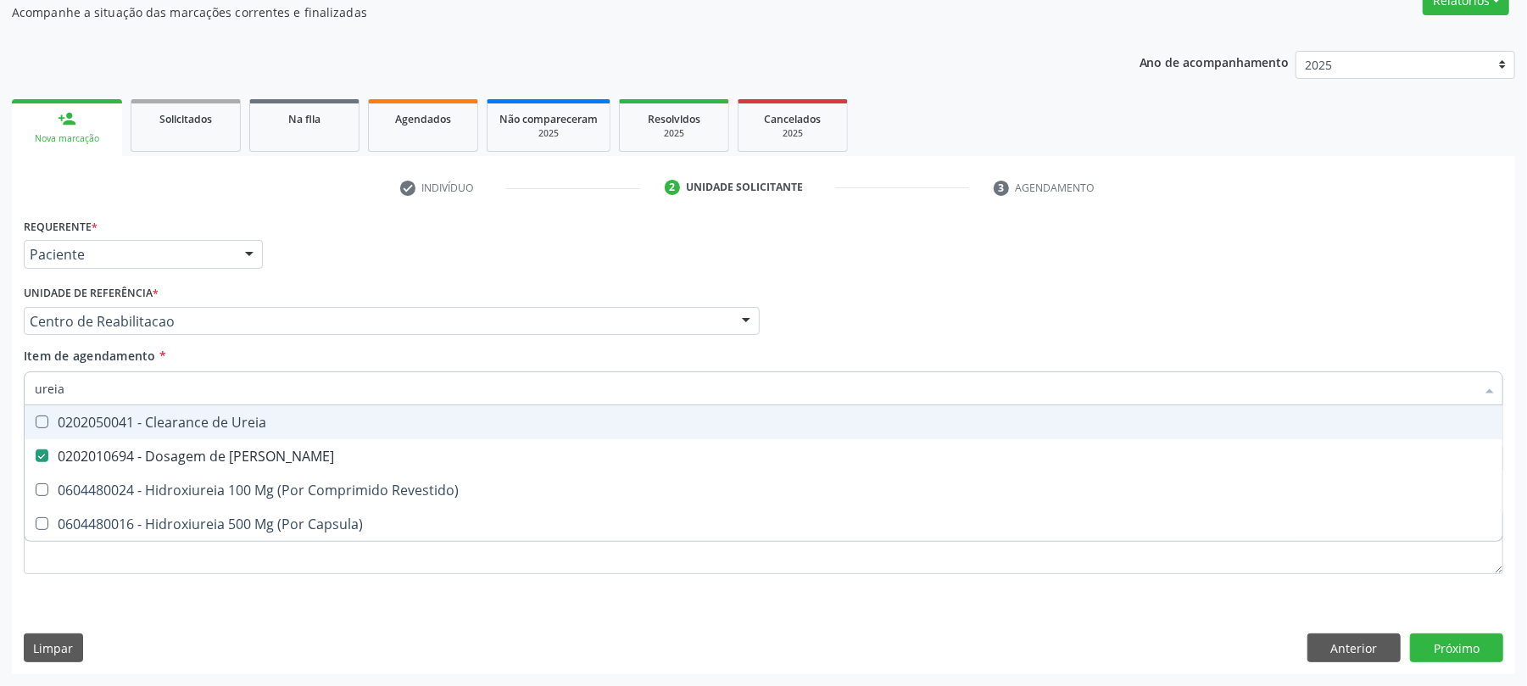
click at [92, 384] on input "ureia" at bounding box center [755, 388] width 1440 height 34
type input "c"
checkbox Ureia "false"
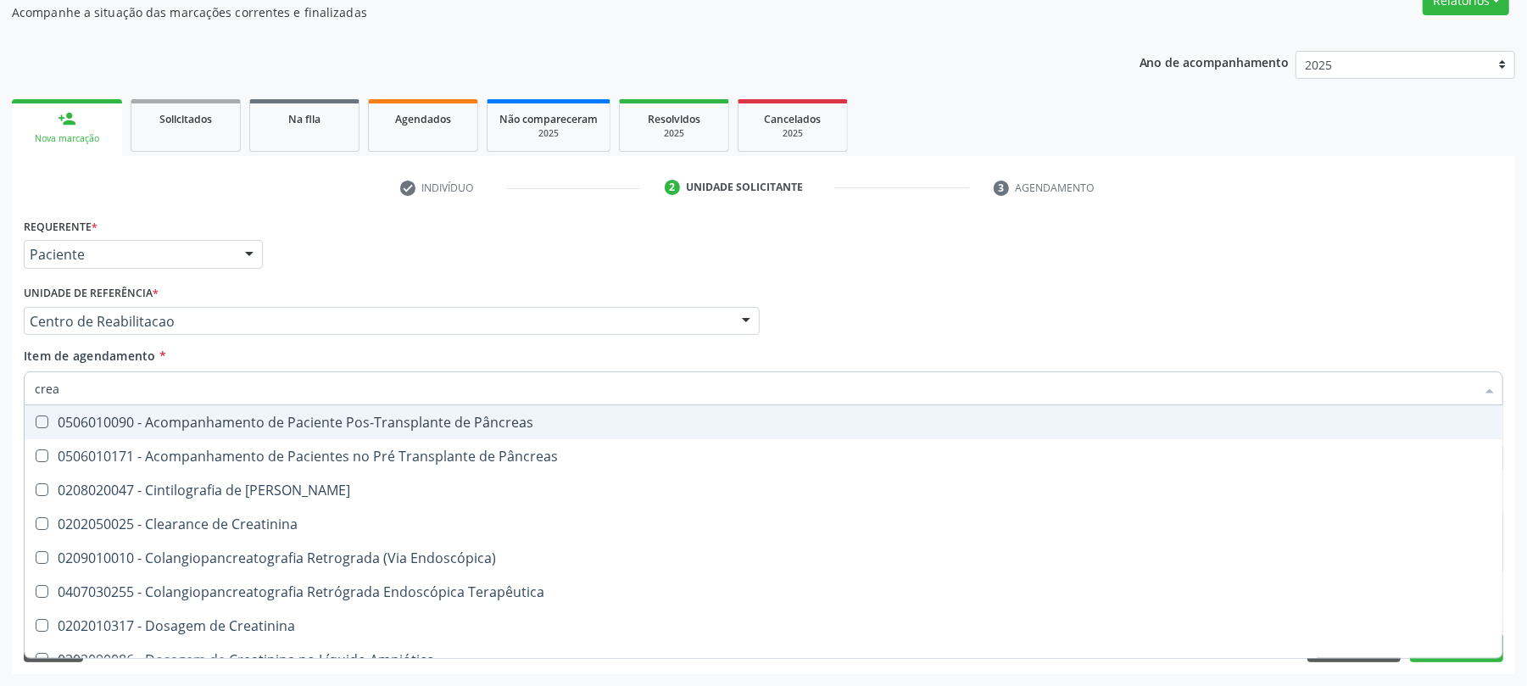
type input "creat"
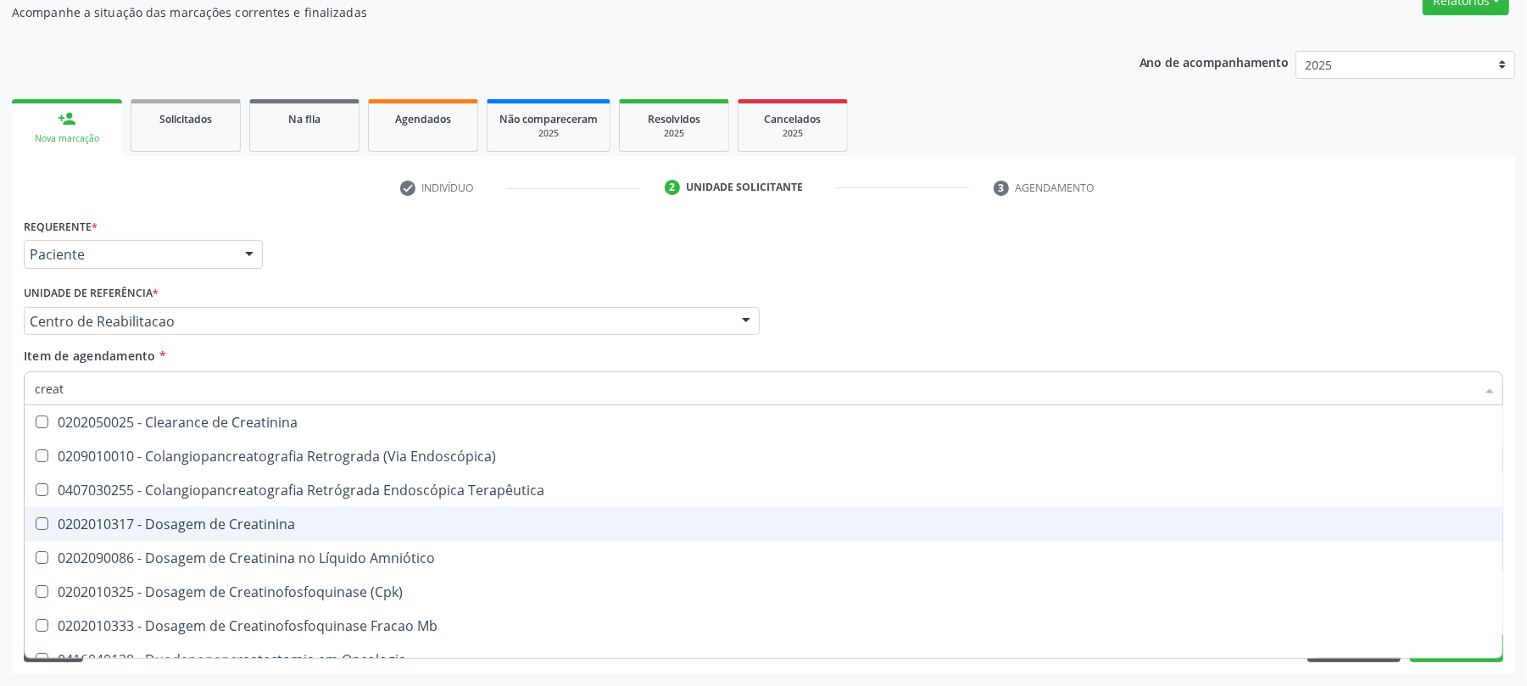
click at [158, 524] on div "0202010317 - Dosagem de Creatinina" at bounding box center [763, 524] width 1457 height 14
checkbox Creatinina "true"
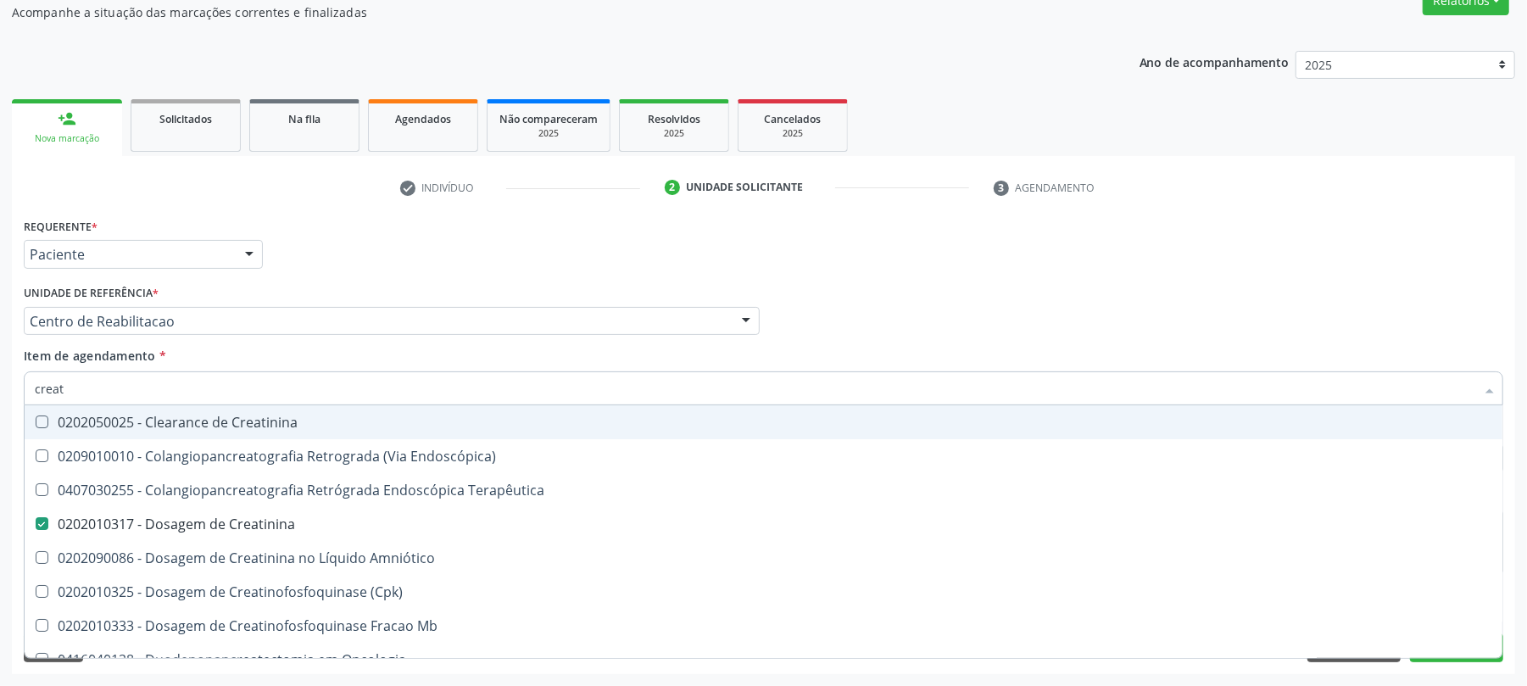
click at [253, 360] on div "Item de agendamento * creat Desfazer seleção 0202050025 - Clearance de Creatini…" at bounding box center [763, 373] width 1479 height 53
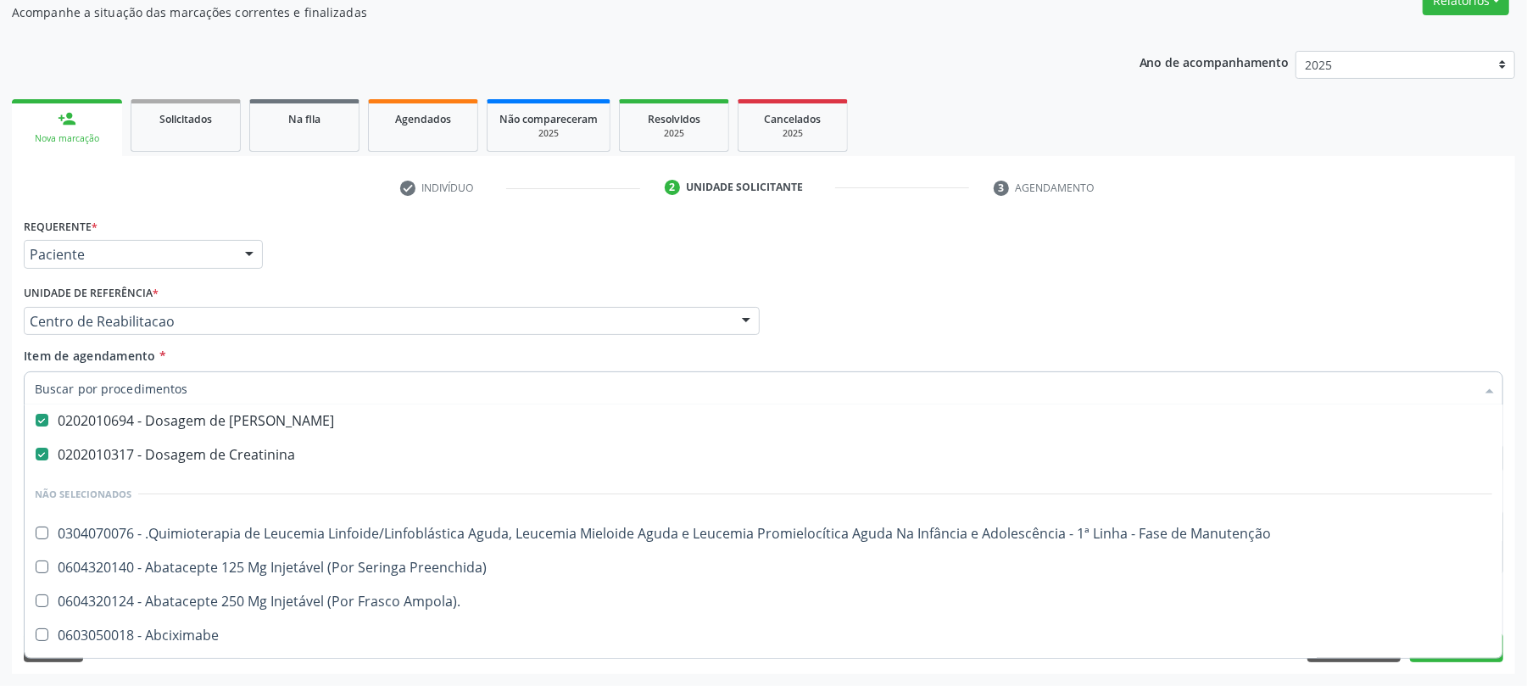
scroll to position [339, 0]
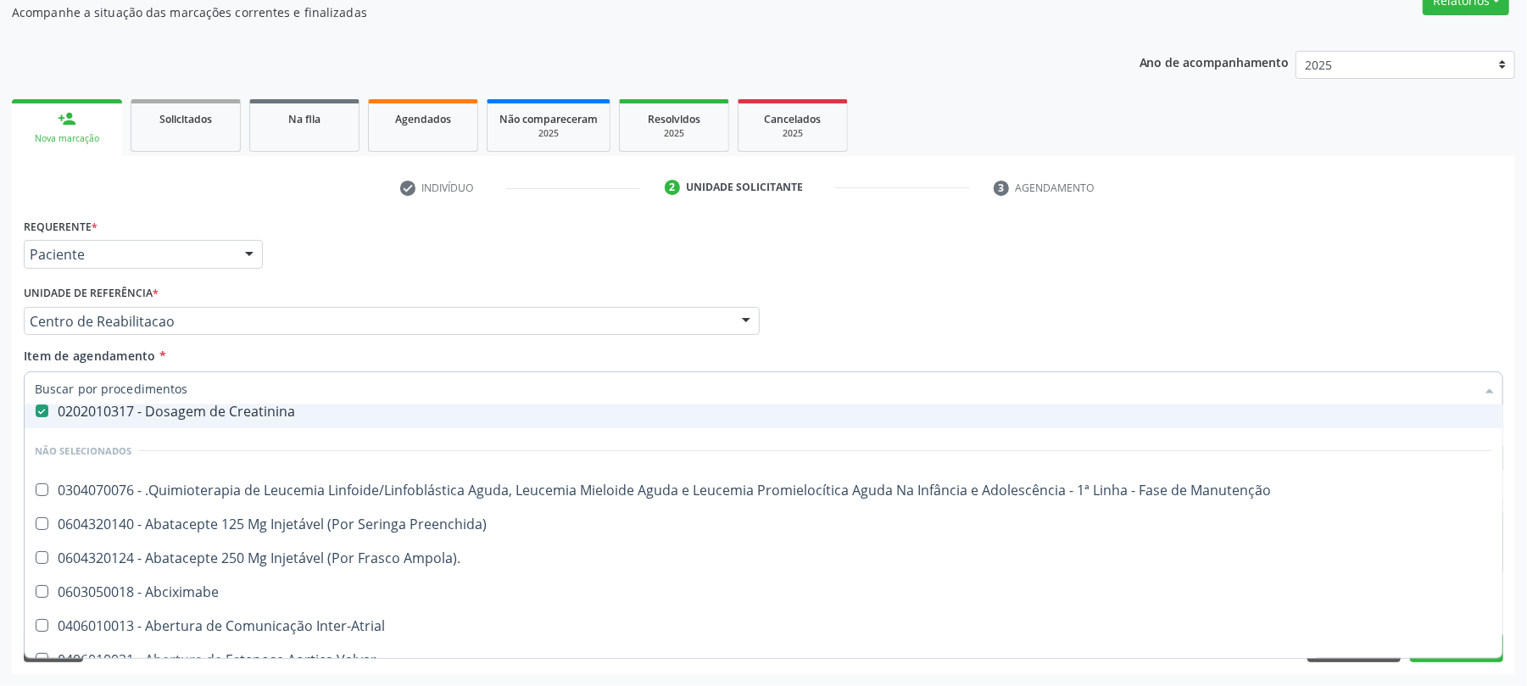
click at [415, 273] on div "Requerente * Paciente Médico(a) Enfermeiro(a) Paciente Nenhum resultado encontr…" at bounding box center [763, 247] width 1488 height 66
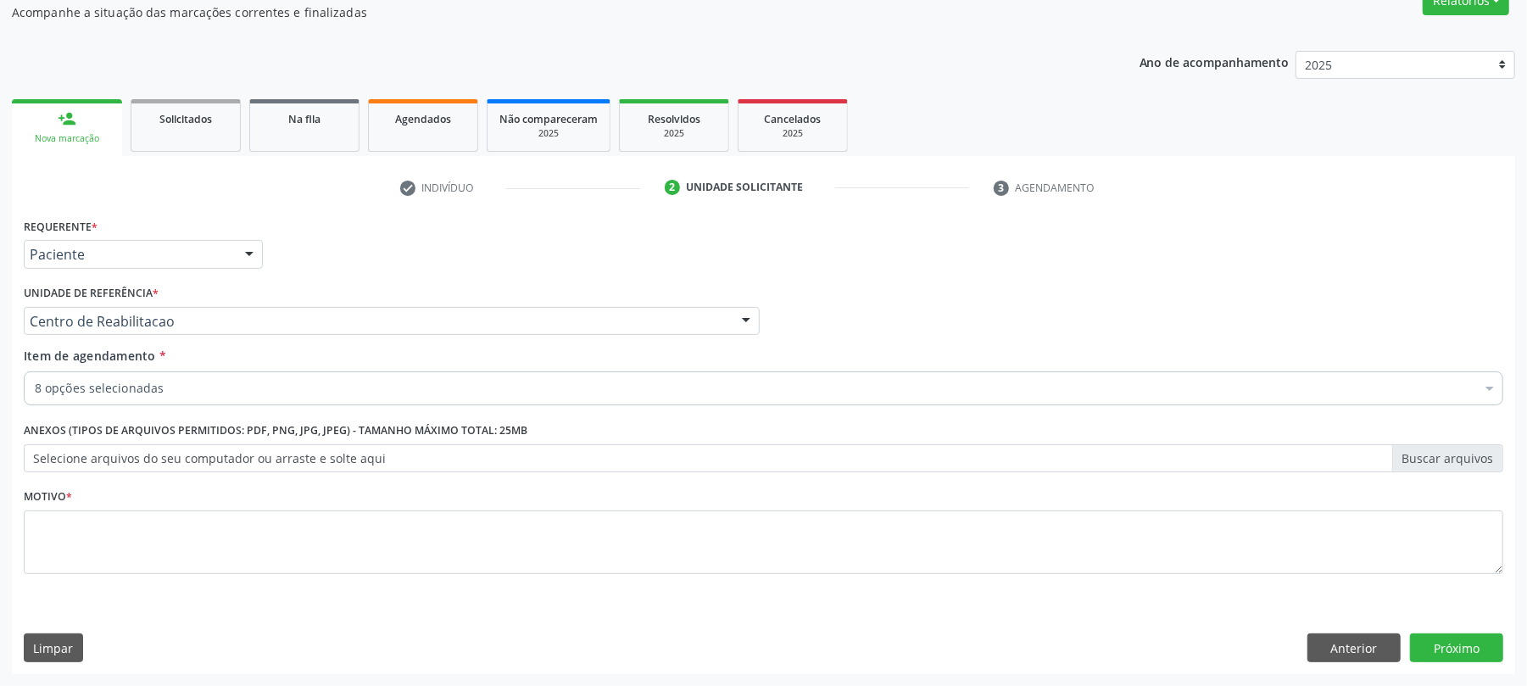
scroll to position [0, 0]
click at [190, 524] on textarea at bounding box center [763, 542] width 1479 height 64
type textarea "."
click at [1486, 648] on button "Próximo" at bounding box center [1456, 647] width 93 height 29
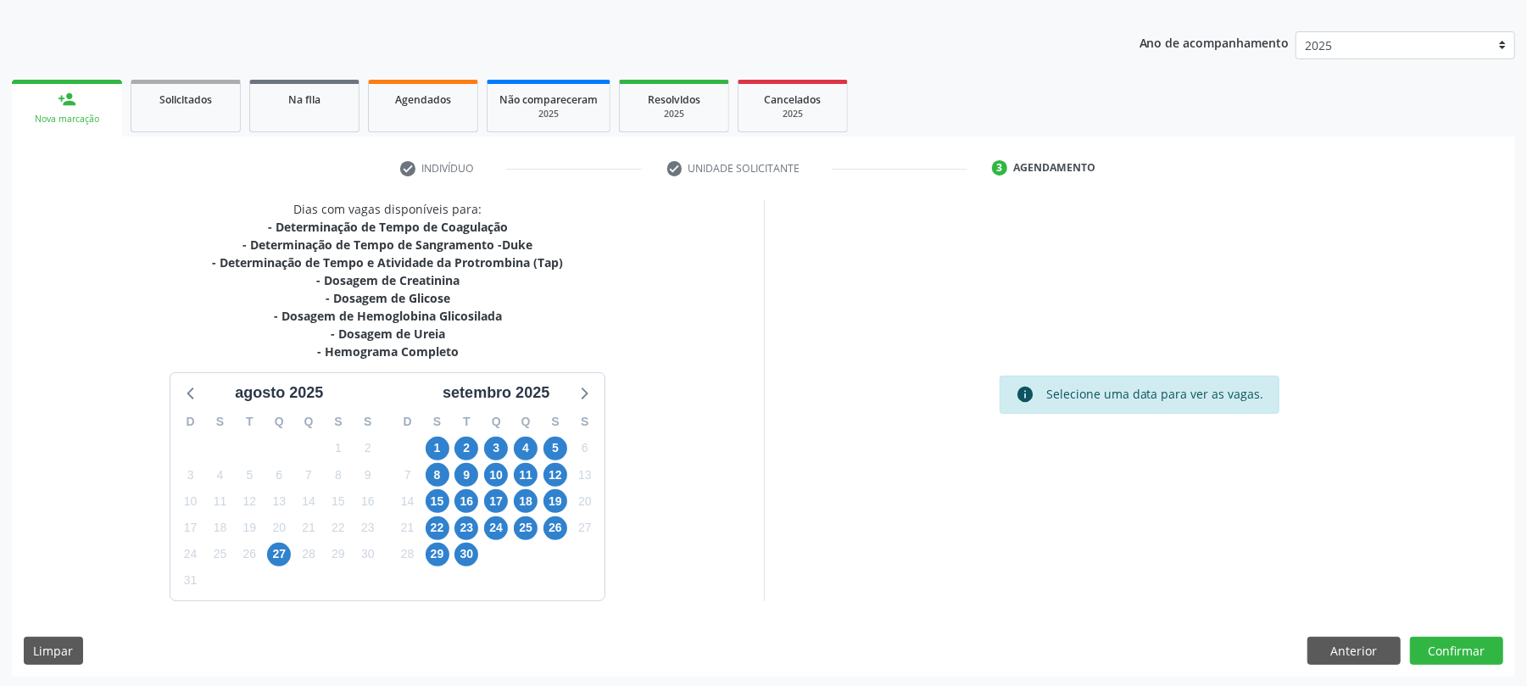
scroll to position [177, 0]
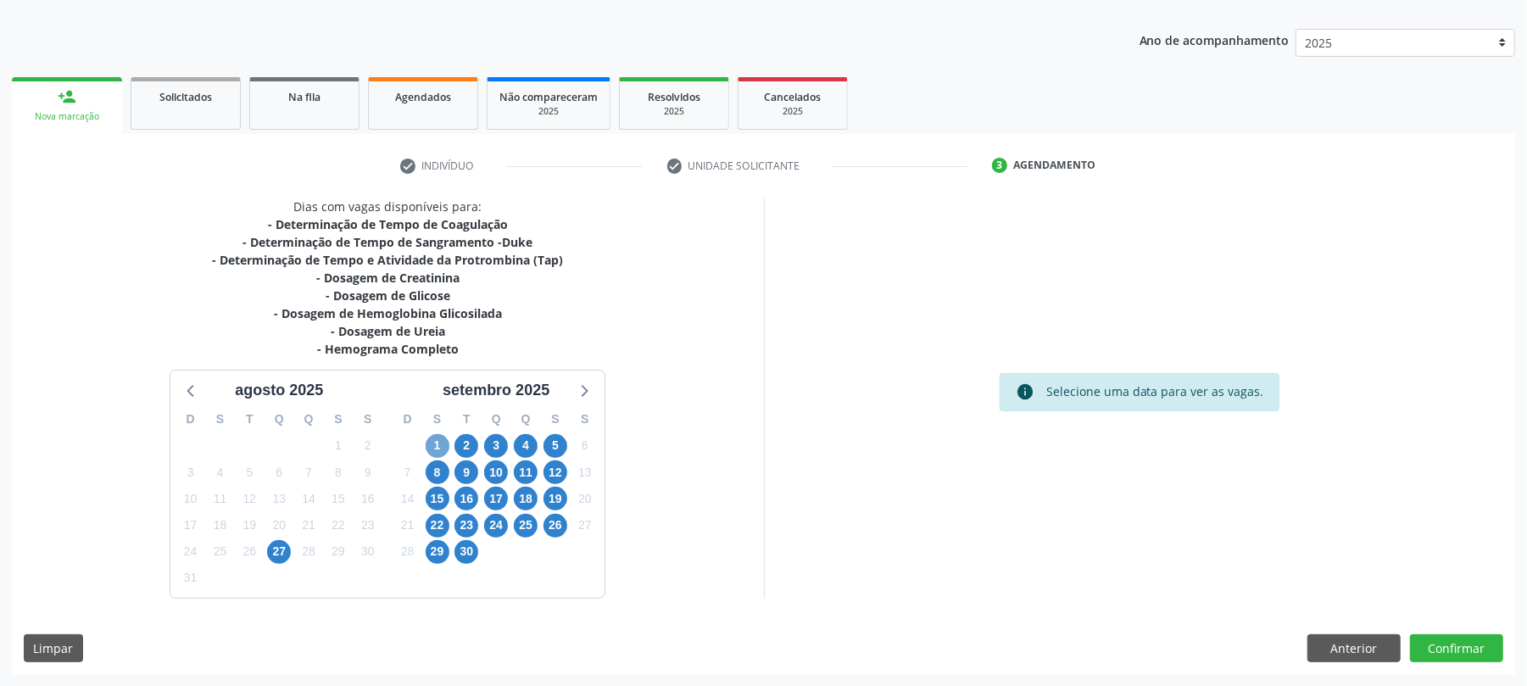
click at [439, 444] on span "1" at bounding box center [438, 446] width 24 height 24
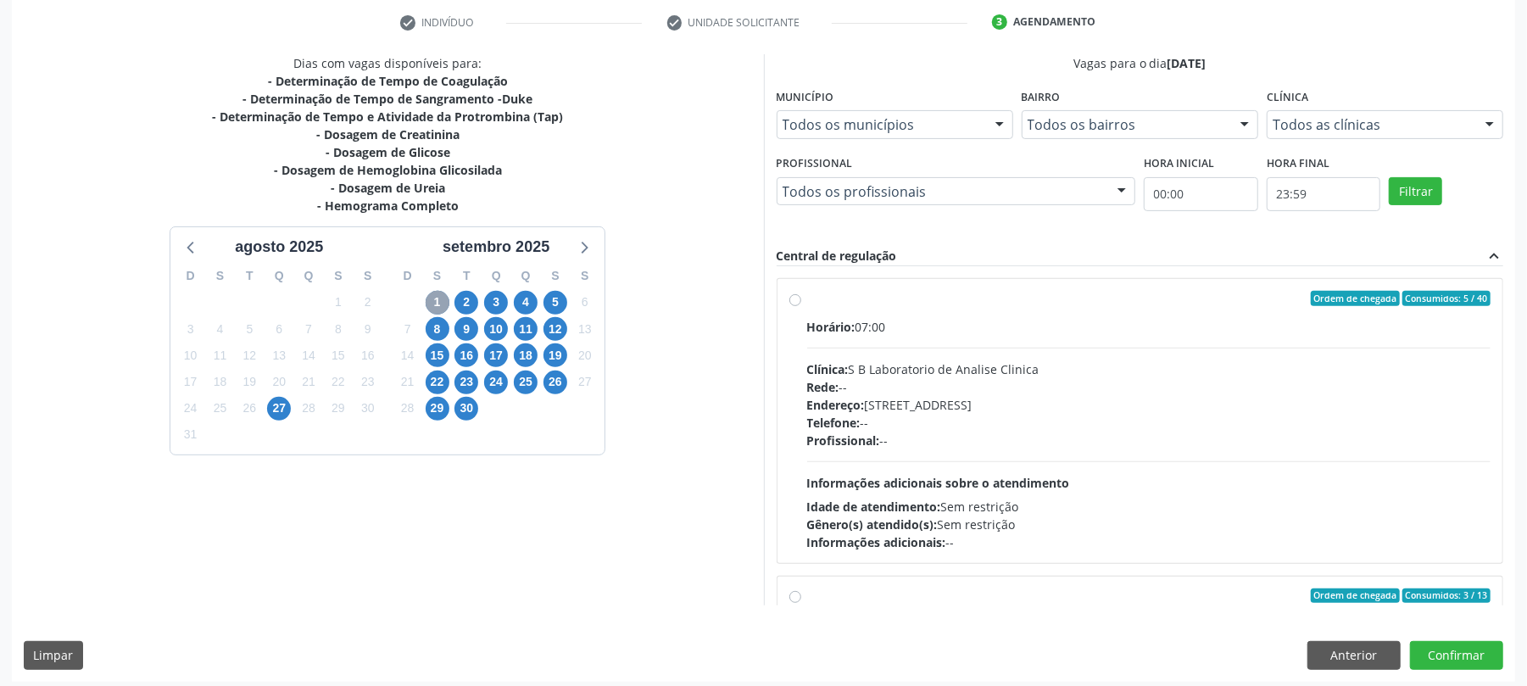
scroll to position [327, 0]
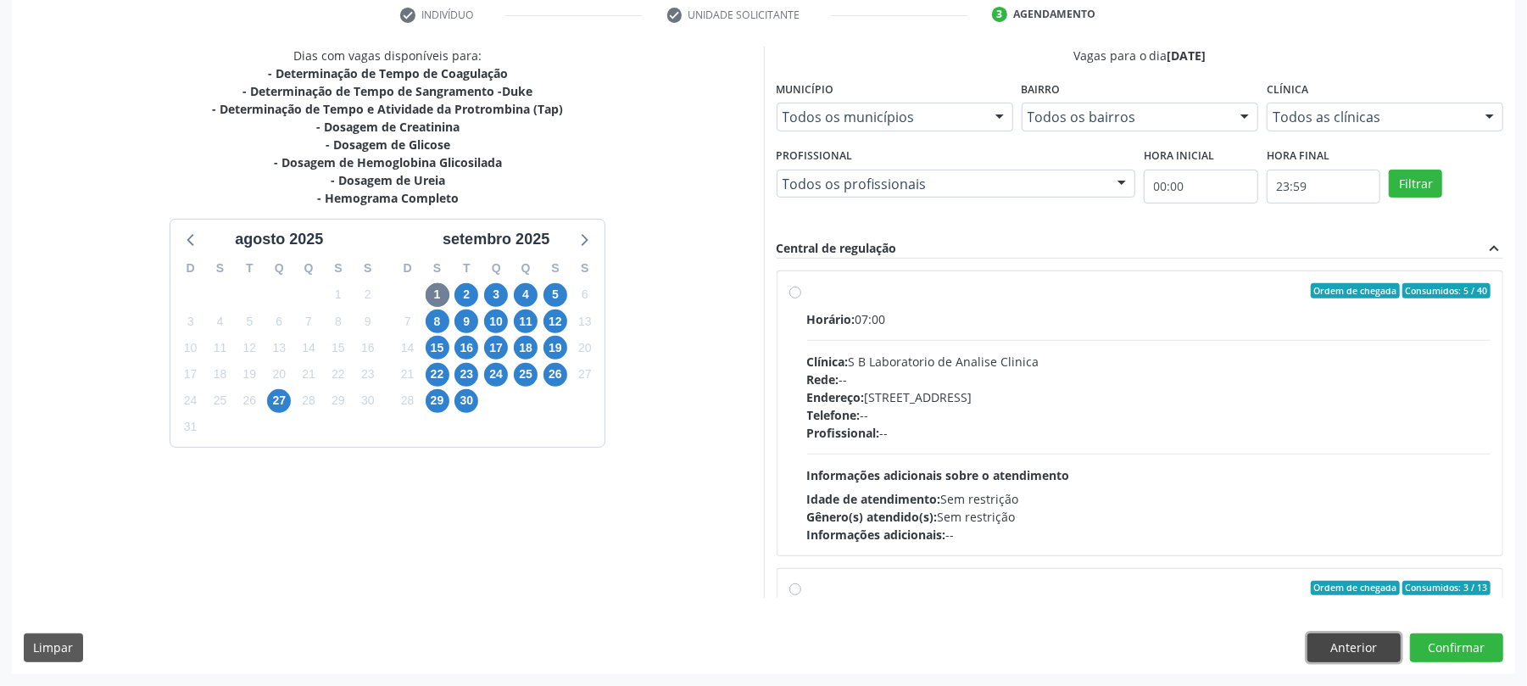
click at [1323, 648] on button "Anterior" at bounding box center [1353, 647] width 93 height 29
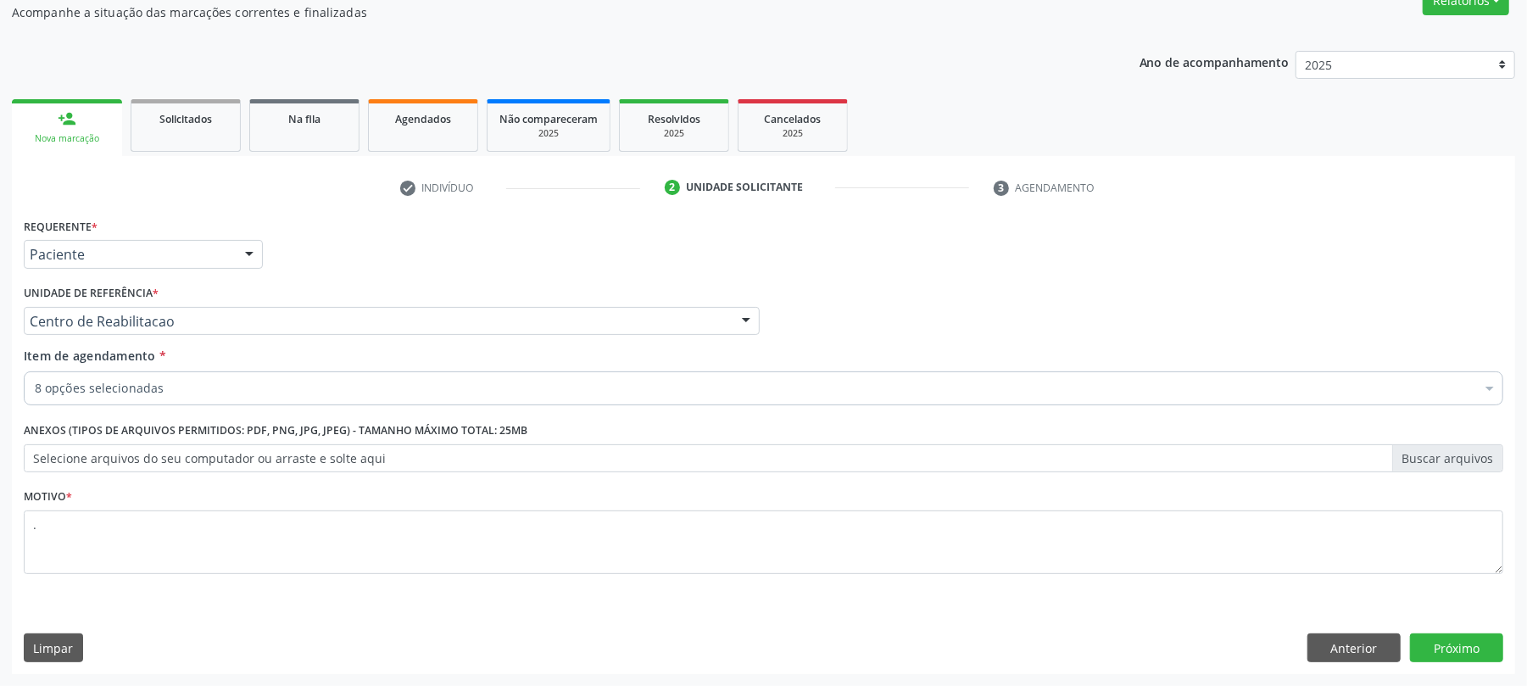
scroll to position [156, 0]
click at [1439, 651] on button "Próximo" at bounding box center [1456, 647] width 93 height 29
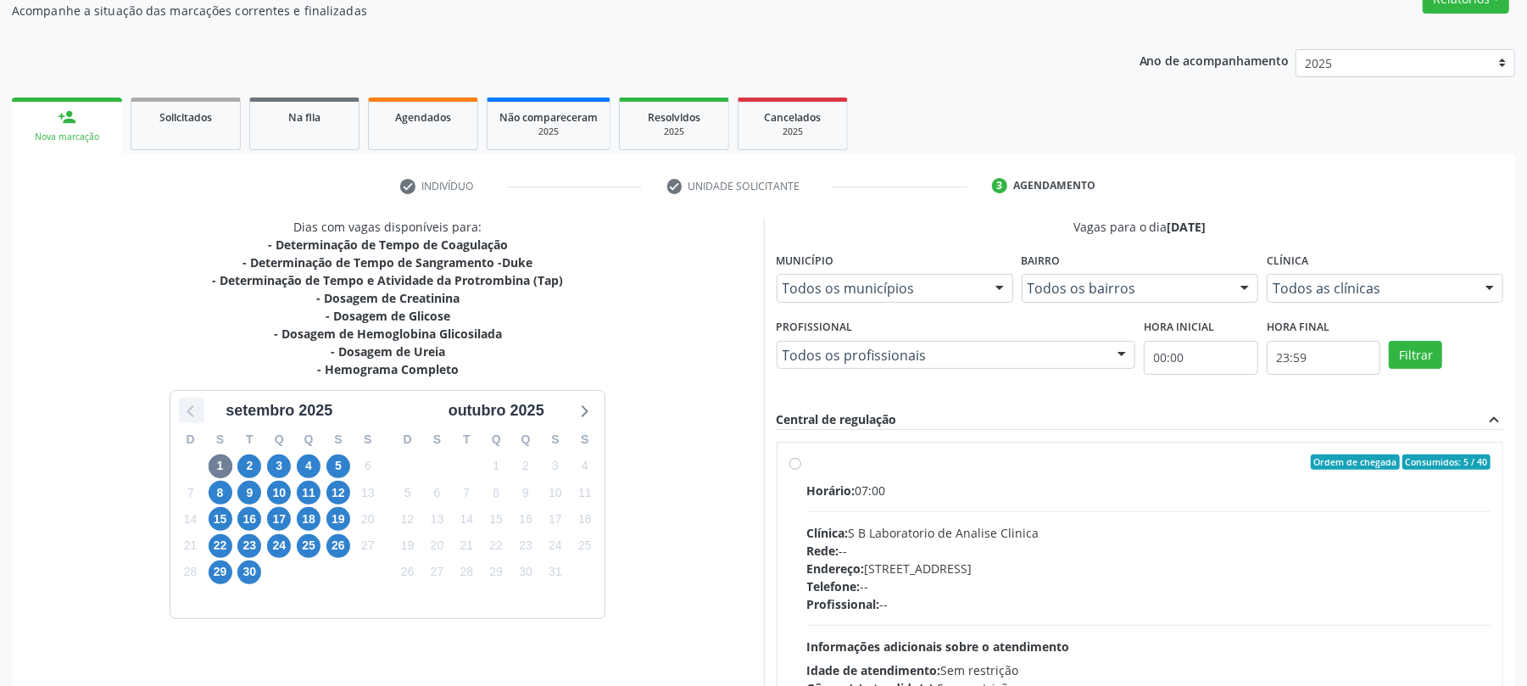
click at [191, 405] on icon at bounding box center [192, 410] width 22 height 22
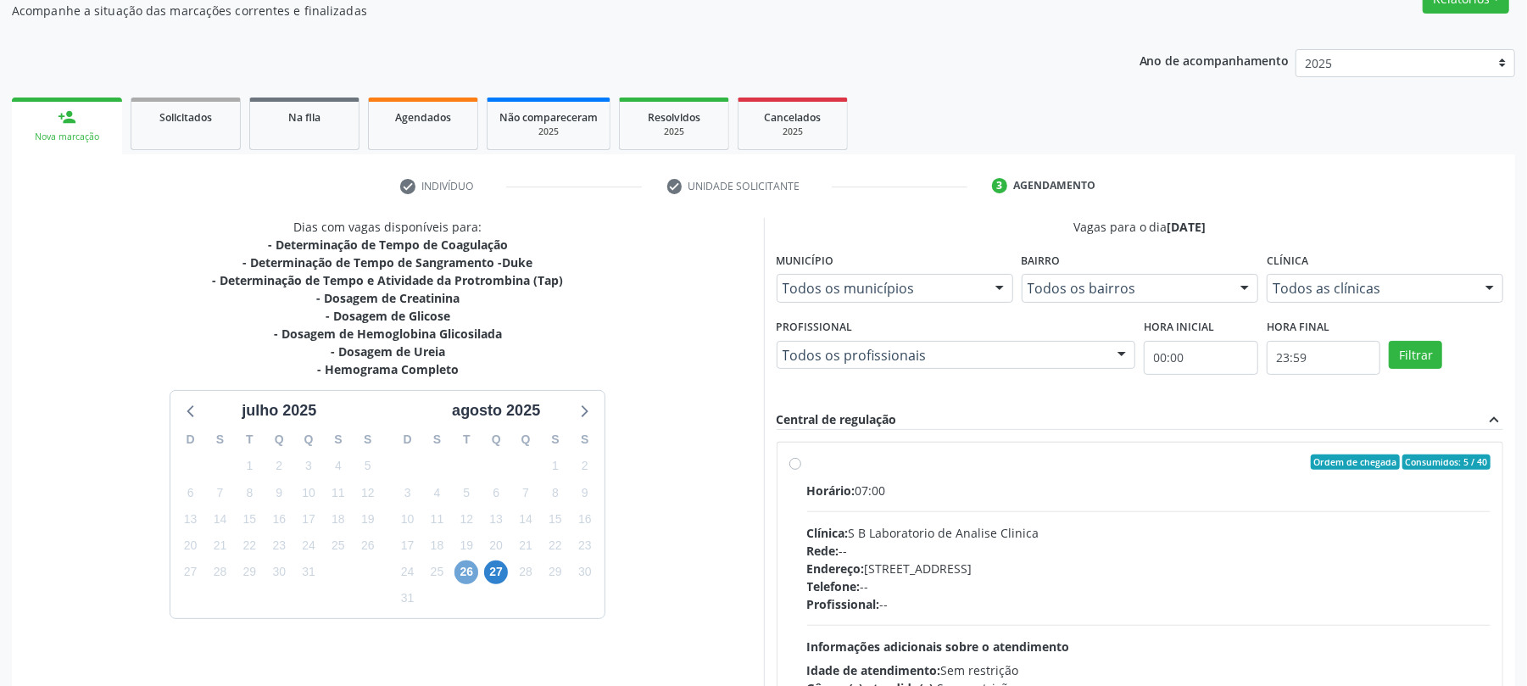
click at [462, 573] on span "26" at bounding box center [466, 572] width 24 height 24
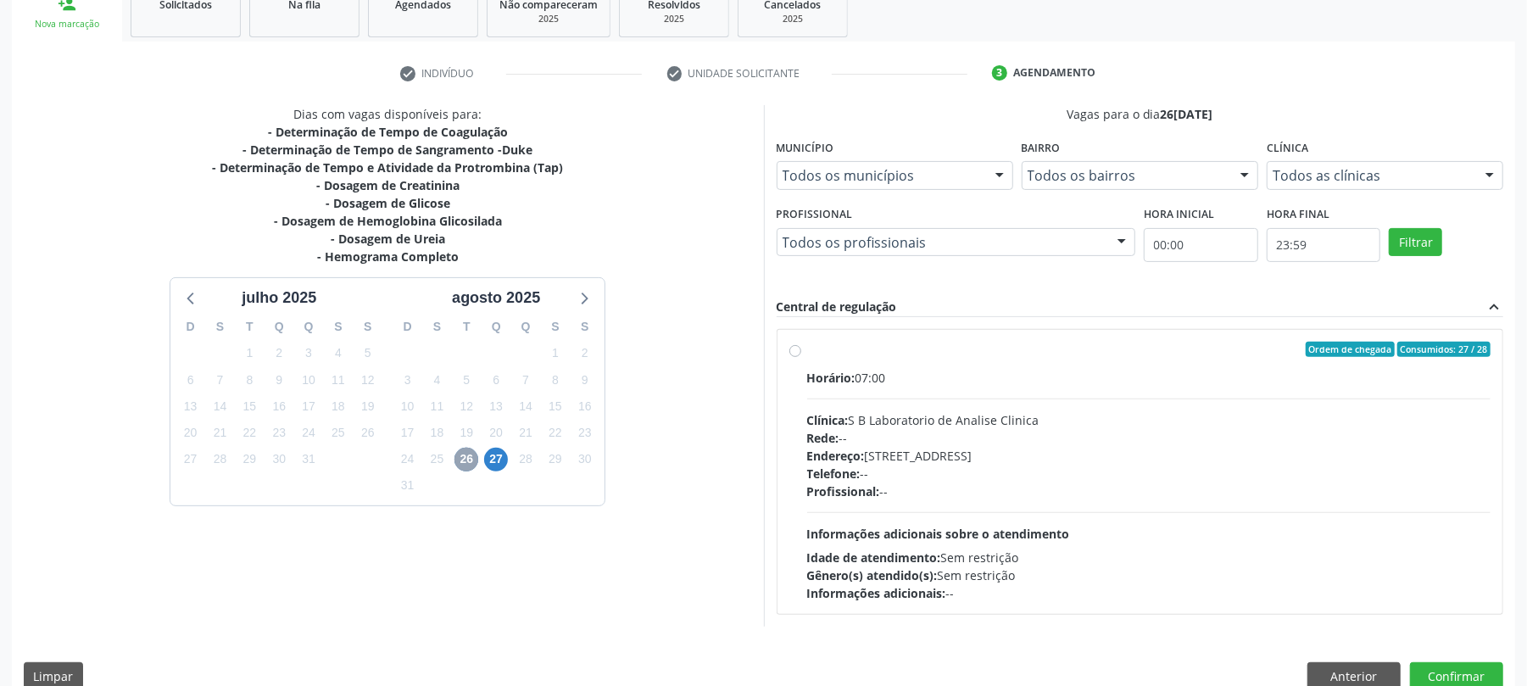
scroll to position [299, 0]
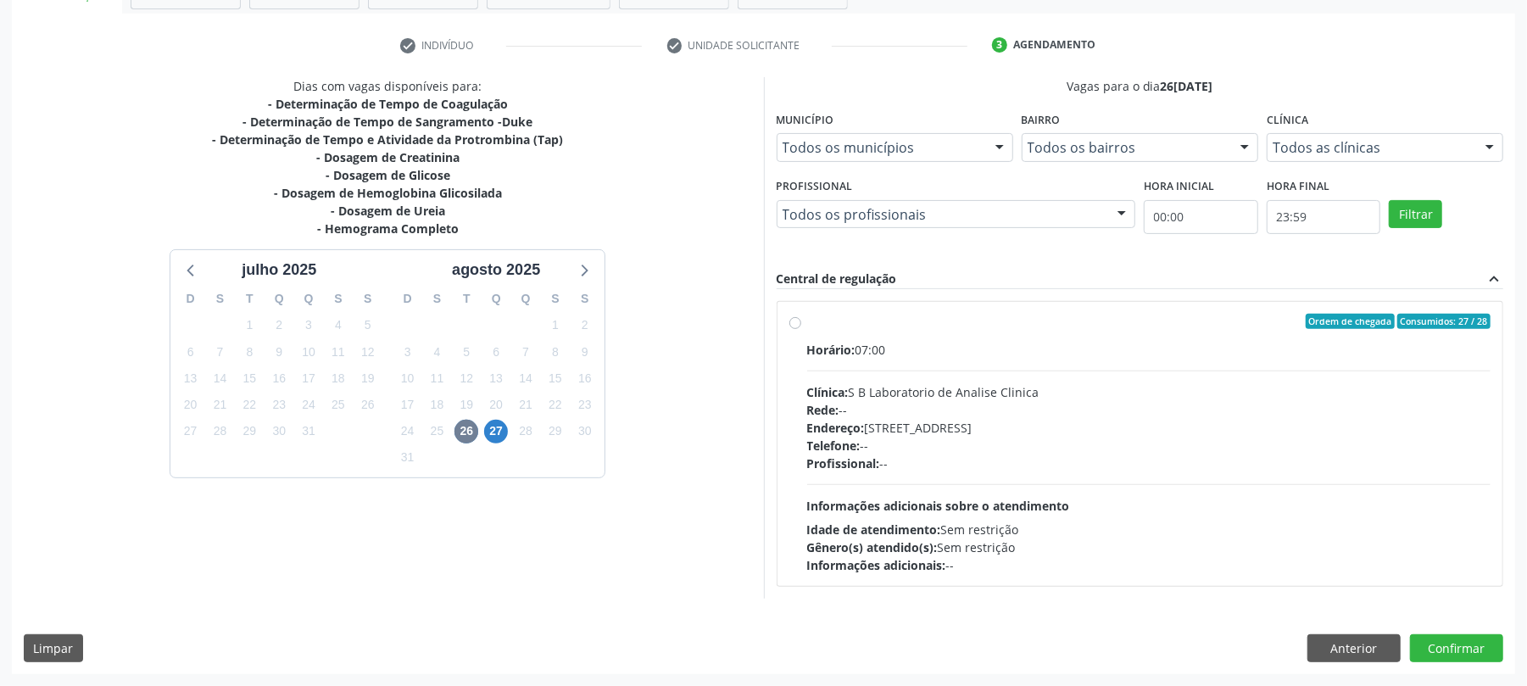
click at [958, 445] on div "Telefone: --" at bounding box center [1149, 446] width 684 height 18
click at [801, 329] on input "Ordem de chegada Consumidos: 27 / 28 Horário: 07:00 Clínica: S B Laboratorio de…" at bounding box center [795, 321] width 12 height 15
radio input "true"
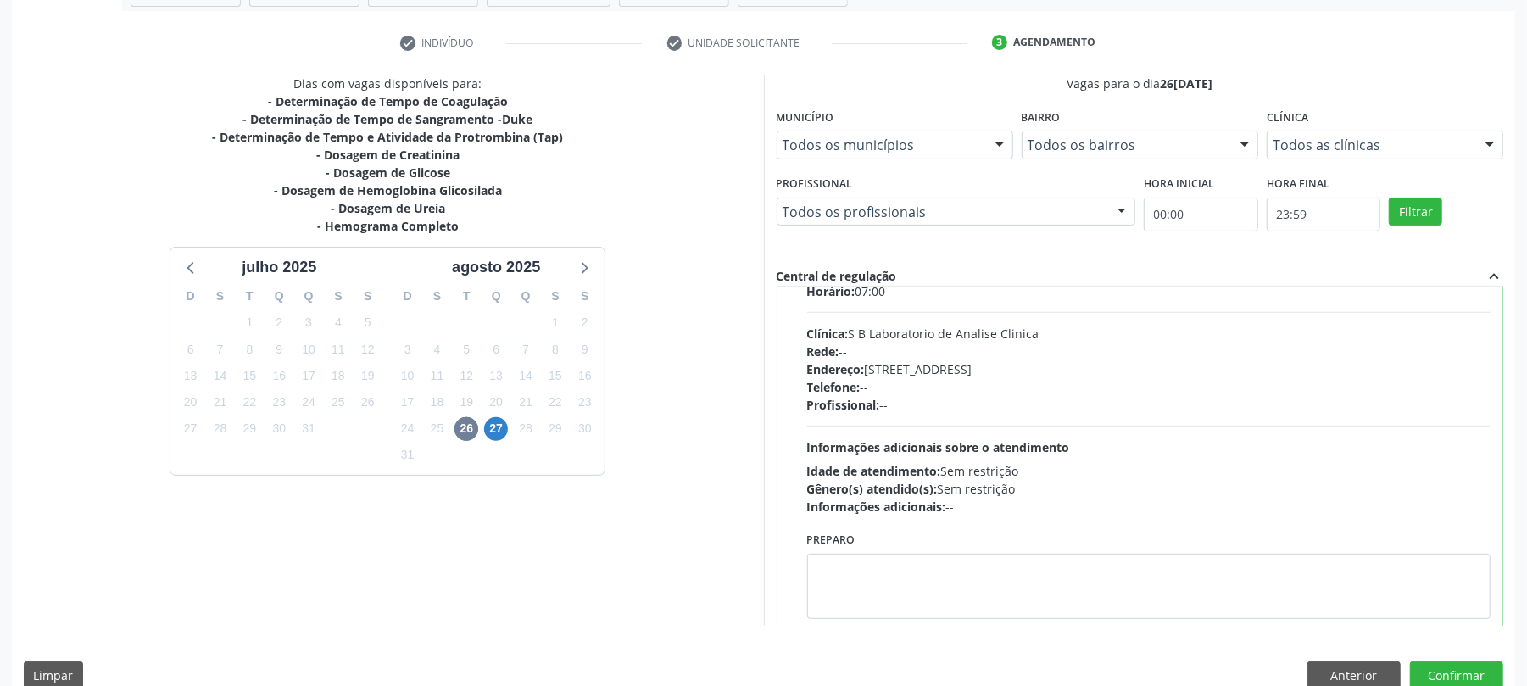
scroll to position [86, 0]
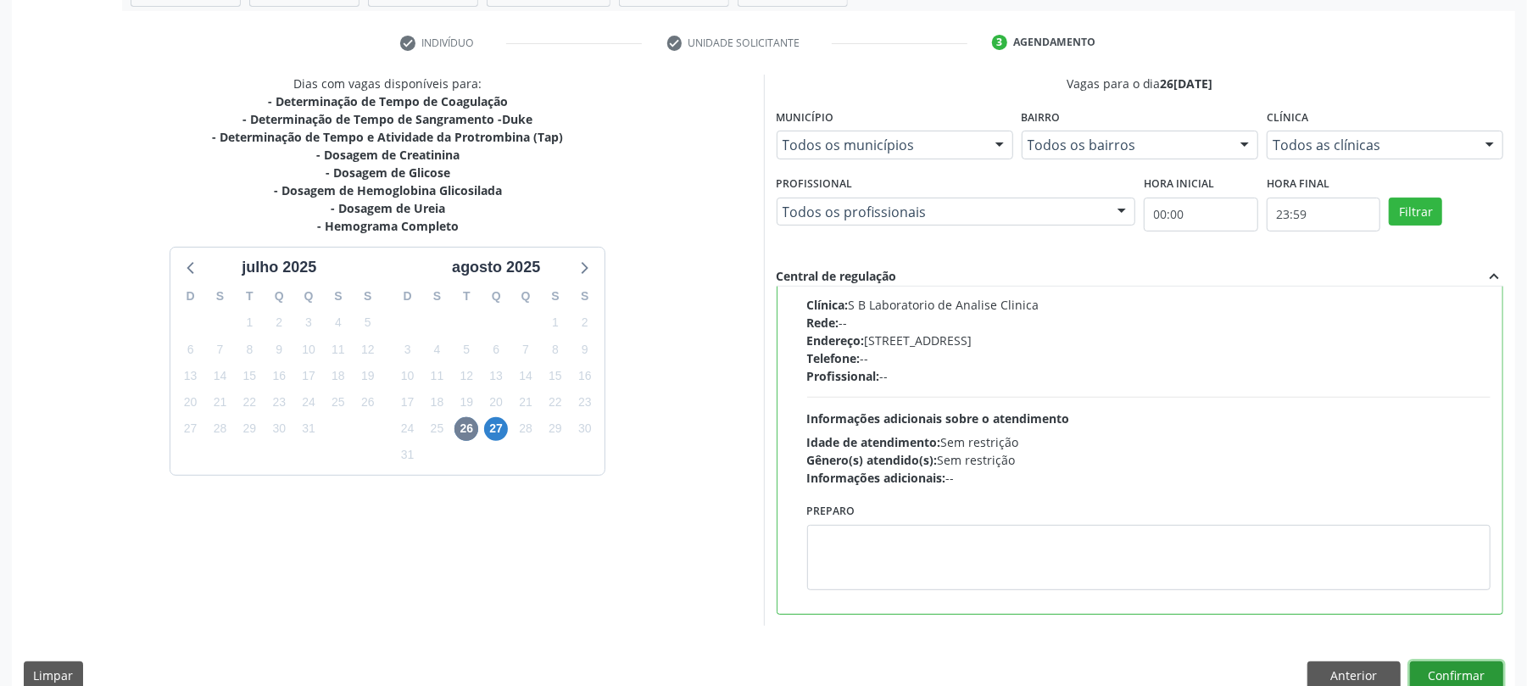
click at [1469, 676] on button "Confirmar" at bounding box center [1456, 675] width 93 height 29
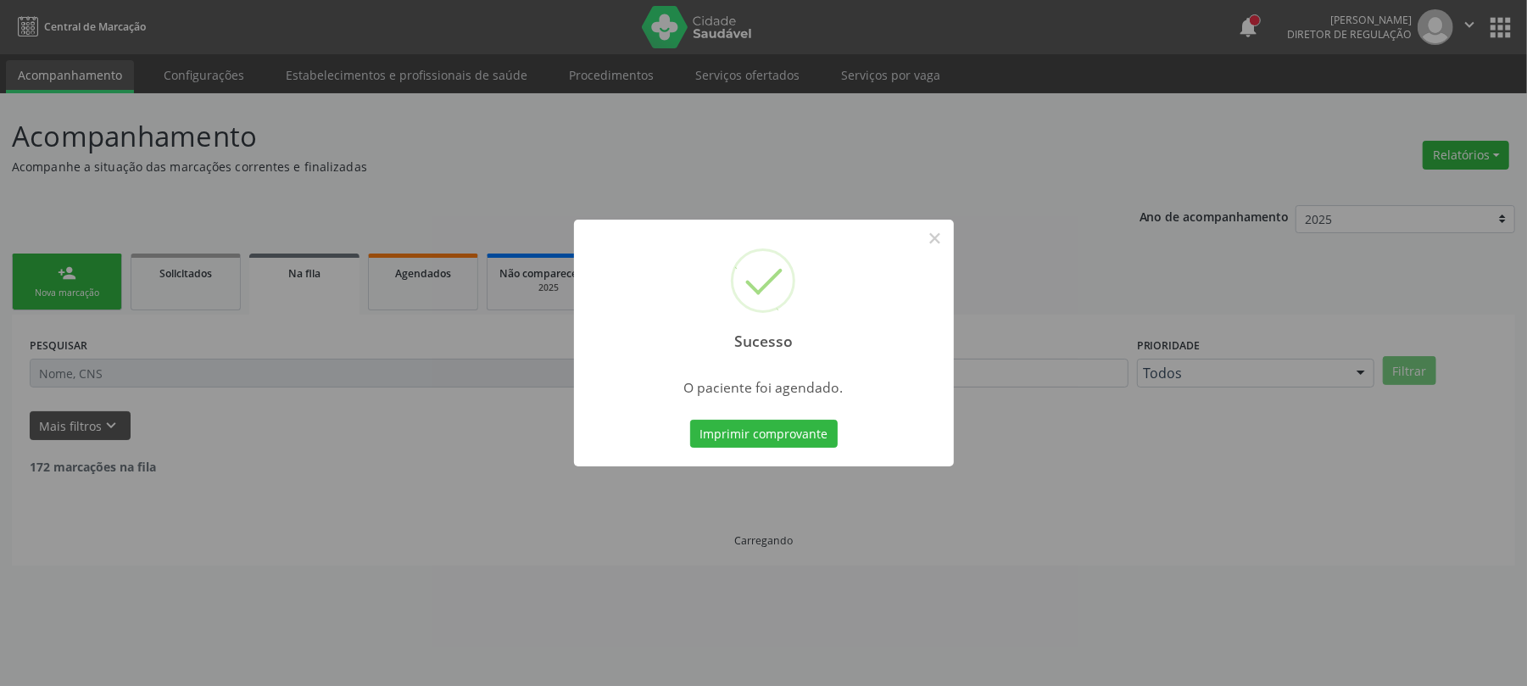
scroll to position [0, 0]
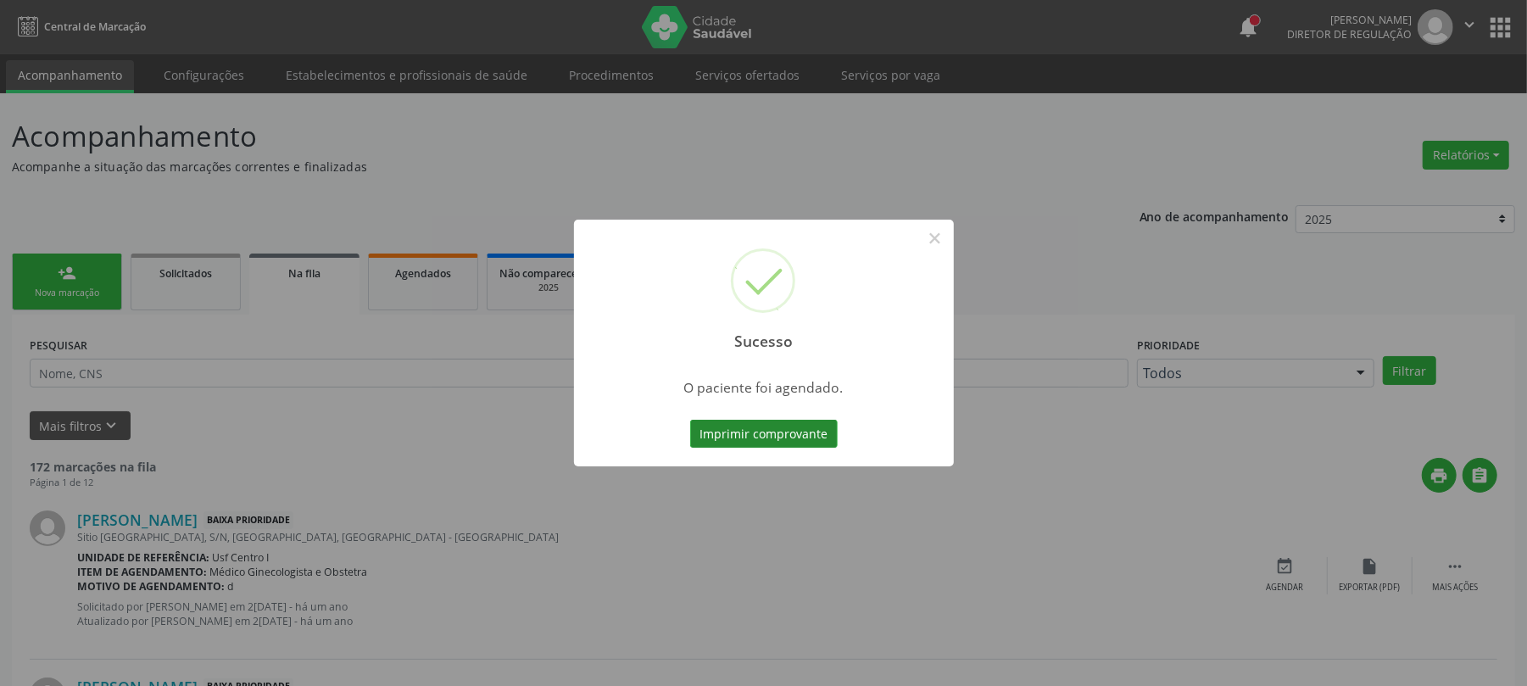
click at [765, 429] on button "Imprimir comprovante" at bounding box center [764, 434] width 148 height 29
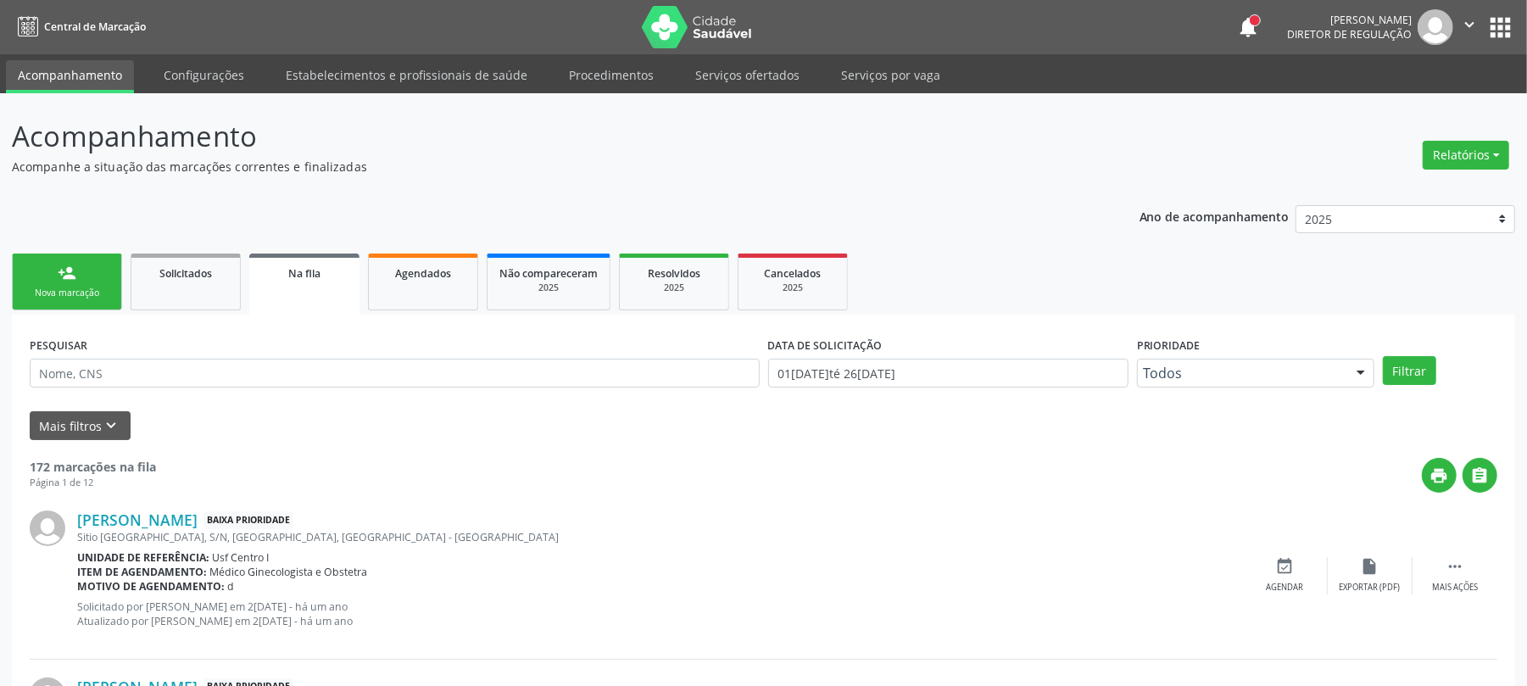
click at [82, 295] on div "Nova marcação" at bounding box center [67, 293] width 85 height 13
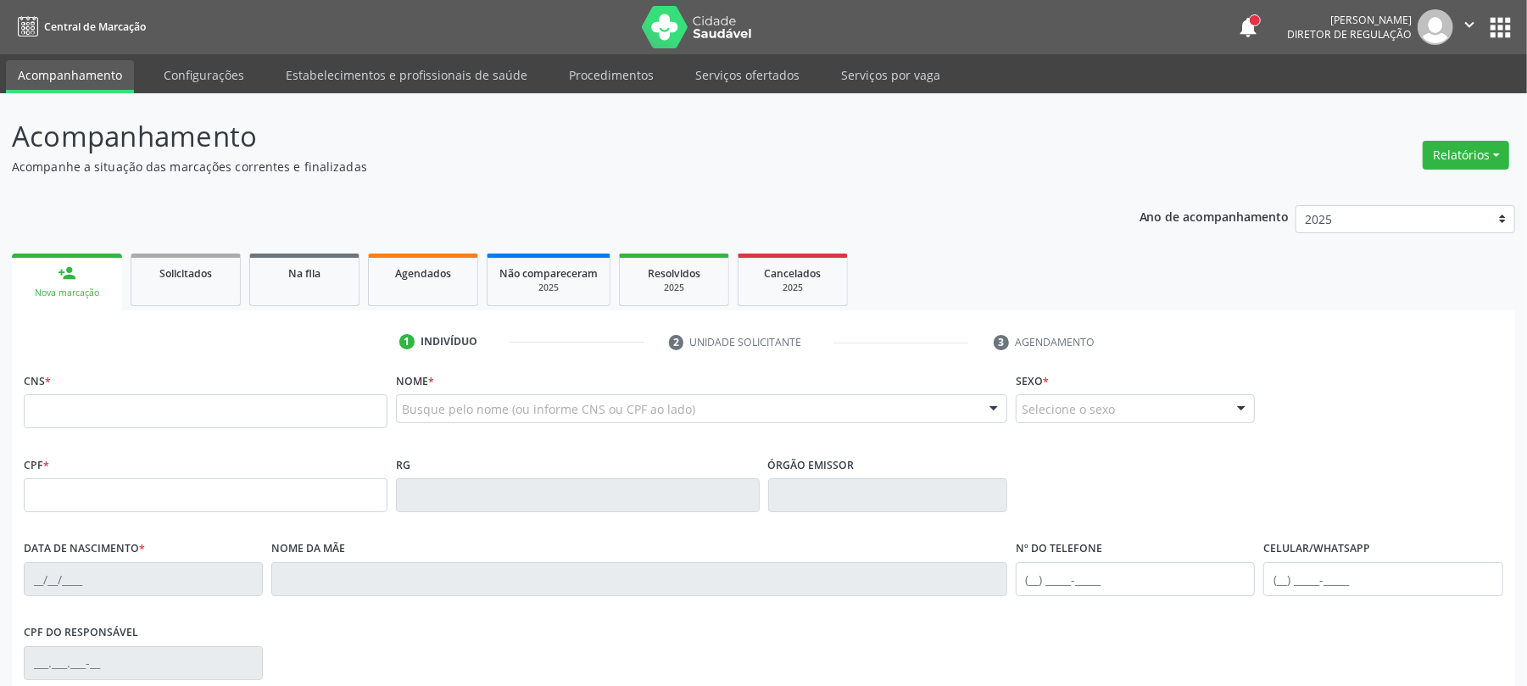
click at [82, 295] on div "Nova marcação" at bounding box center [67, 293] width 86 height 13
click at [427, 390] on label "Nome *" at bounding box center [415, 381] width 38 height 26
type input "[PERSON_NAME]"
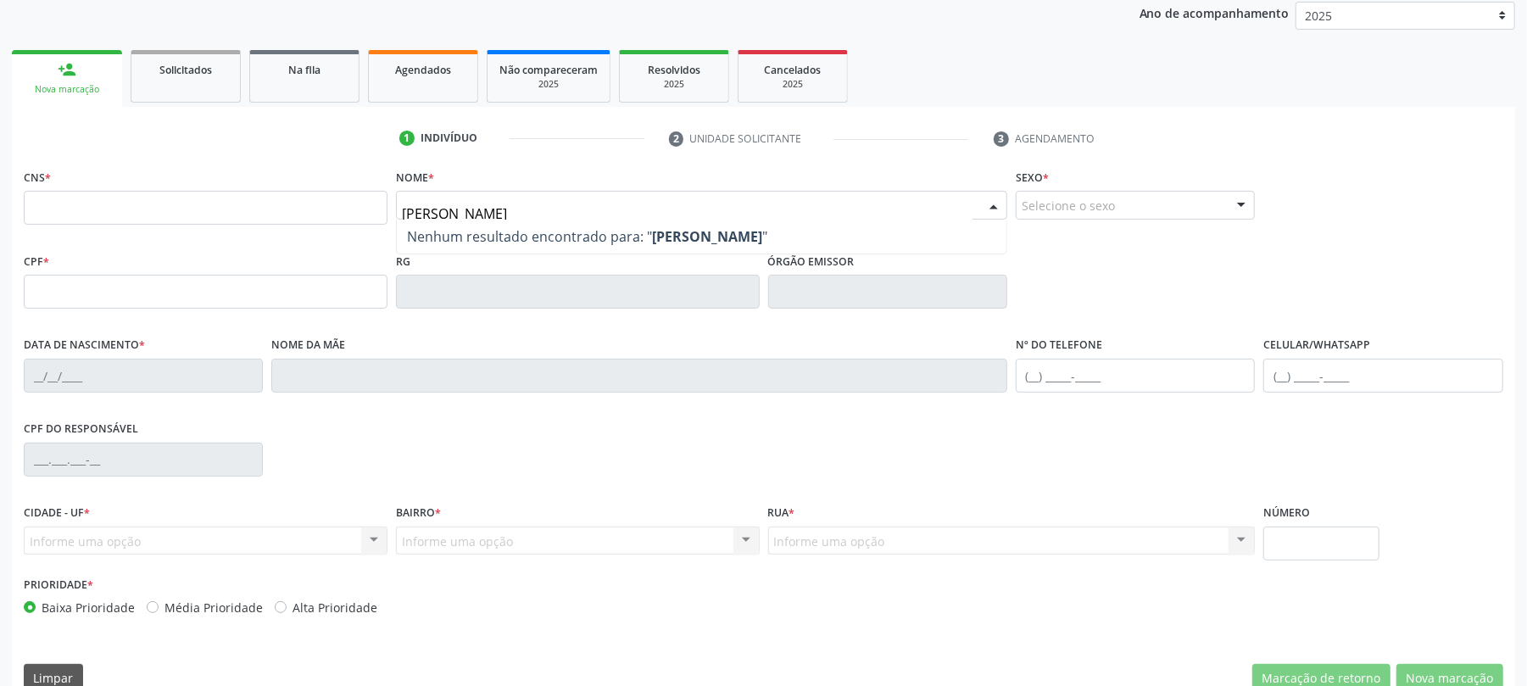
scroll to position [226, 0]
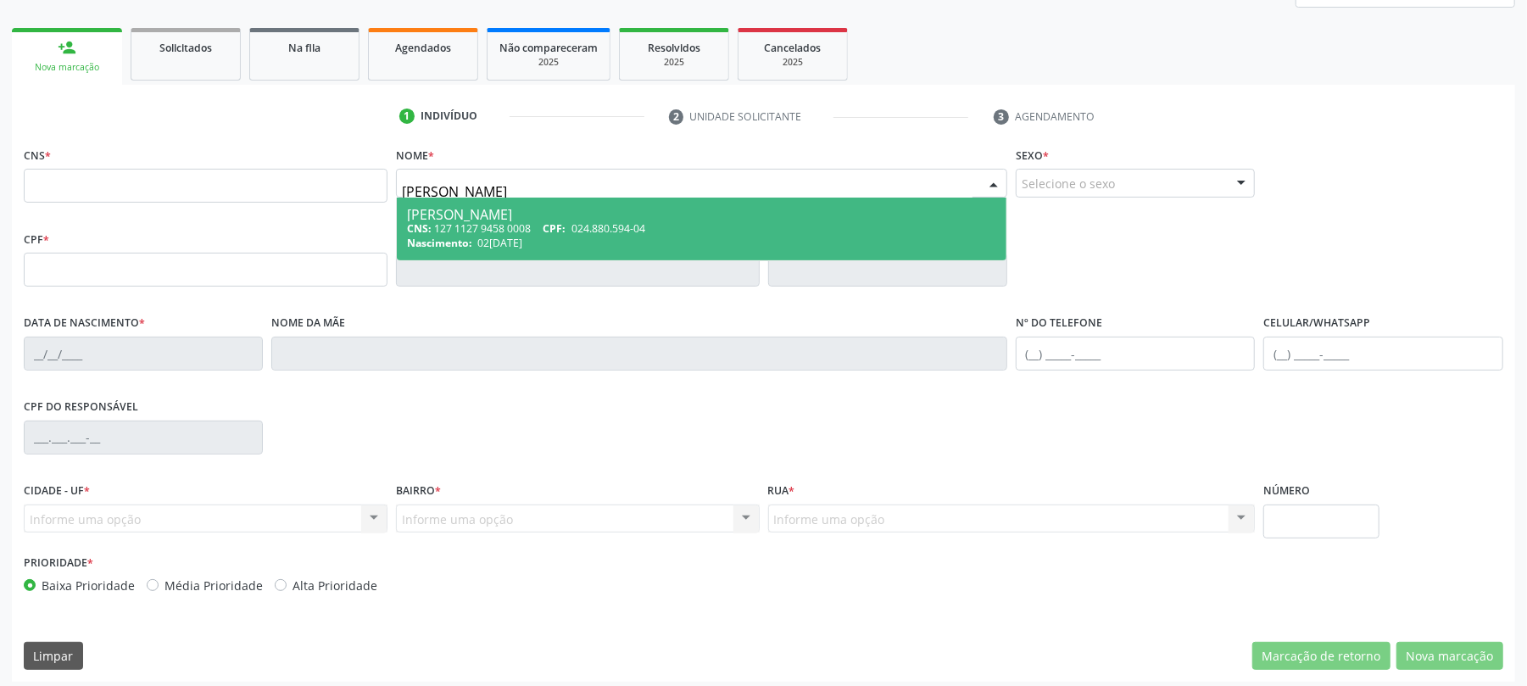
click at [527, 231] on div "CNS: 127 1127 9458 0008 CPF: 024.880.594-04" at bounding box center [701, 228] width 589 height 14
type input "127 1127 9458 0008"
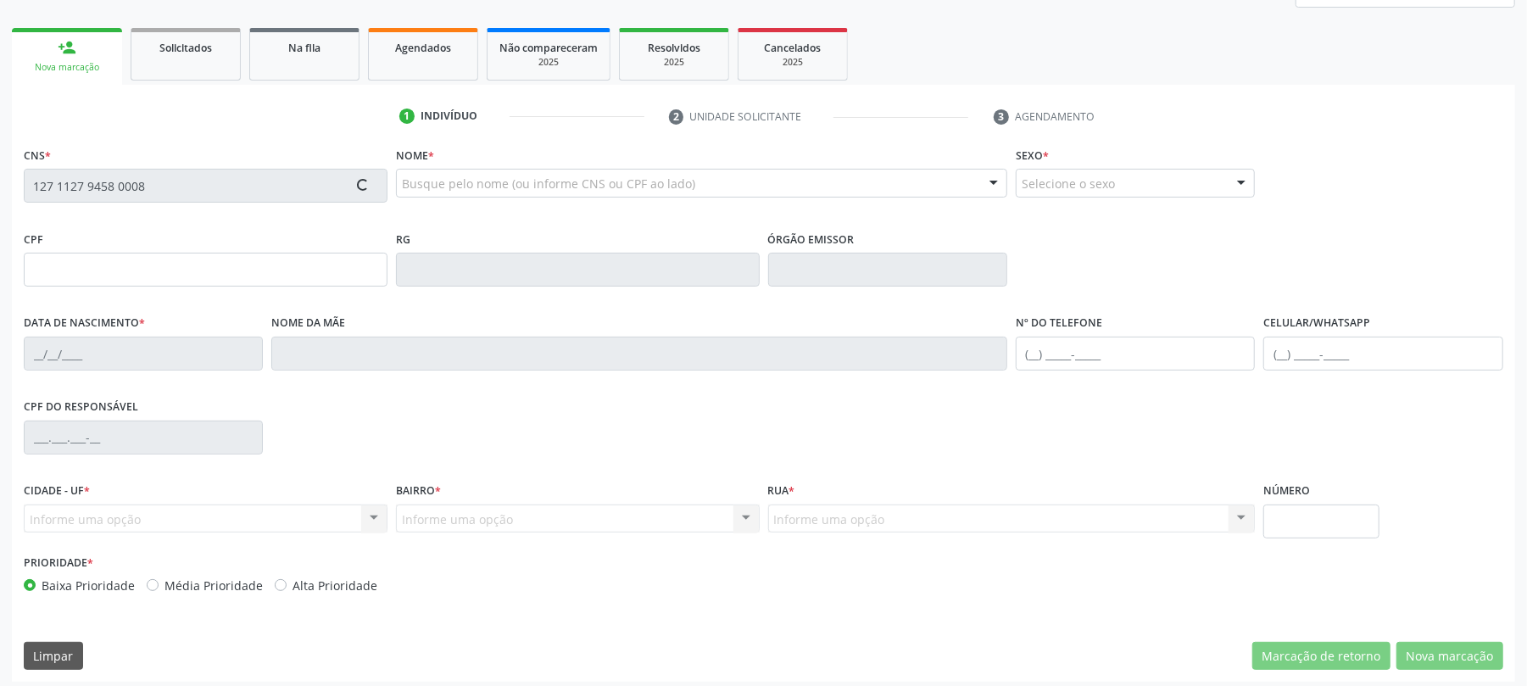
type input "024.880.594-04"
type input "02[DATE]"
type input "[PERSON_NAME]"
type input "[PHONE_NUMBER]"
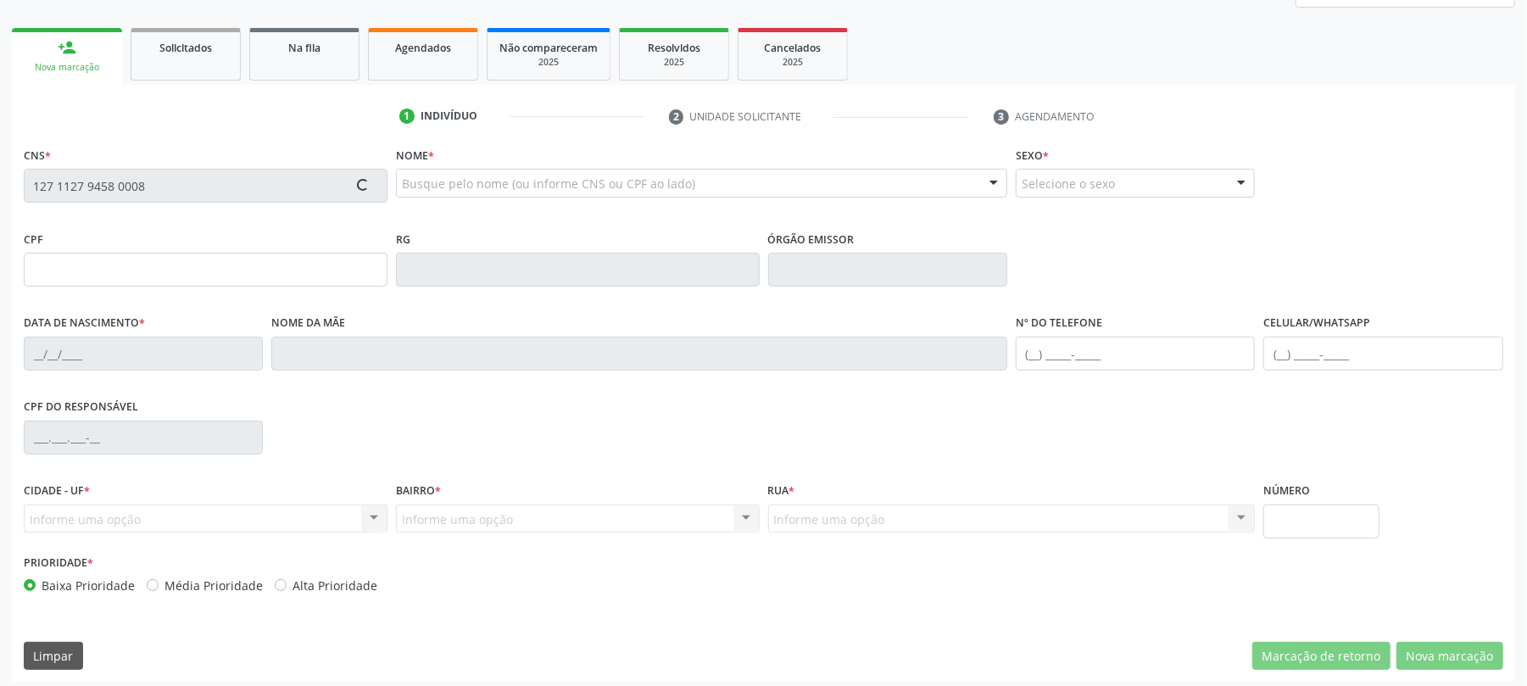
type input "45"
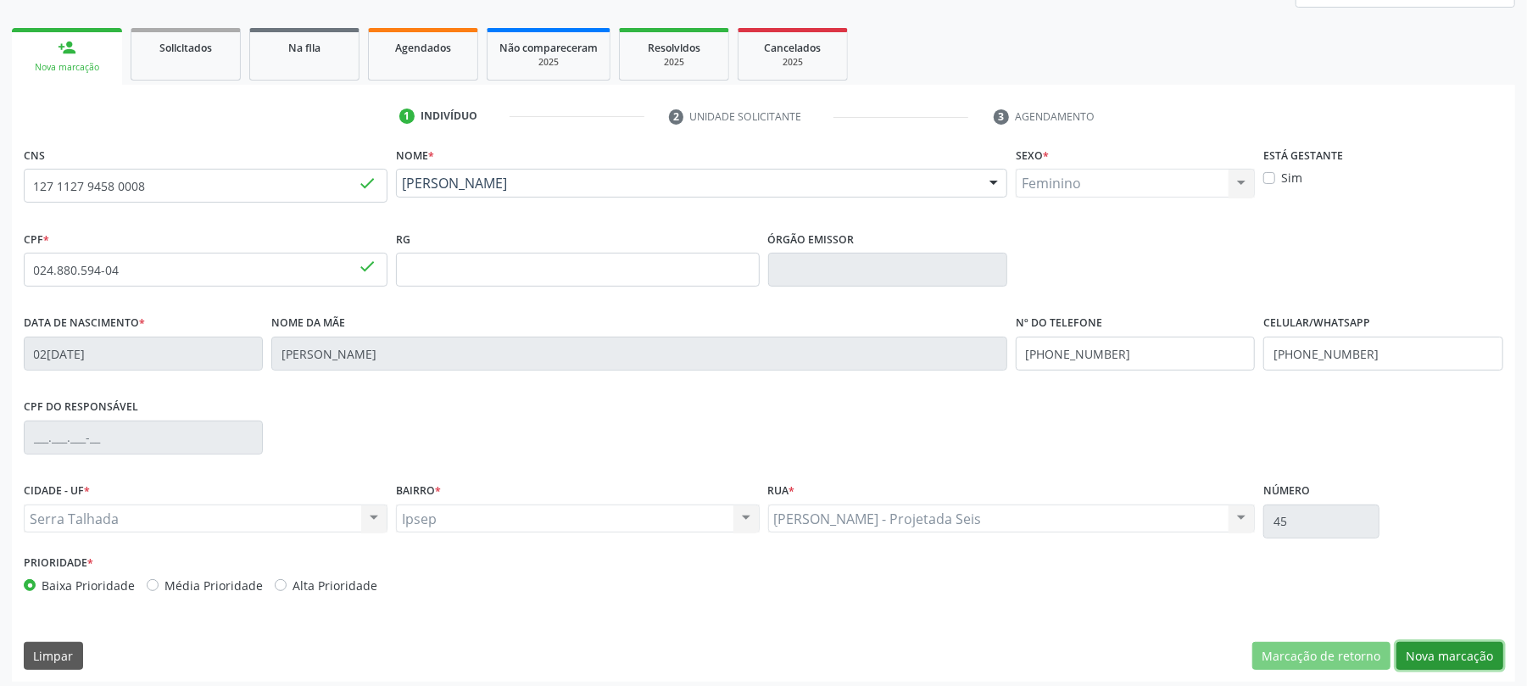
click at [1456, 662] on button "Nova marcação" at bounding box center [1449, 656] width 107 height 29
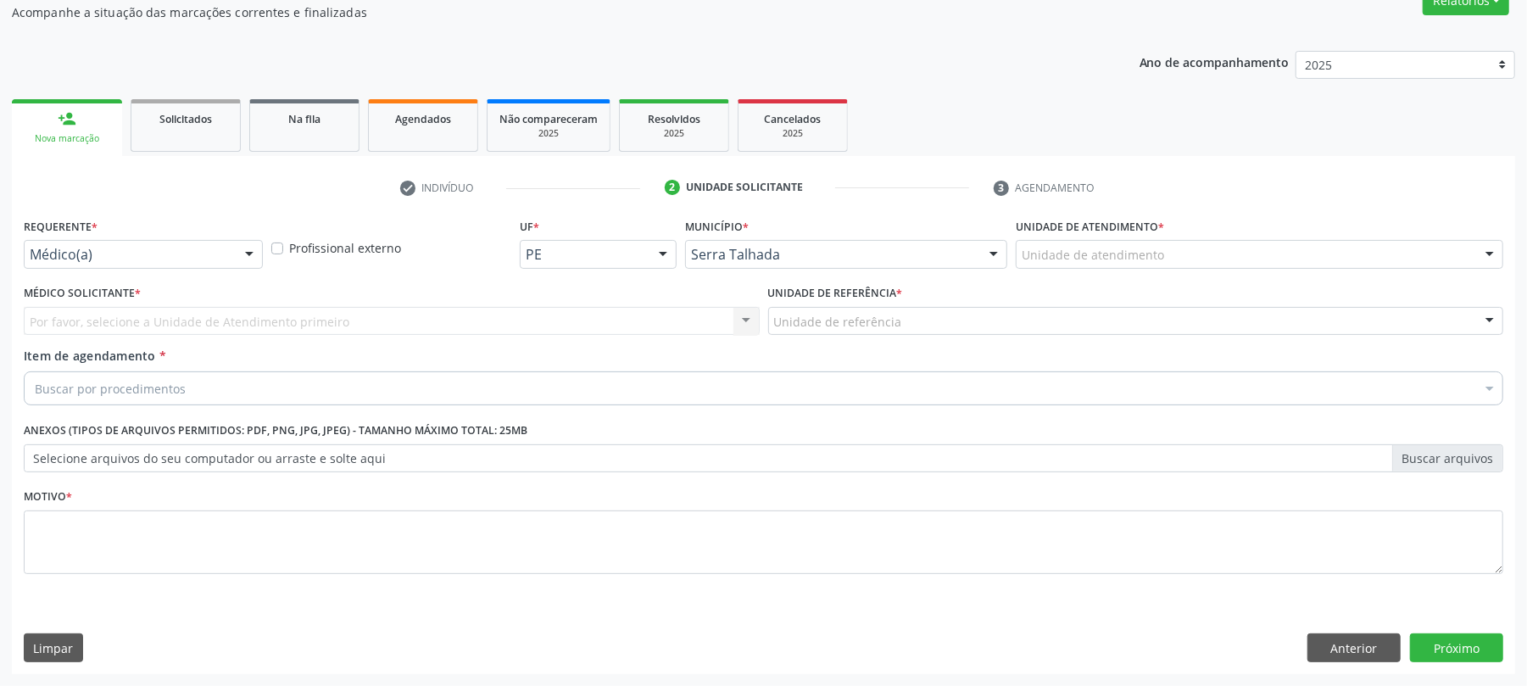
scroll to position [156, 0]
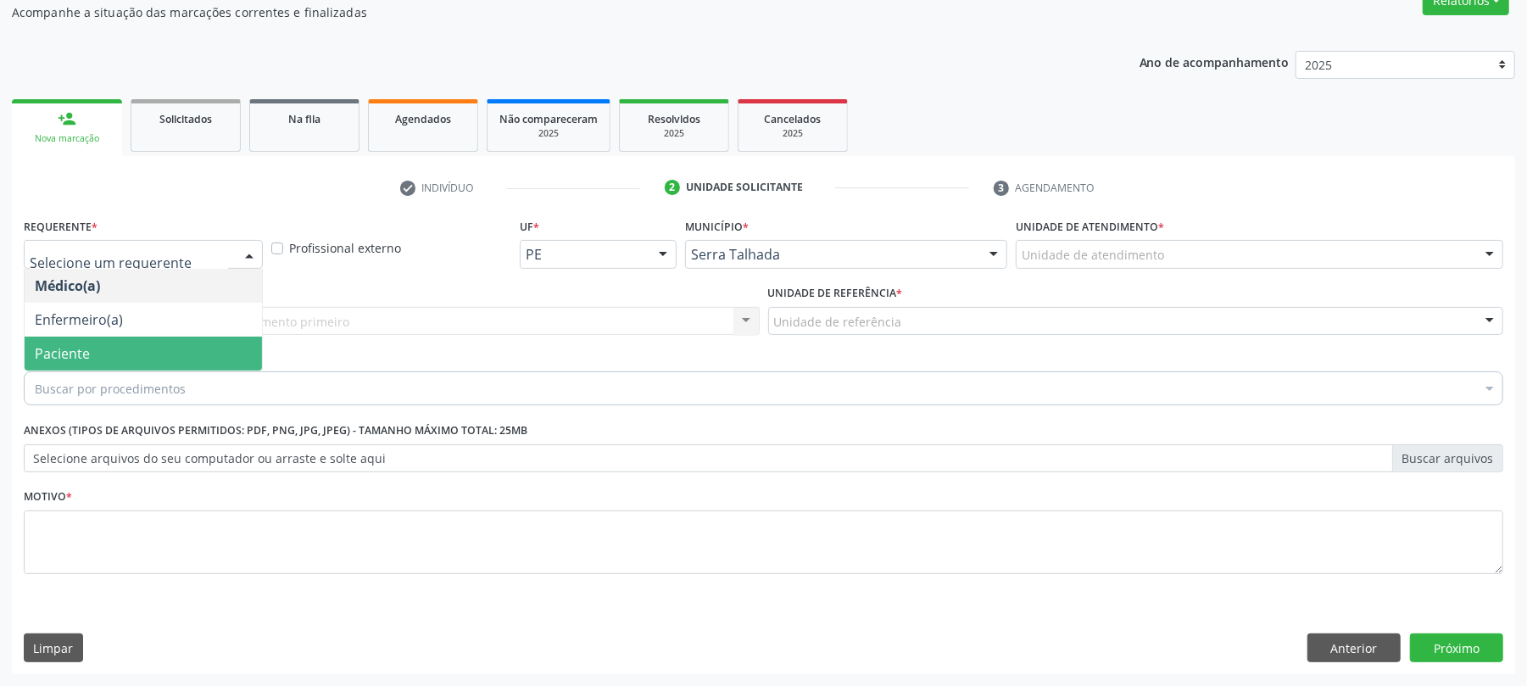
click at [109, 343] on span "Paciente" at bounding box center [143, 354] width 237 height 34
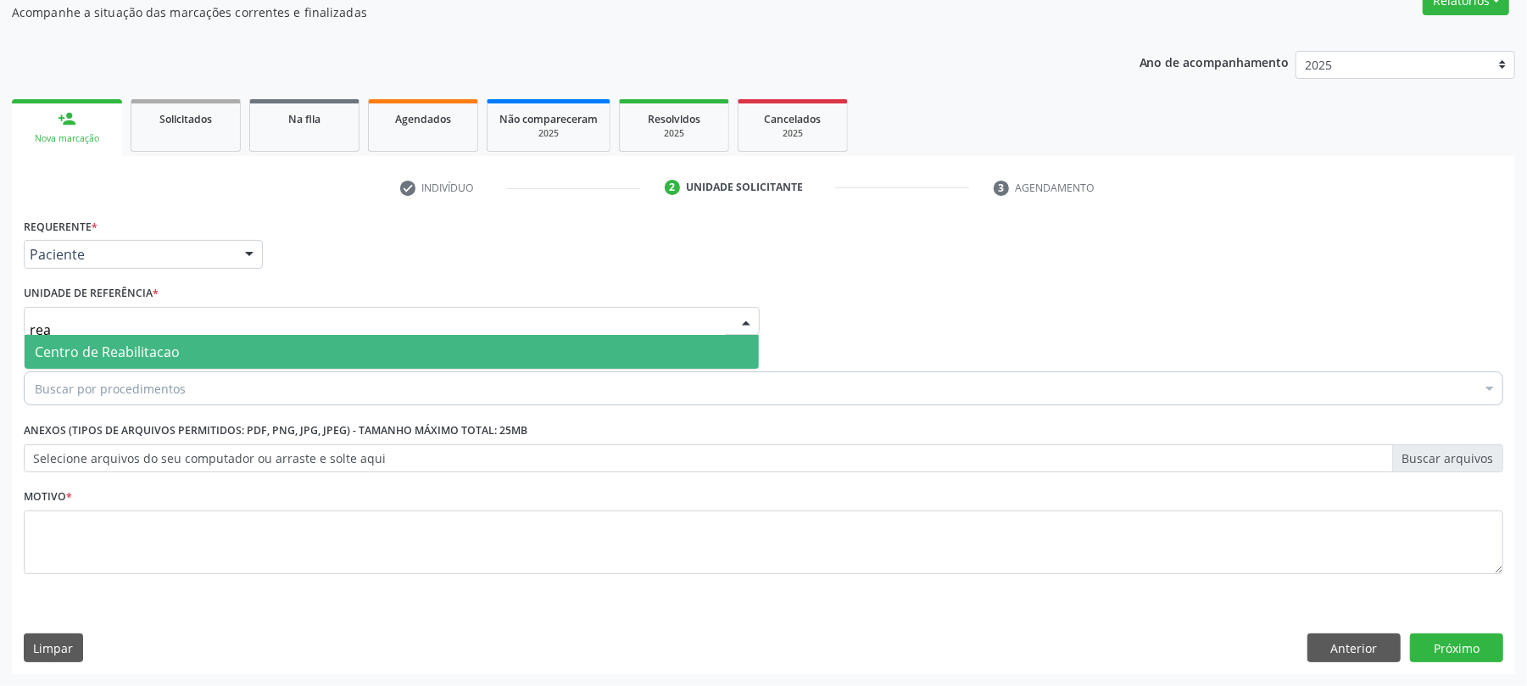
type input "reab"
click at [115, 354] on span "Centro de Reabilitacao" at bounding box center [107, 352] width 145 height 19
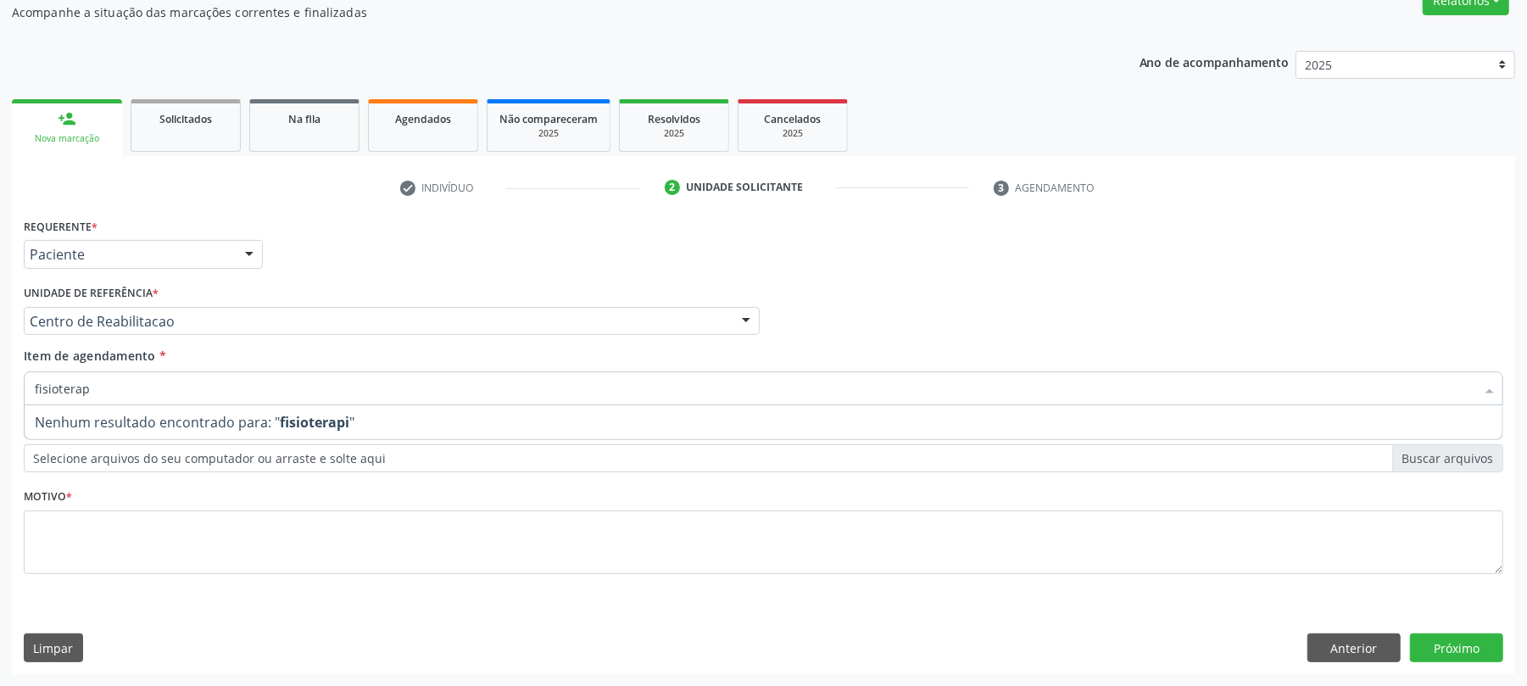
type input "fisiotera"
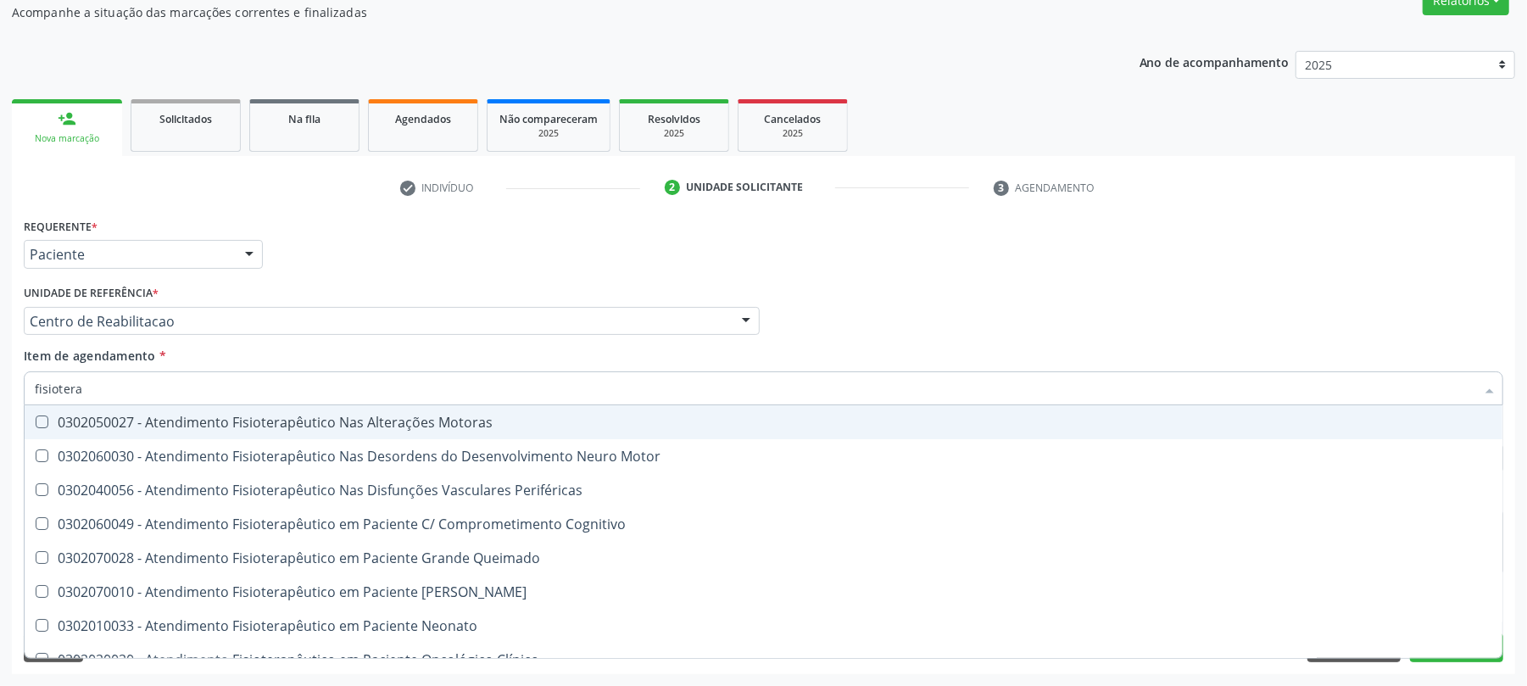
click at [262, 419] on div "0302050027 - Atendimento Fisioterapêutico Nas Alterações Motoras" at bounding box center [763, 422] width 1457 height 14
checkbox Motoras "true"
click at [350, 236] on div "Requerente * Paciente Médico(a) Enfermeiro(a) Paciente Nenhum resultado encontr…" at bounding box center [763, 247] width 1488 height 66
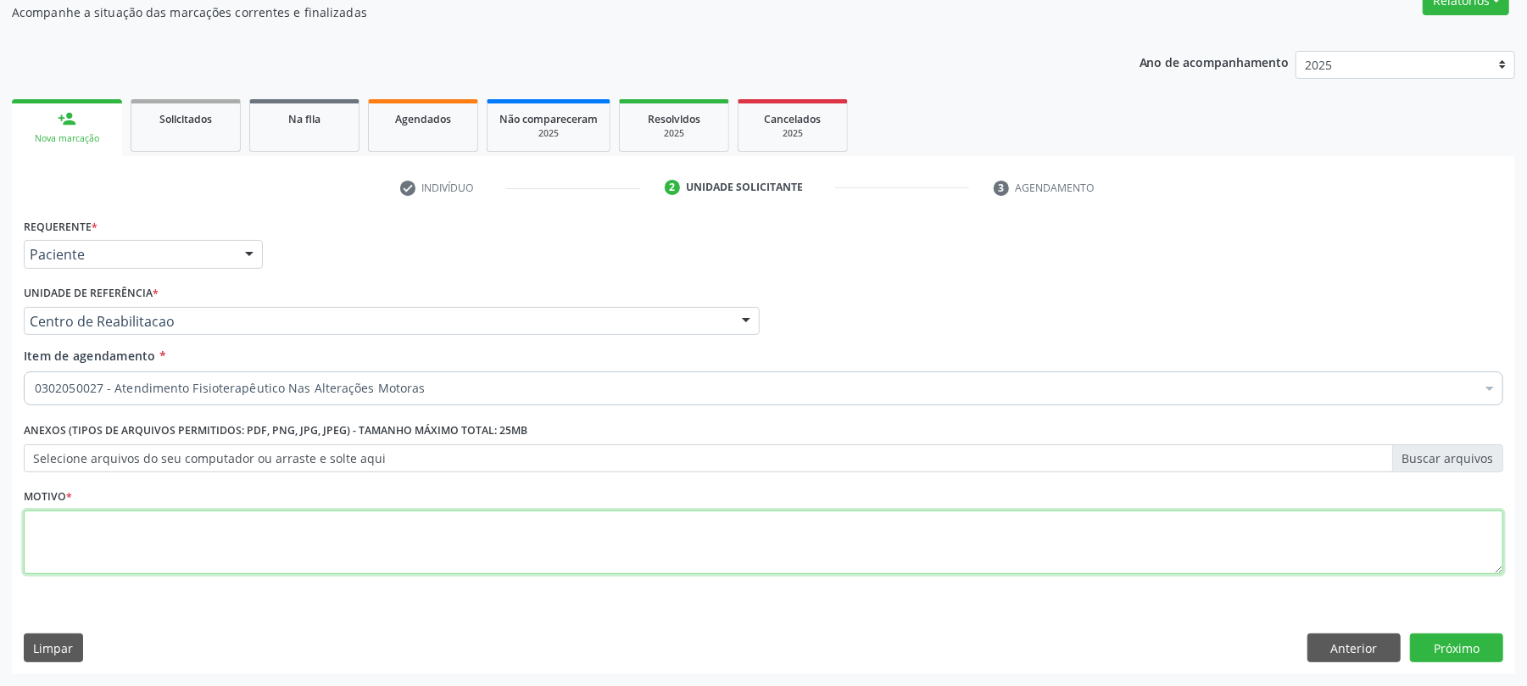
click at [215, 533] on textarea at bounding box center [763, 542] width 1479 height 64
type textarea "."
